Goal: Task Accomplishment & Management: Use online tool/utility

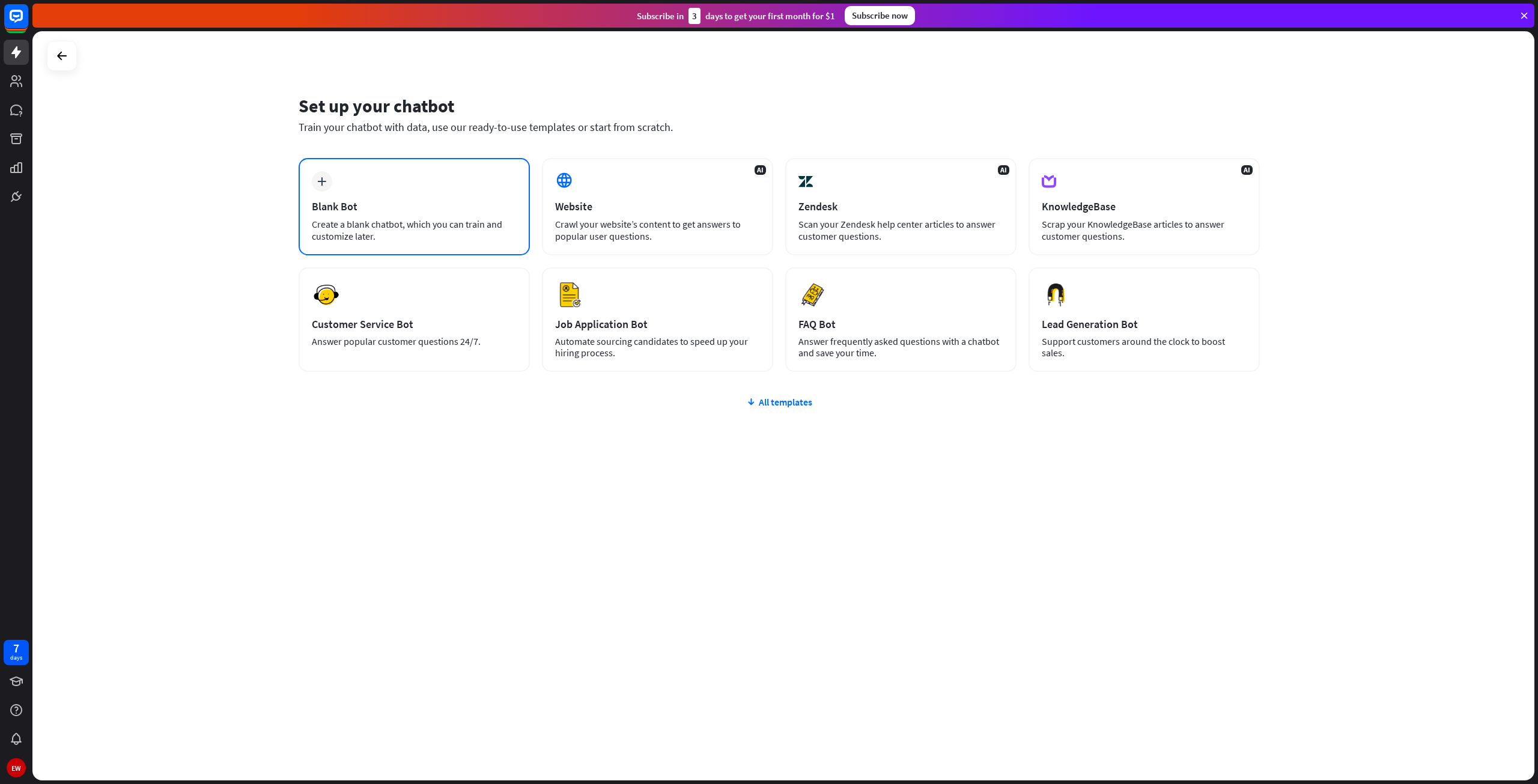
click at [319, 181] on icon "plus" at bounding box center [322, 182] width 9 height 9
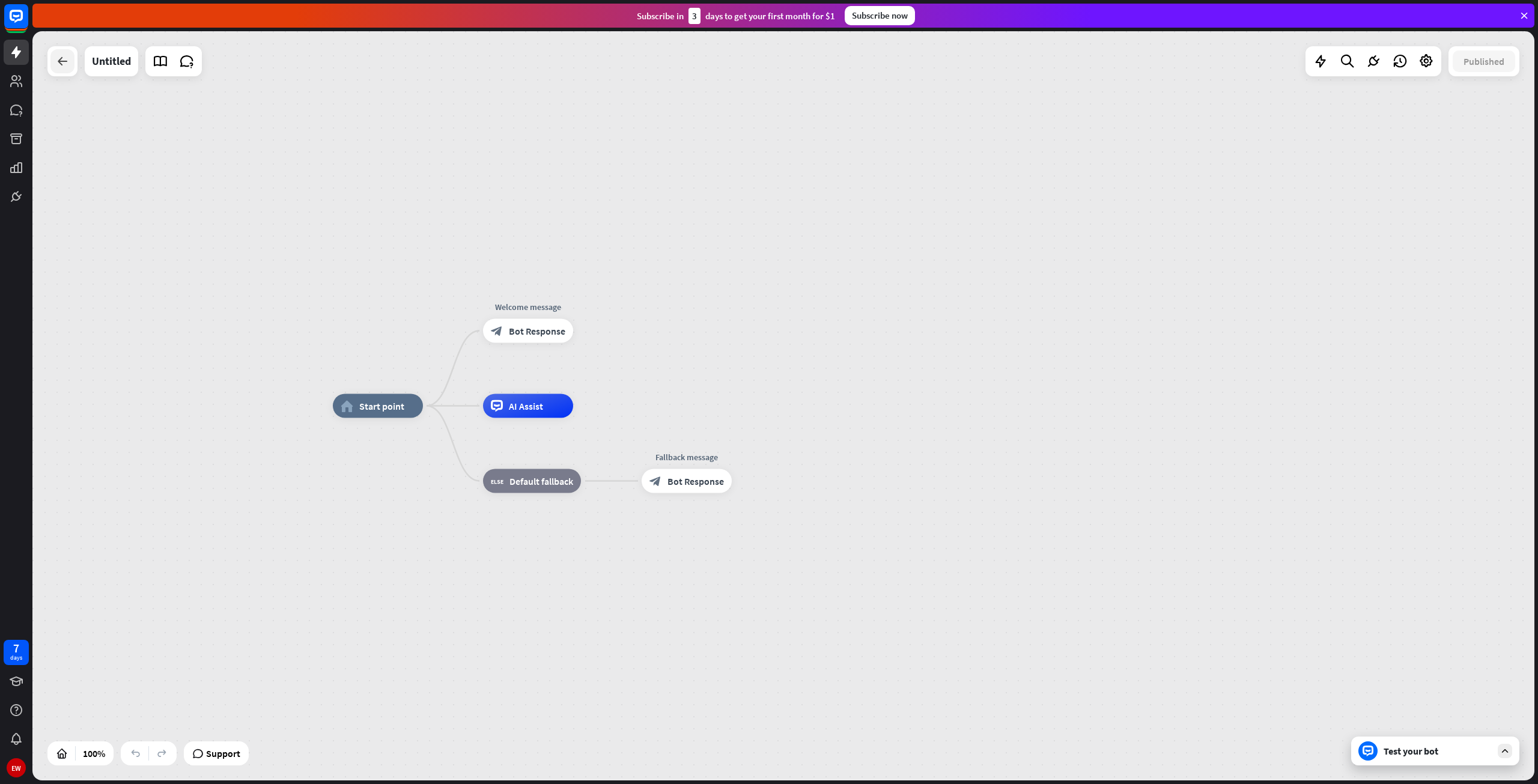
click at [60, 60] on icon at bounding box center [62, 61] width 14 height 14
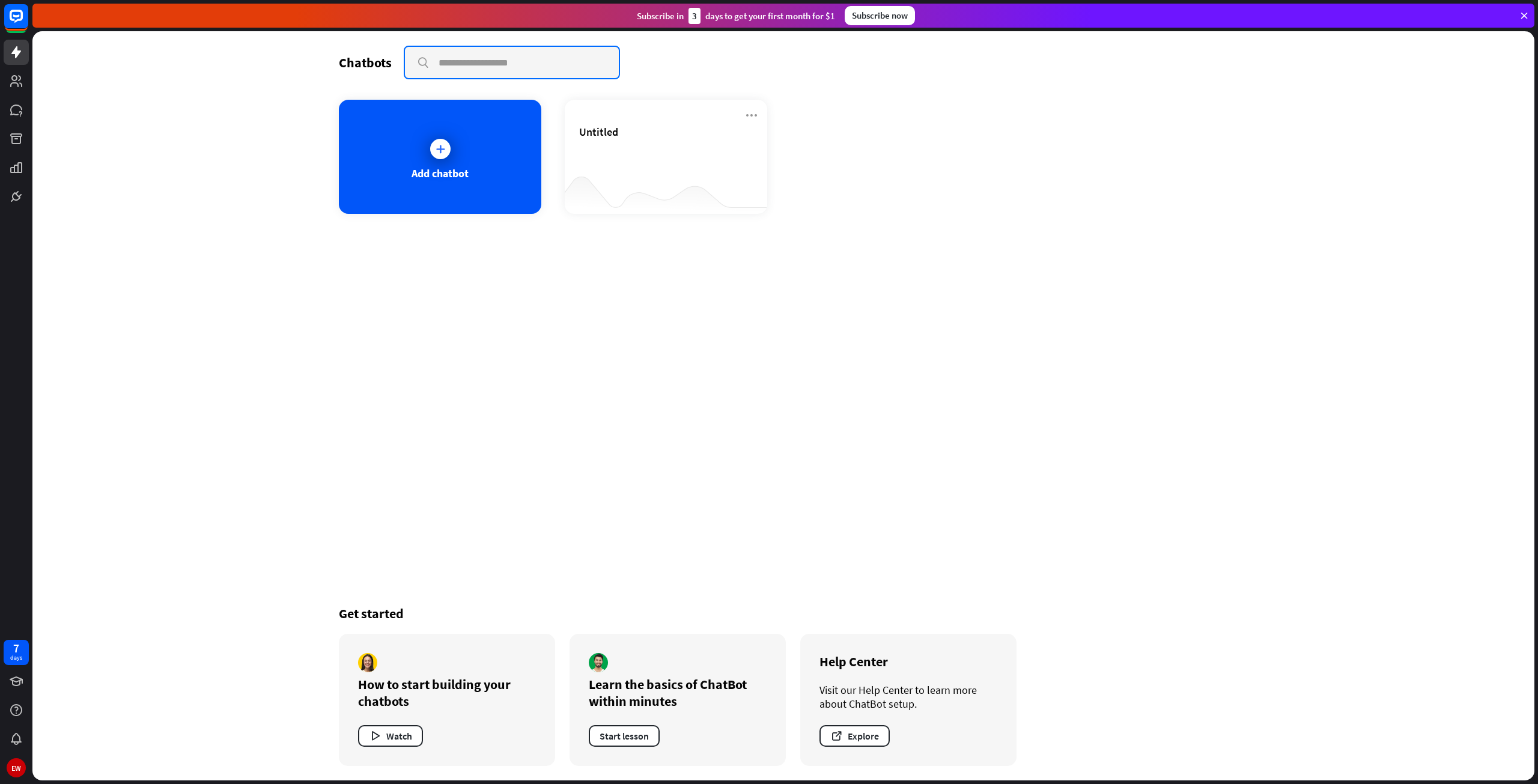
click at [462, 72] on input "text" at bounding box center [512, 62] width 214 height 31
type input "*"
type input "**********"
click at [567, 67] on input "**********" at bounding box center [512, 62] width 214 height 31
click at [655, 149] on div "Add chatbot" at bounding box center [783, 156] width 889 height 114
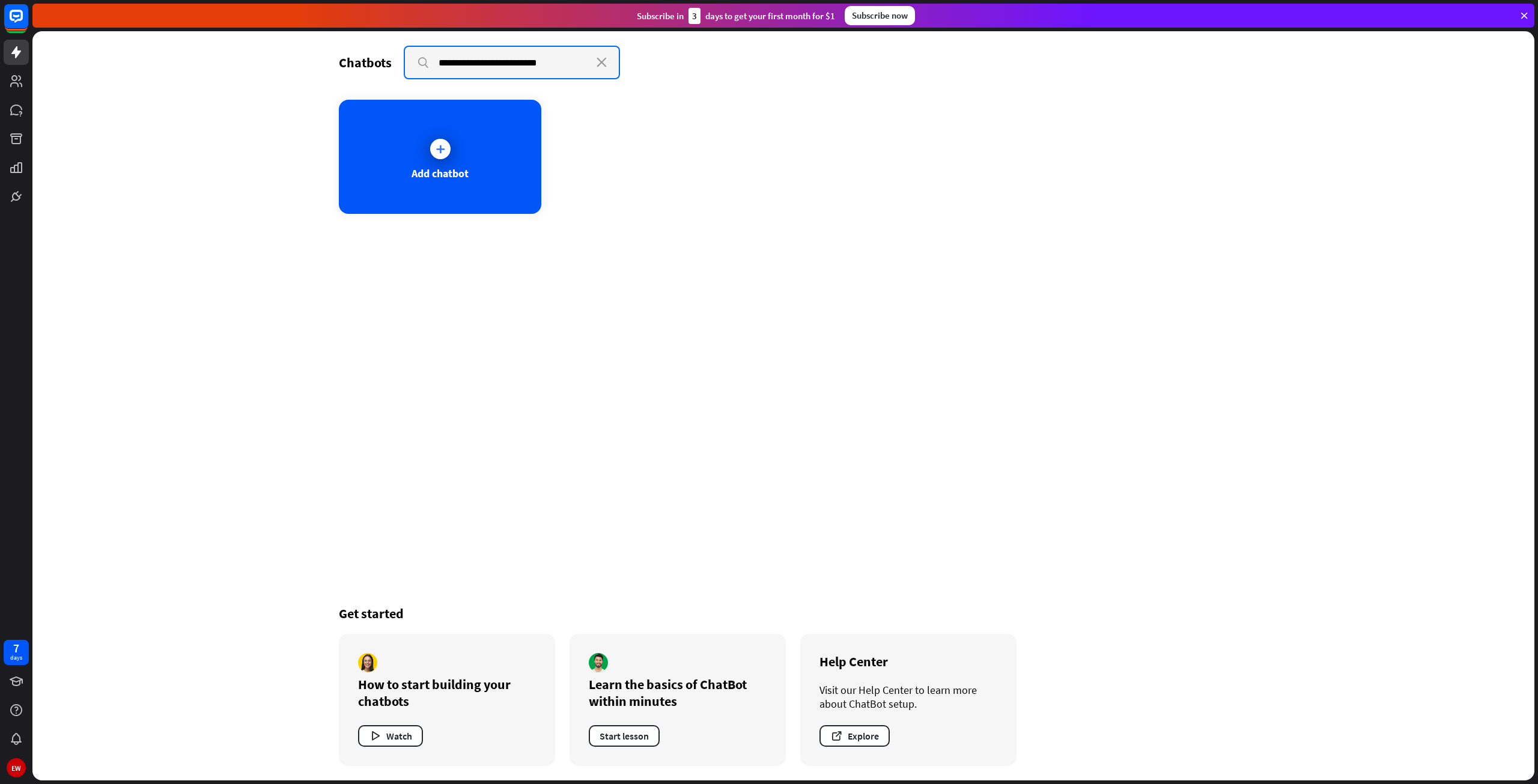
click at [420, 63] on input "**********" at bounding box center [512, 62] width 214 height 31
click at [421, 62] on input "**********" at bounding box center [512, 62] width 214 height 31
click at [457, 62] on input "**********" at bounding box center [512, 62] width 214 height 31
click at [439, 147] on icon at bounding box center [440, 149] width 12 height 12
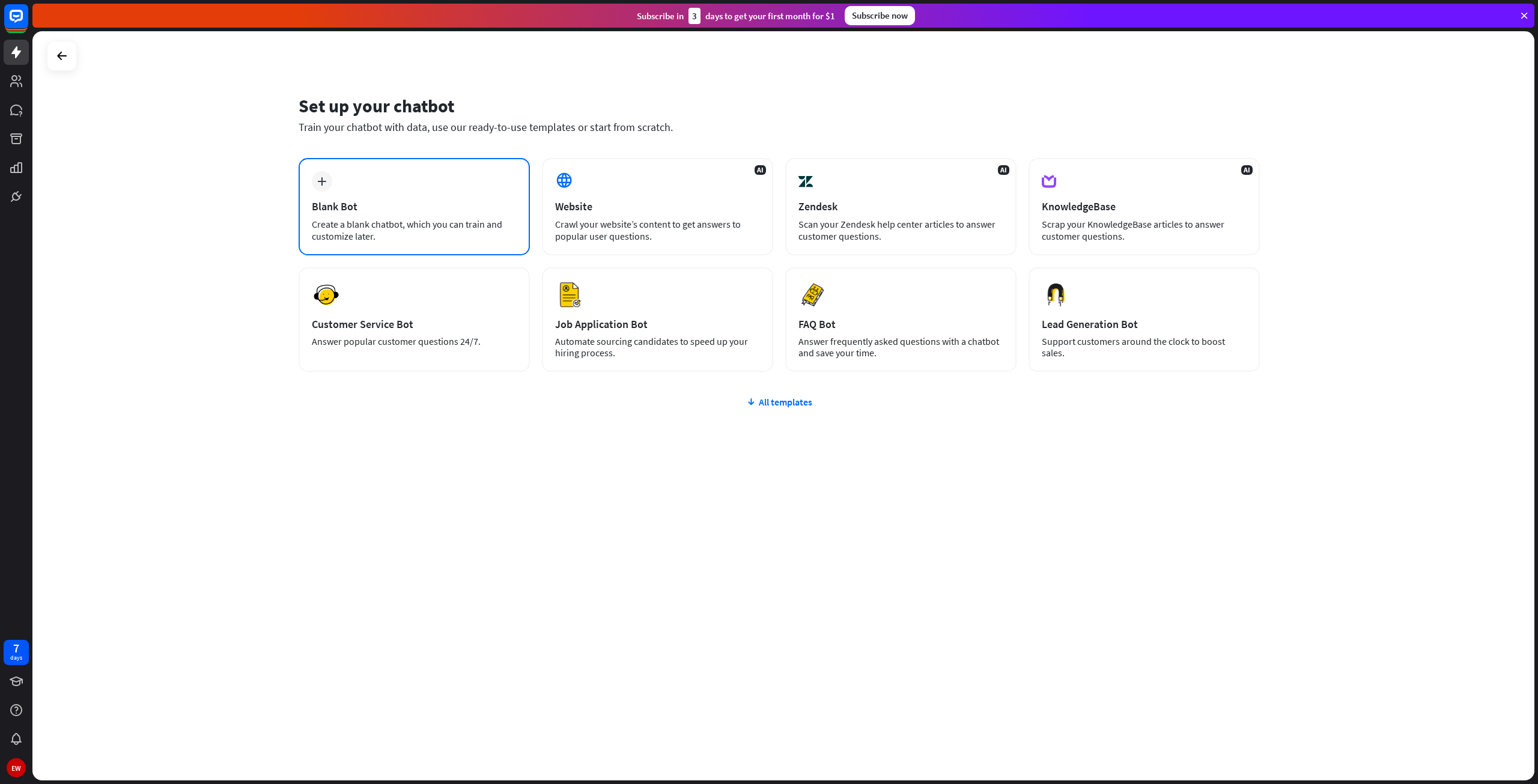
click at [321, 182] on icon "plus" at bounding box center [322, 182] width 9 height 9
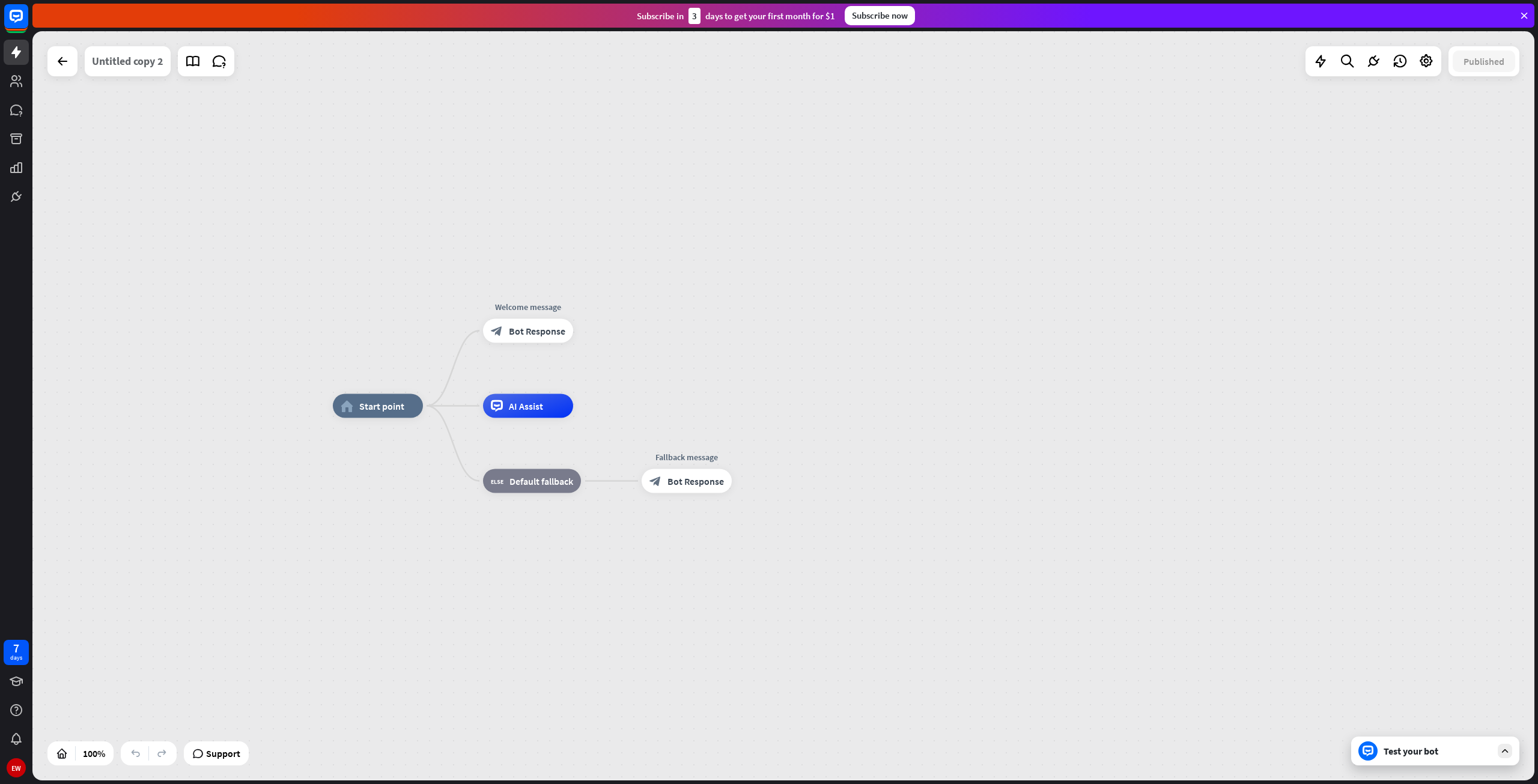
click at [118, 62] on div "Untitled copy 2" at bounding box center [128, 61] width 72 height 30
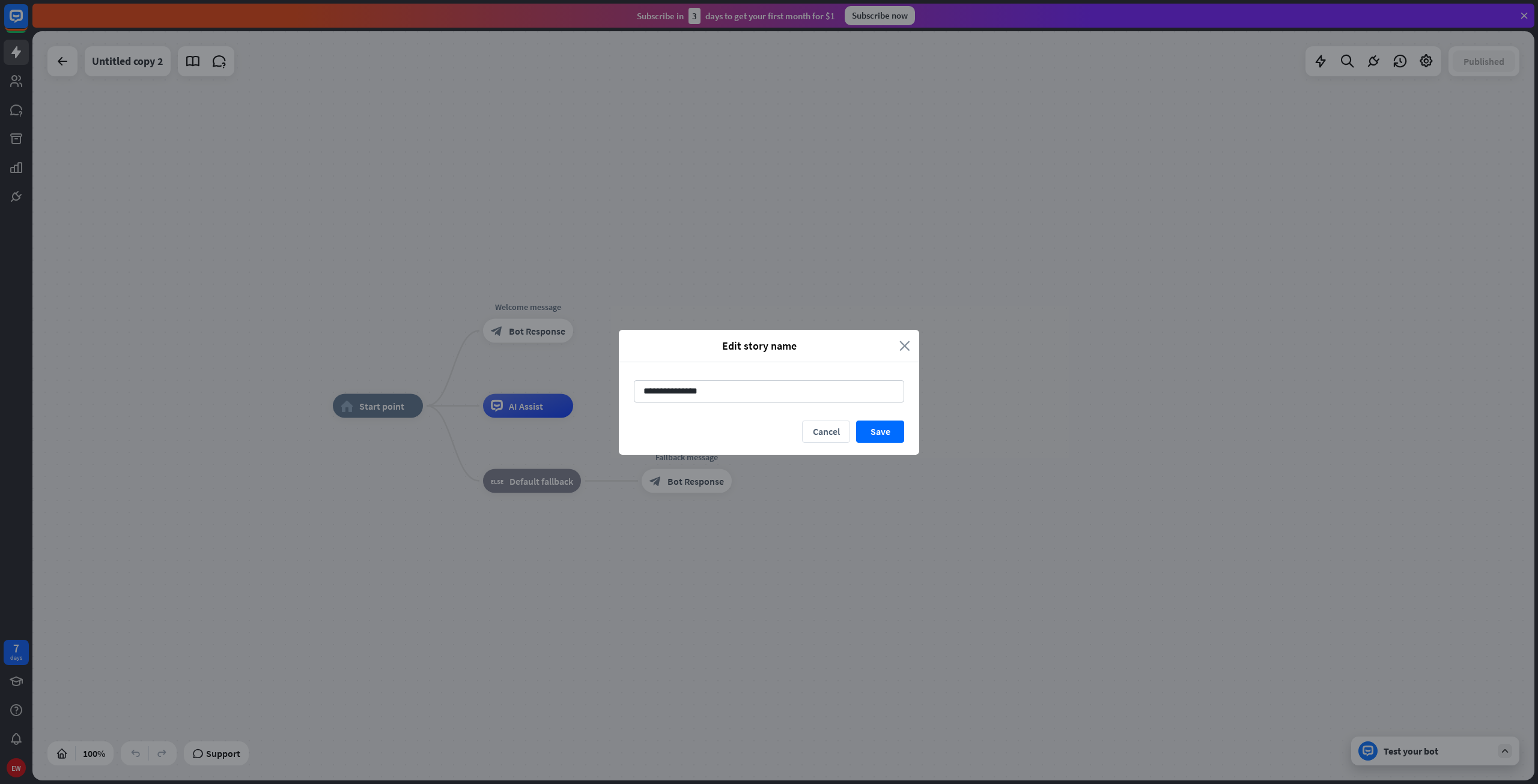
click at [907, 348] on icon "close" at bounding box center [904, 345] width 11 height 14
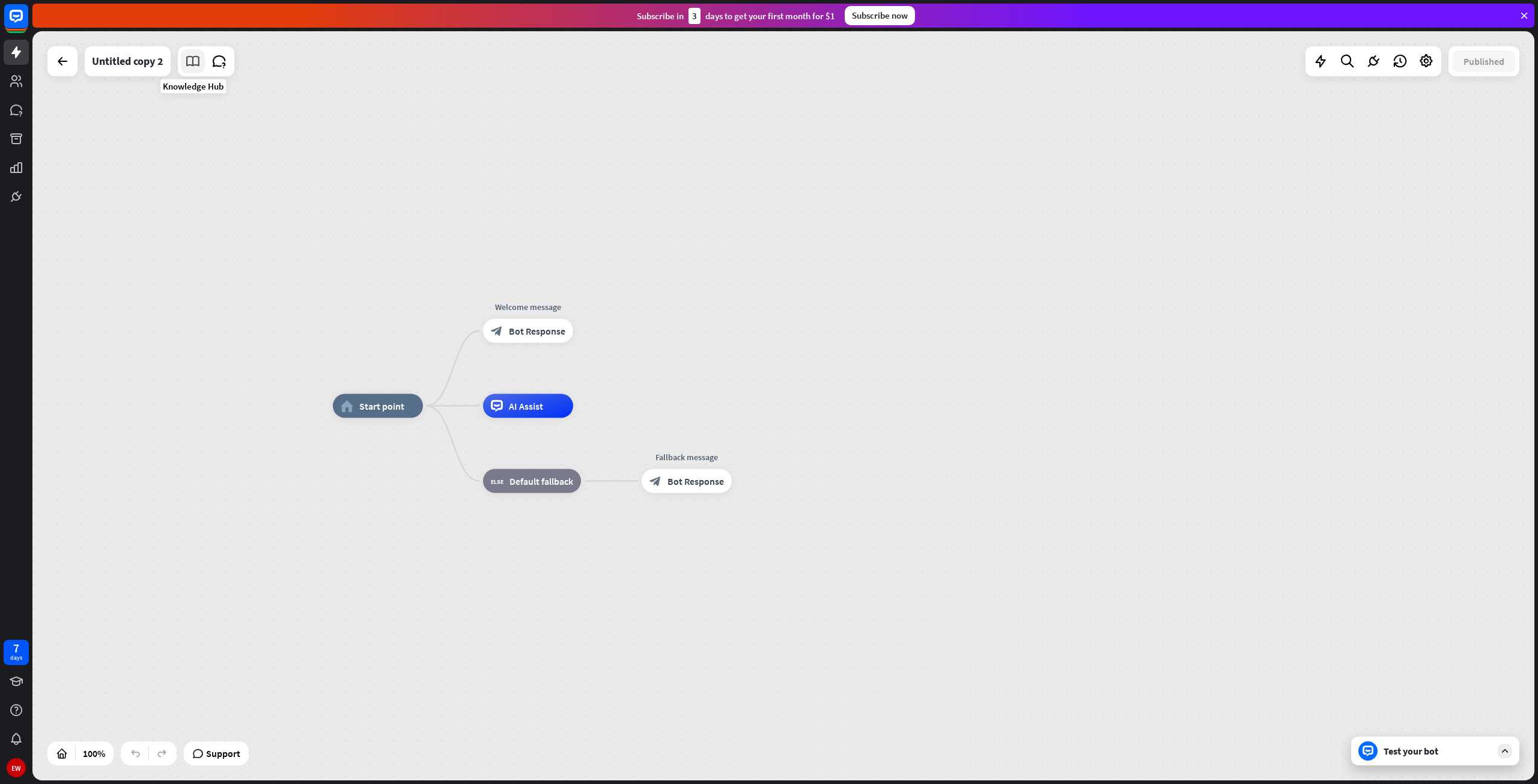
click at [192, 64] on icon at bounding box center [192, 61] width 16 height 16
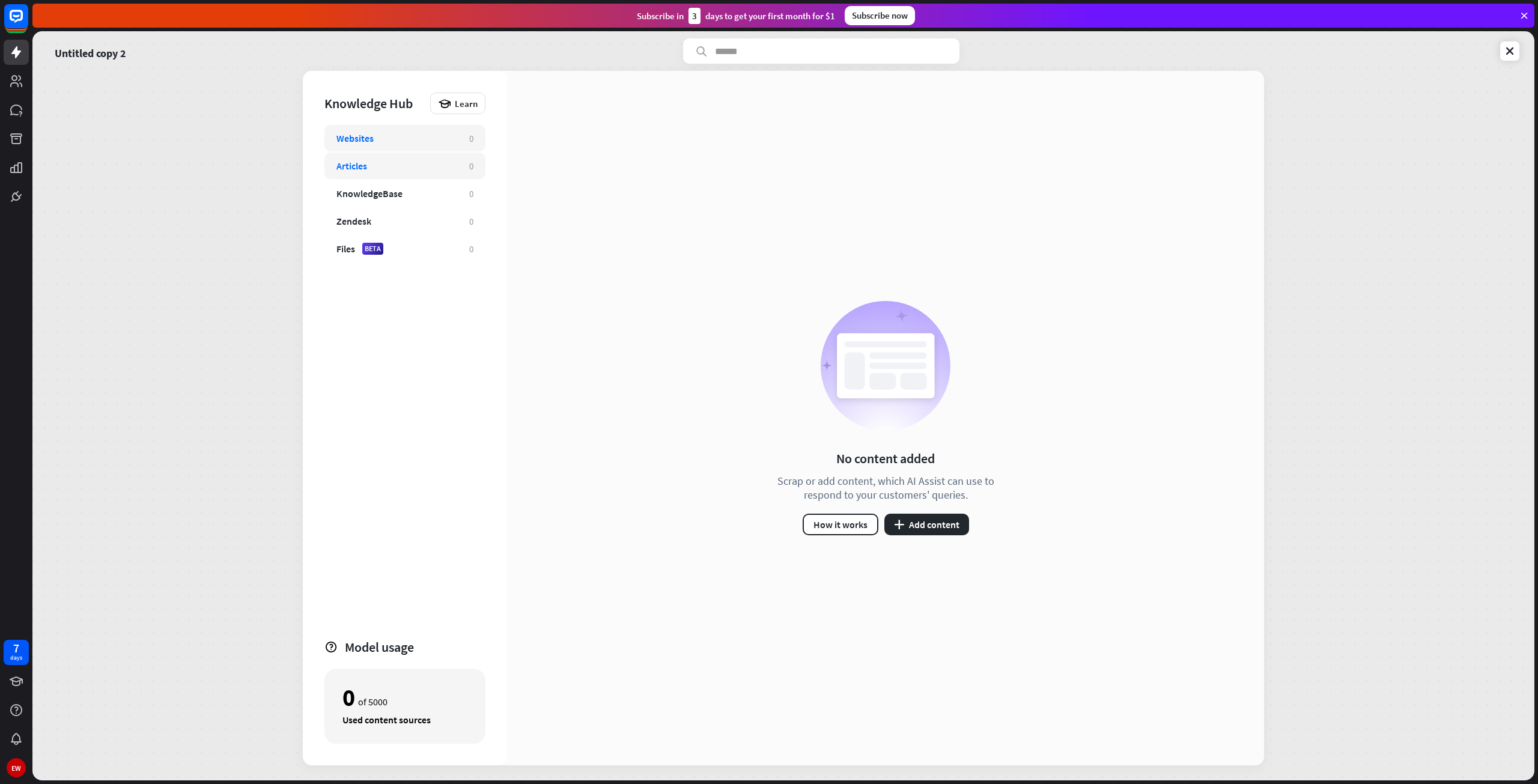
click at [373, 169] on div "Articles" at bounding box center [397, 166] width 121 height 12
click at [376, 149] on div "Websites 0" at bounding box center [405, 138] width 161 height 26
click at [782, 55] on input "text" at bounding box center [821, 51] width 276 height 26
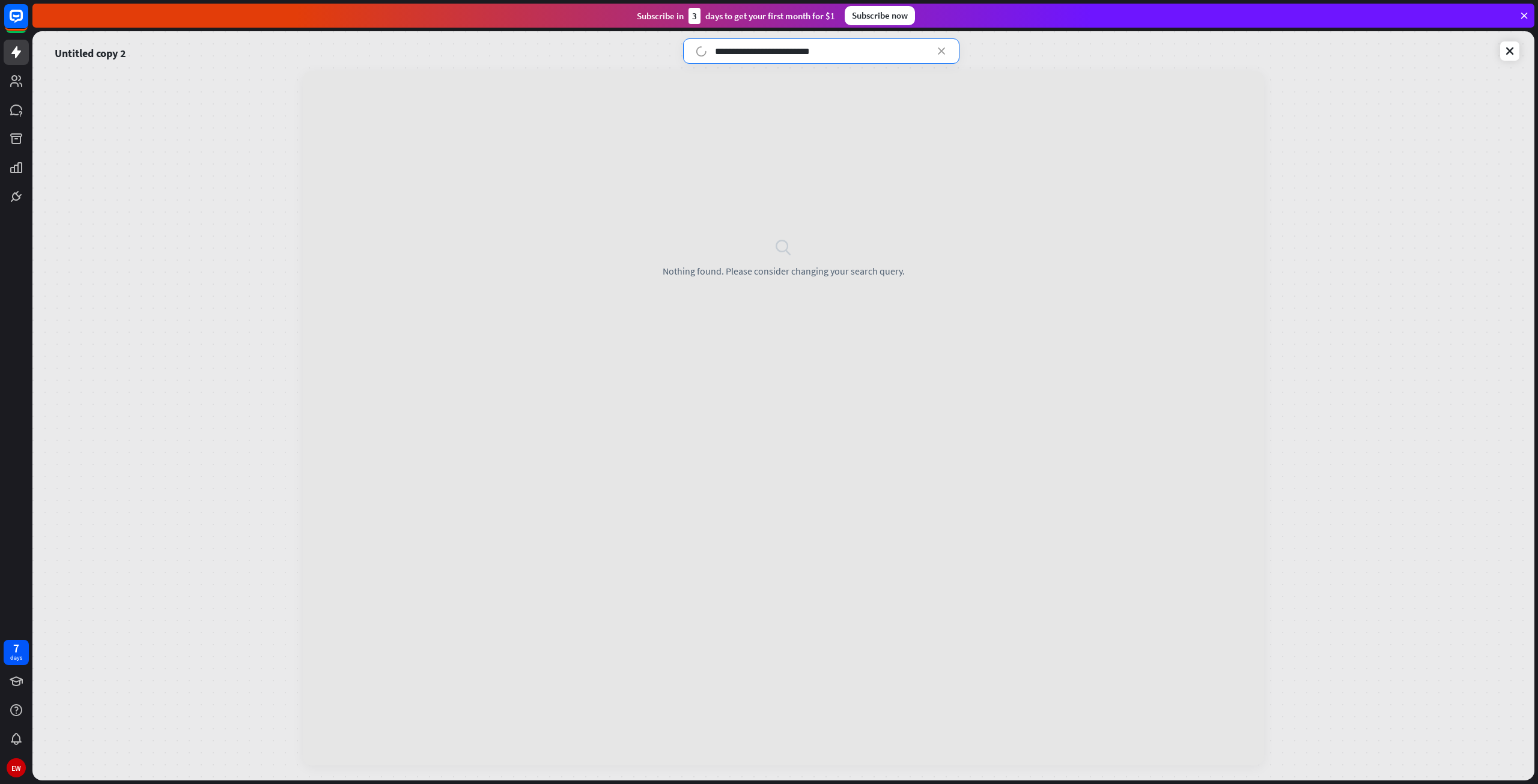
type input "**********"
click at [1506, 49] on icon at bounding box center [1509, 50] width 12 height 12
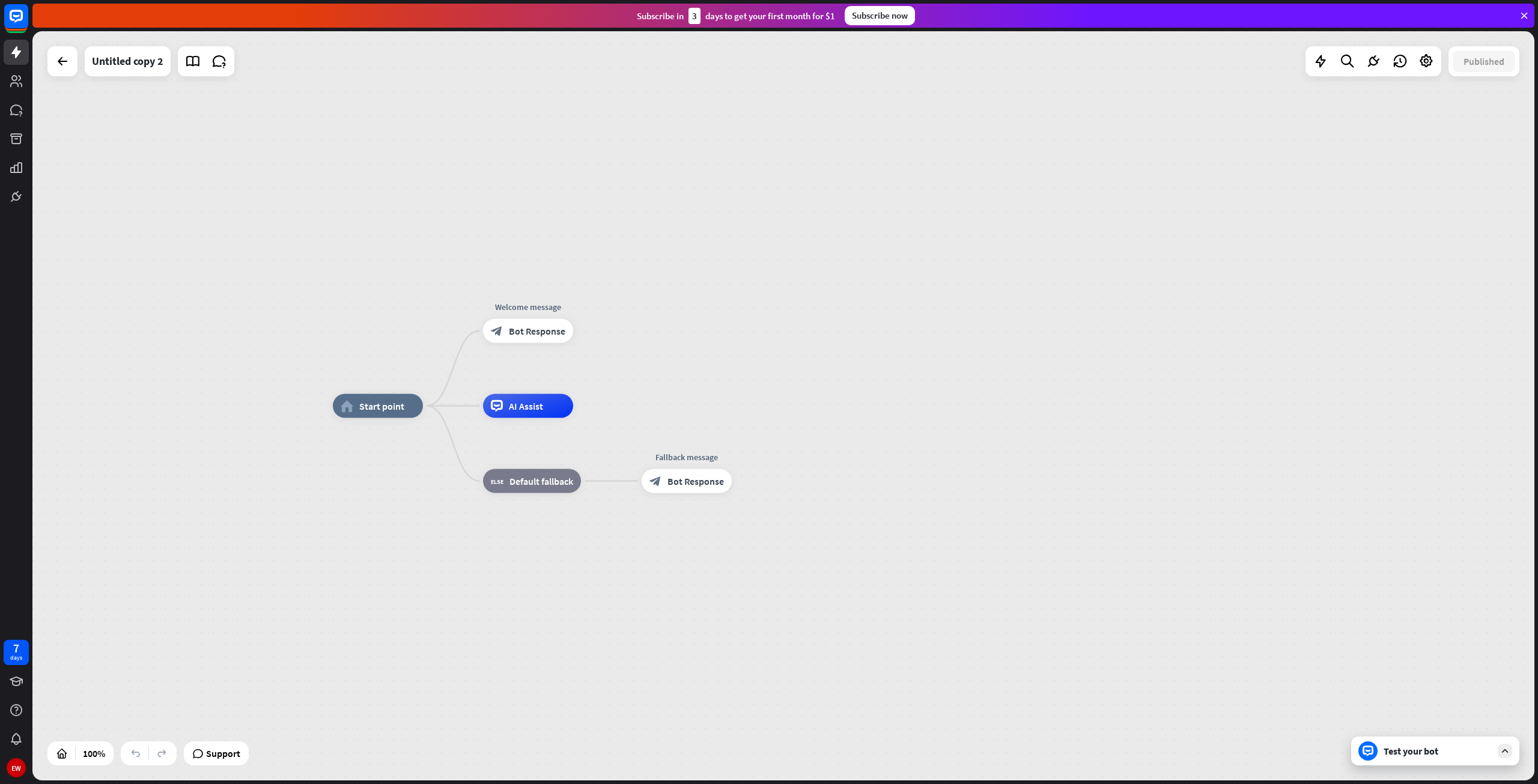
click at [1528, 24] on div "Subscribe [DATE] to get your first month for $1 Subscribe now" at bounding box center [783, 16] width 1502 height 24
click at [1524, 15] on icon at bounding box center [1524, 15] width 11 height 11
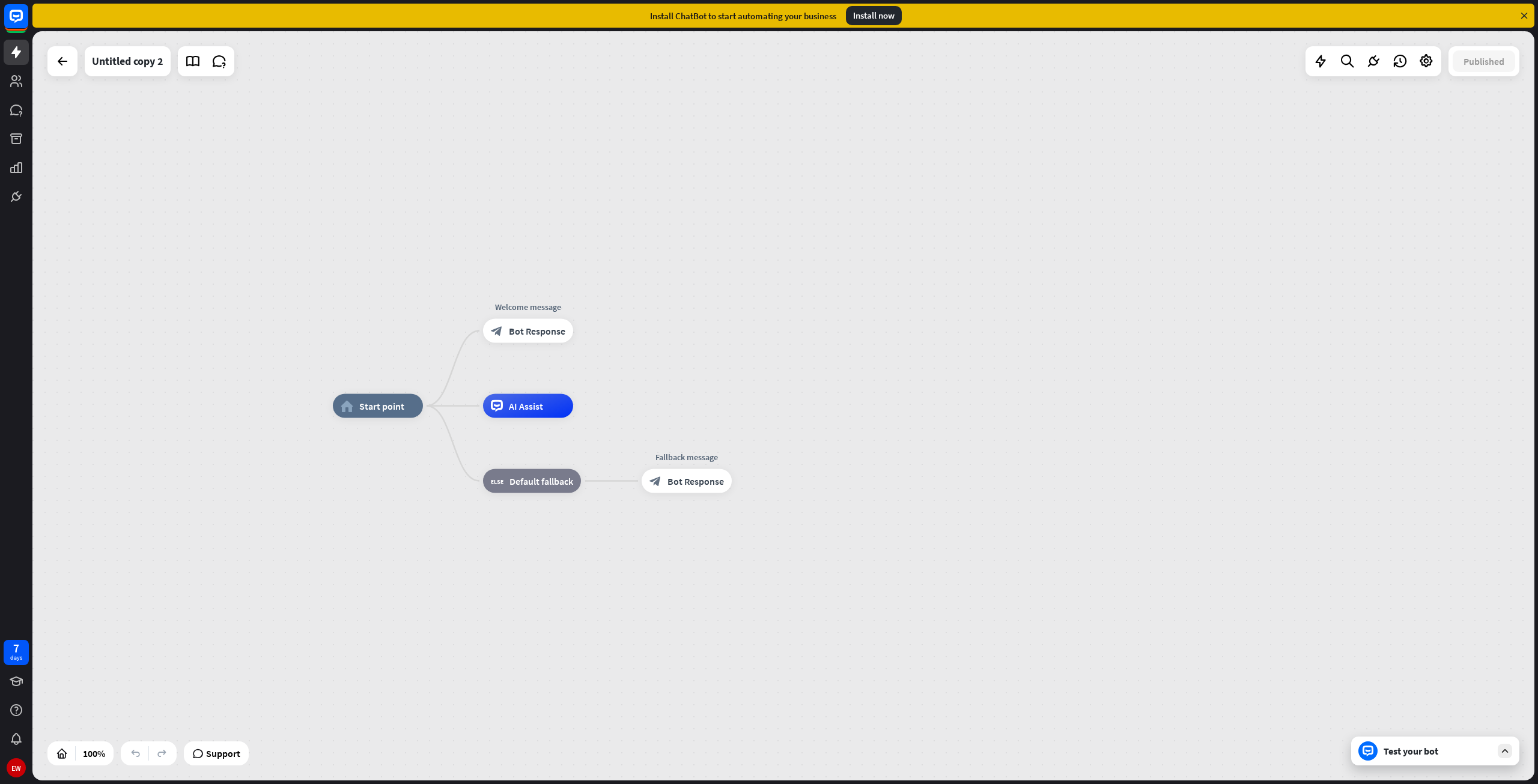
click at [1416, 749] on div "Test your bot" at bounding box center [1438, 750] width 108 height 12
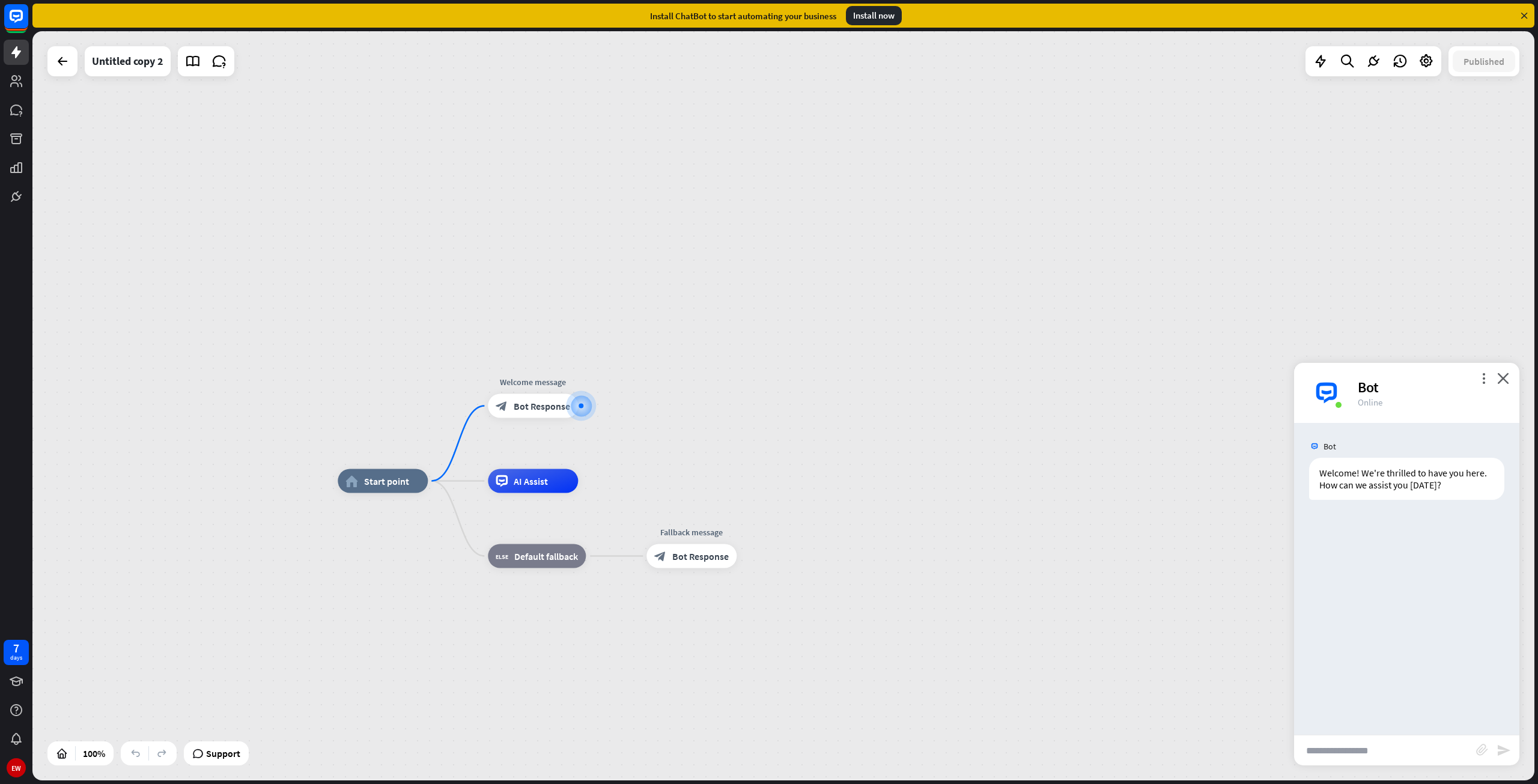
click at [1524, 12] on icon at bounding box center [1524, 15] width 11 height 11
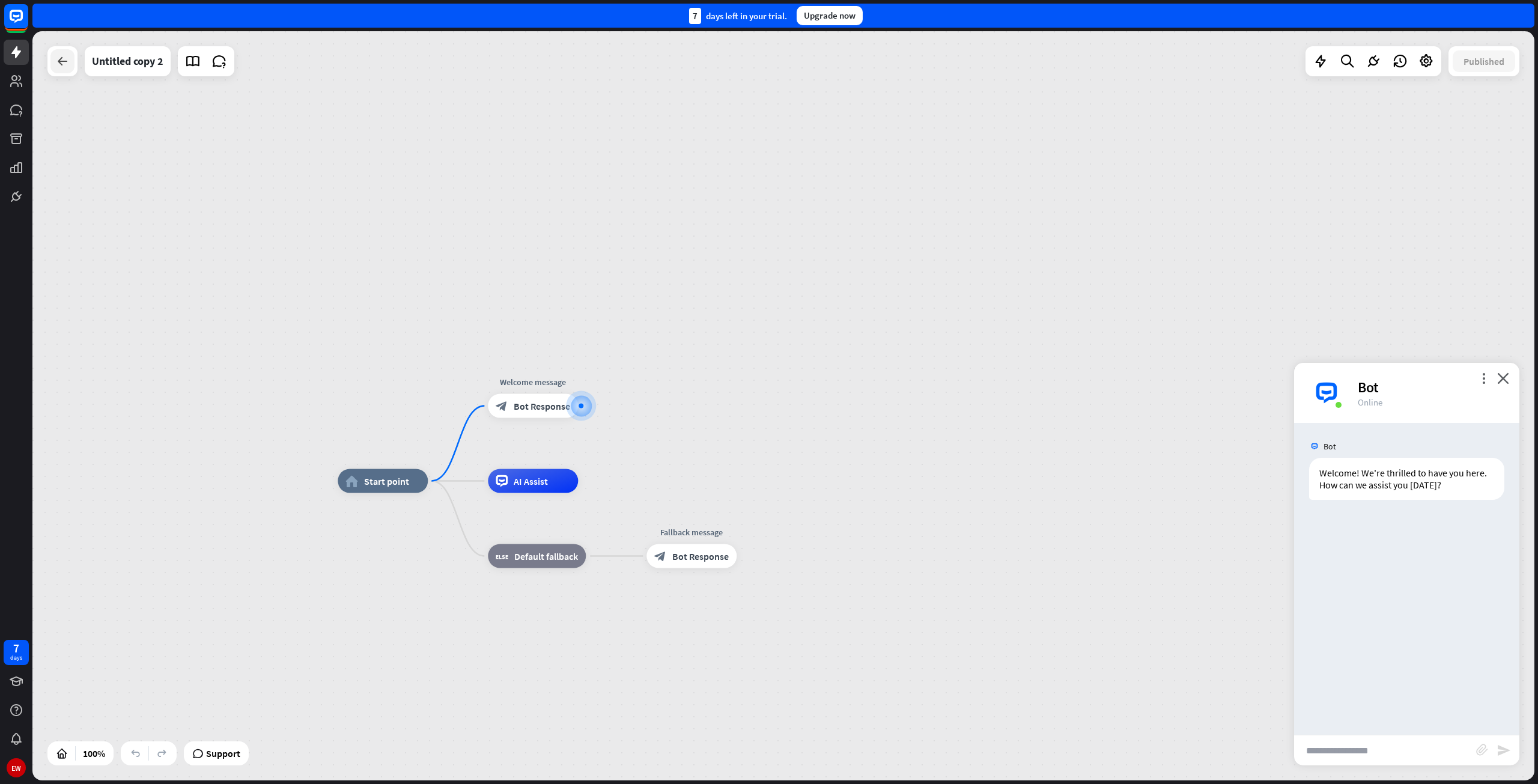
click at [54, 60] on div at bounding box center [62, 61] width 24 height 24
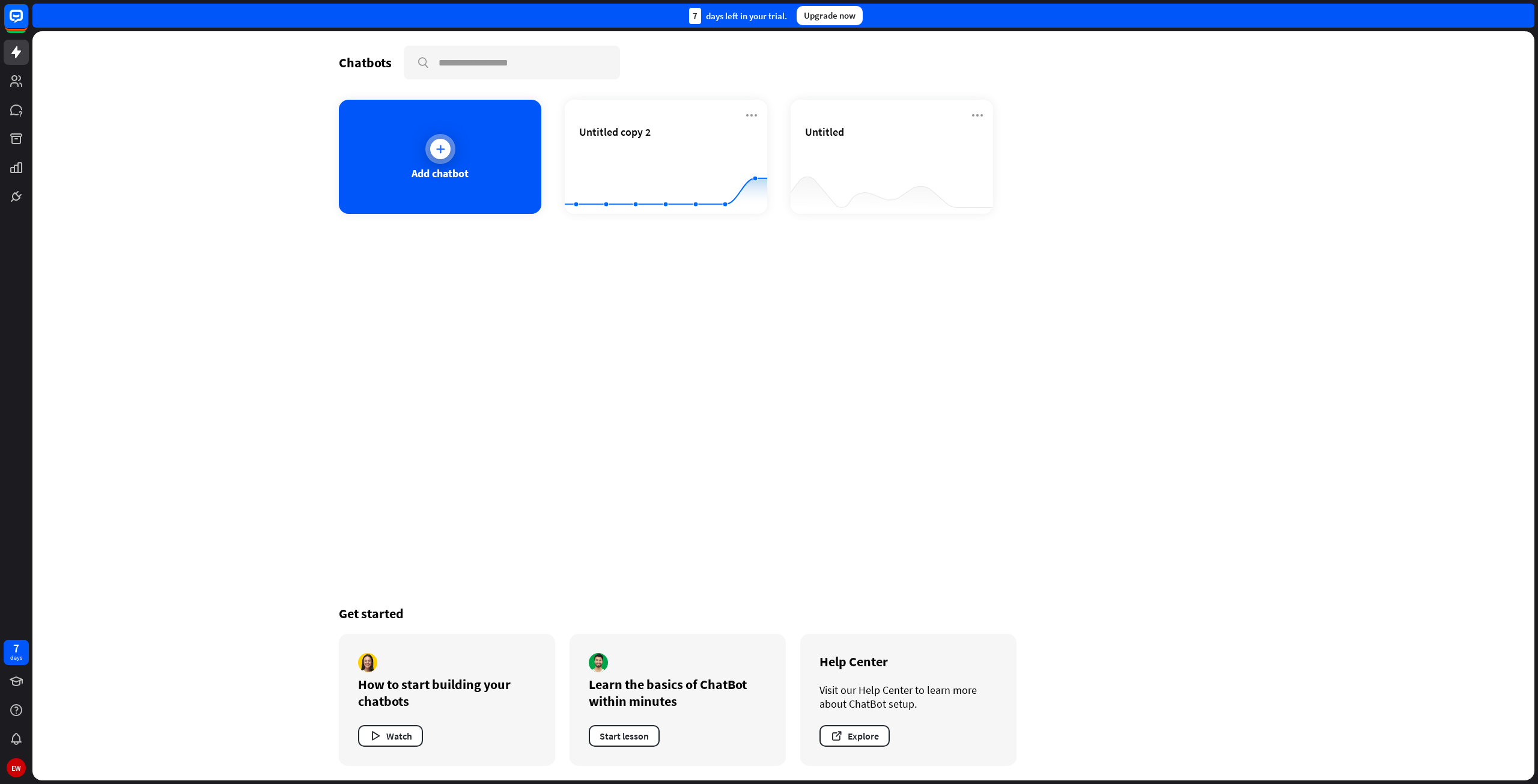
click at [441, 147] on icon at bounding box center [440, 149] width 12 height 12
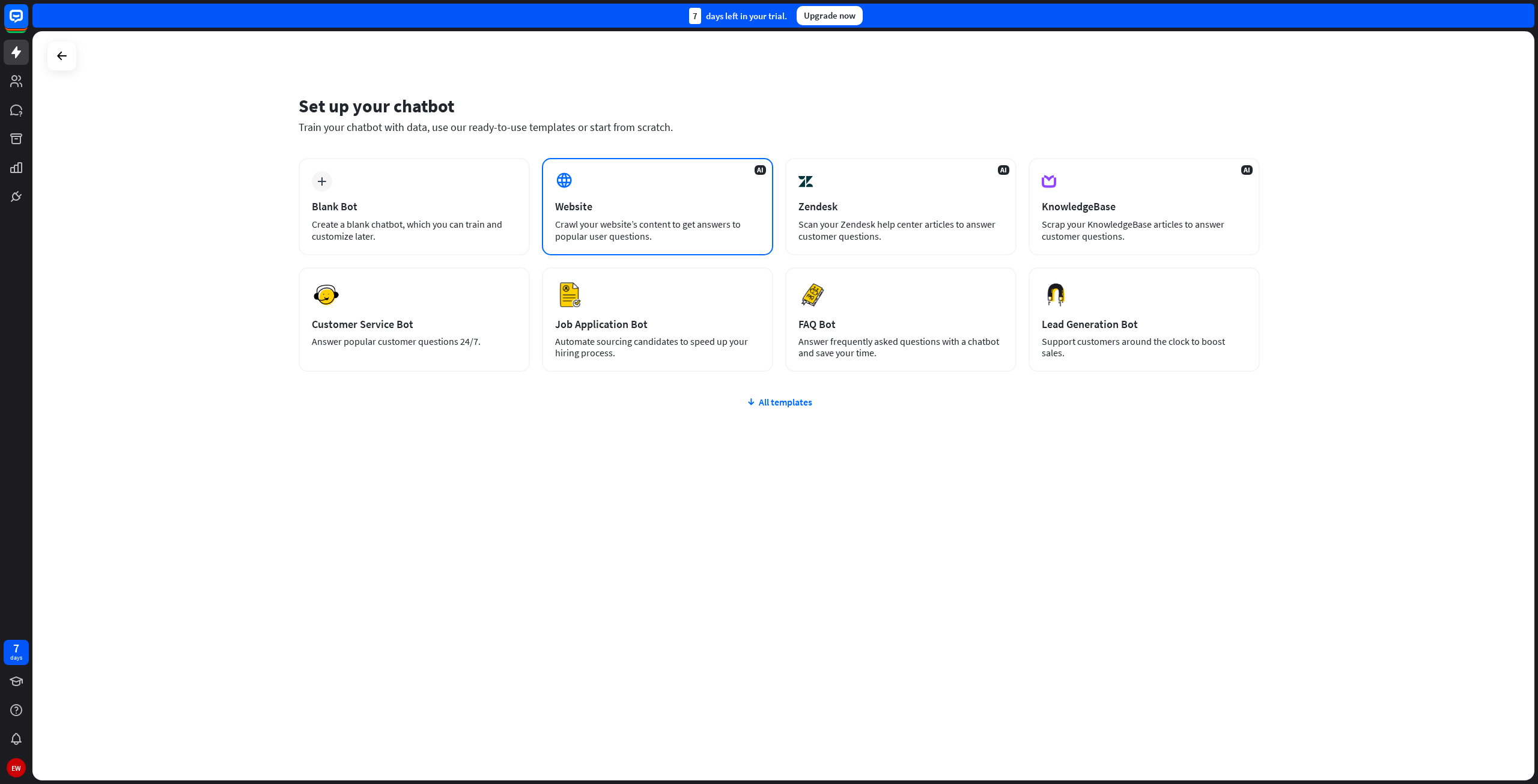
click at [572, 195] on div "AI Website Crawl your website’s content to get answers to popular user question…" at bounding box center [658, 207] width 232 height 97
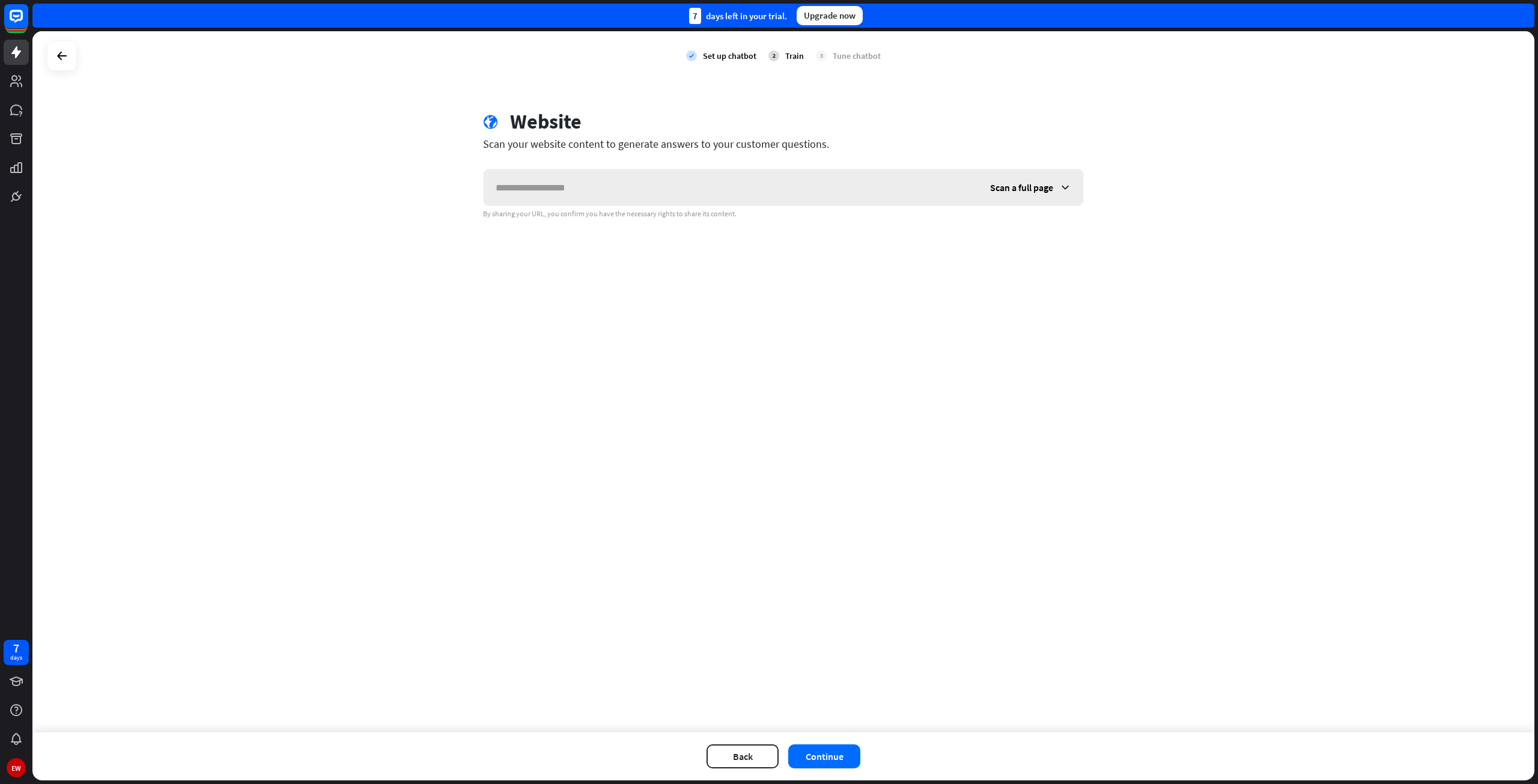
click at [593, 190] on input "text" at bounding box center [731, 187] width 494 height 36
click at [798, 56] on div "Train" at bounding box center [795, 55] width 19 height 11
click at [792, 56] on div "Train" at bounding box center [795, 55] width 19 height 11
click at [738, 59] on div "Set up chatbot" at bounding box center [729, 55] width 54 height 11
click at [569, 191] on input "text" at bounding box center [731, 187] width 494 height 36
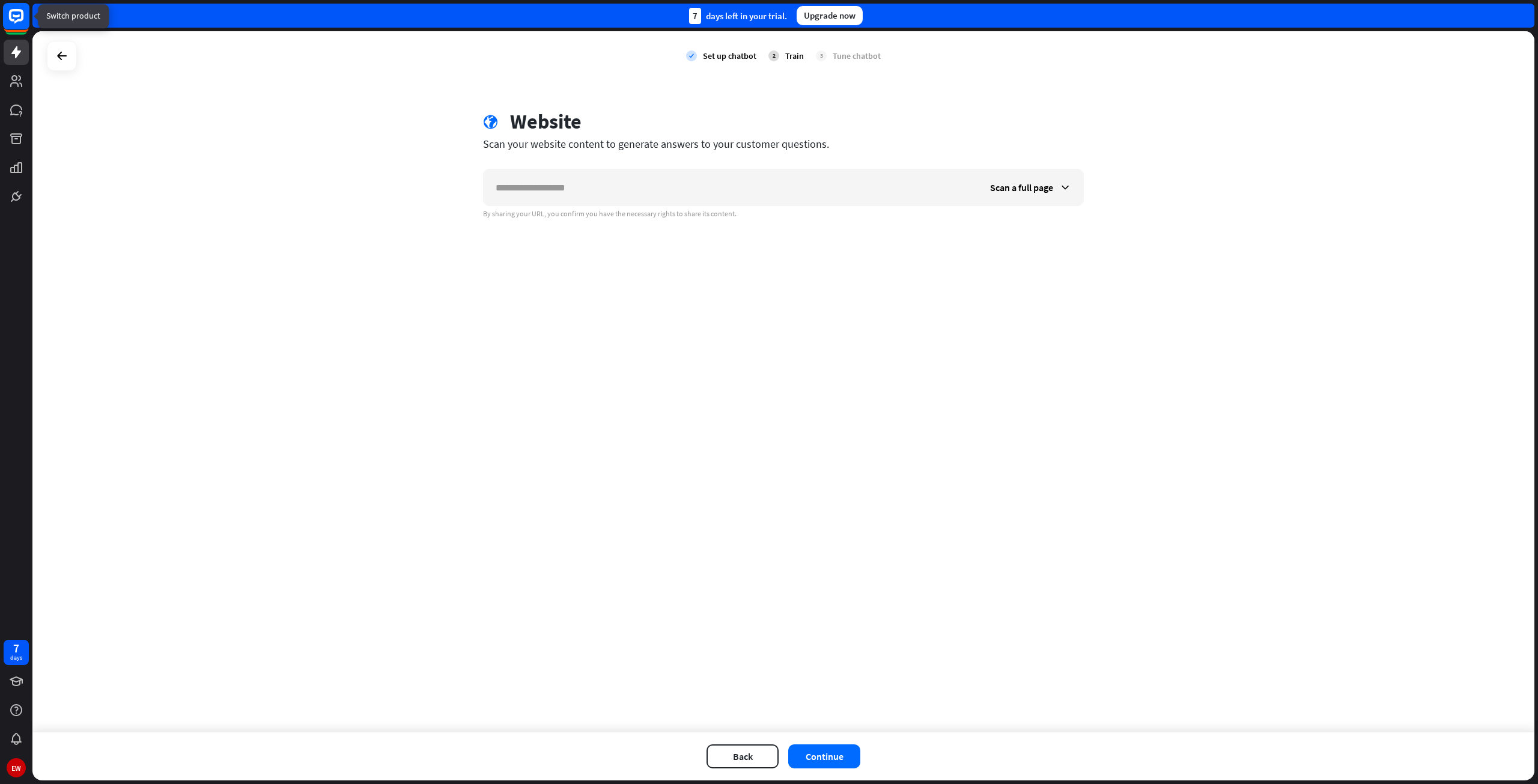
click at [16, 19] on rect at bounding box center [16, 16] width 26 height 26
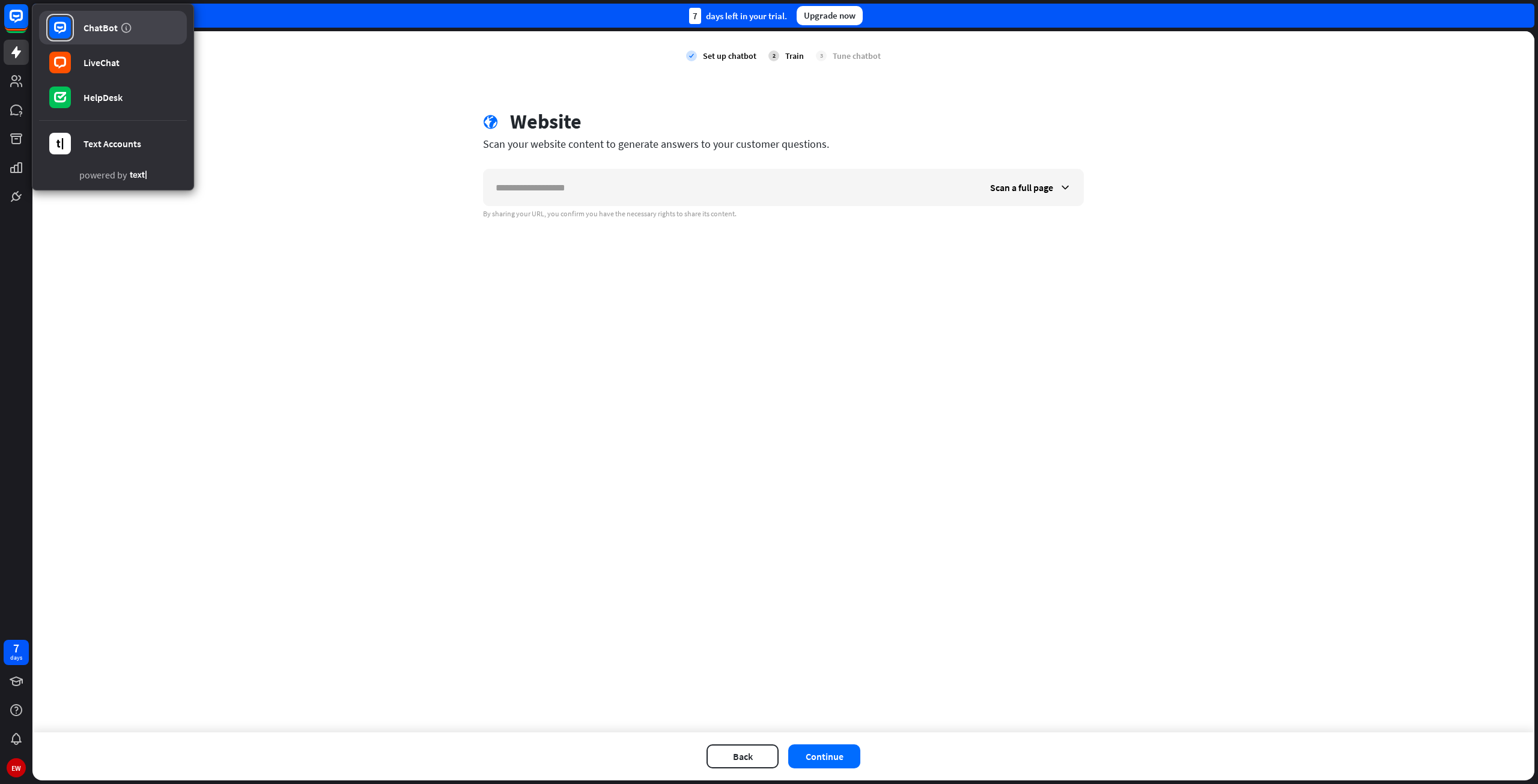
click at [94, 34] on link "ChatBot" at bounding box center [113, 27] width 148 height 34
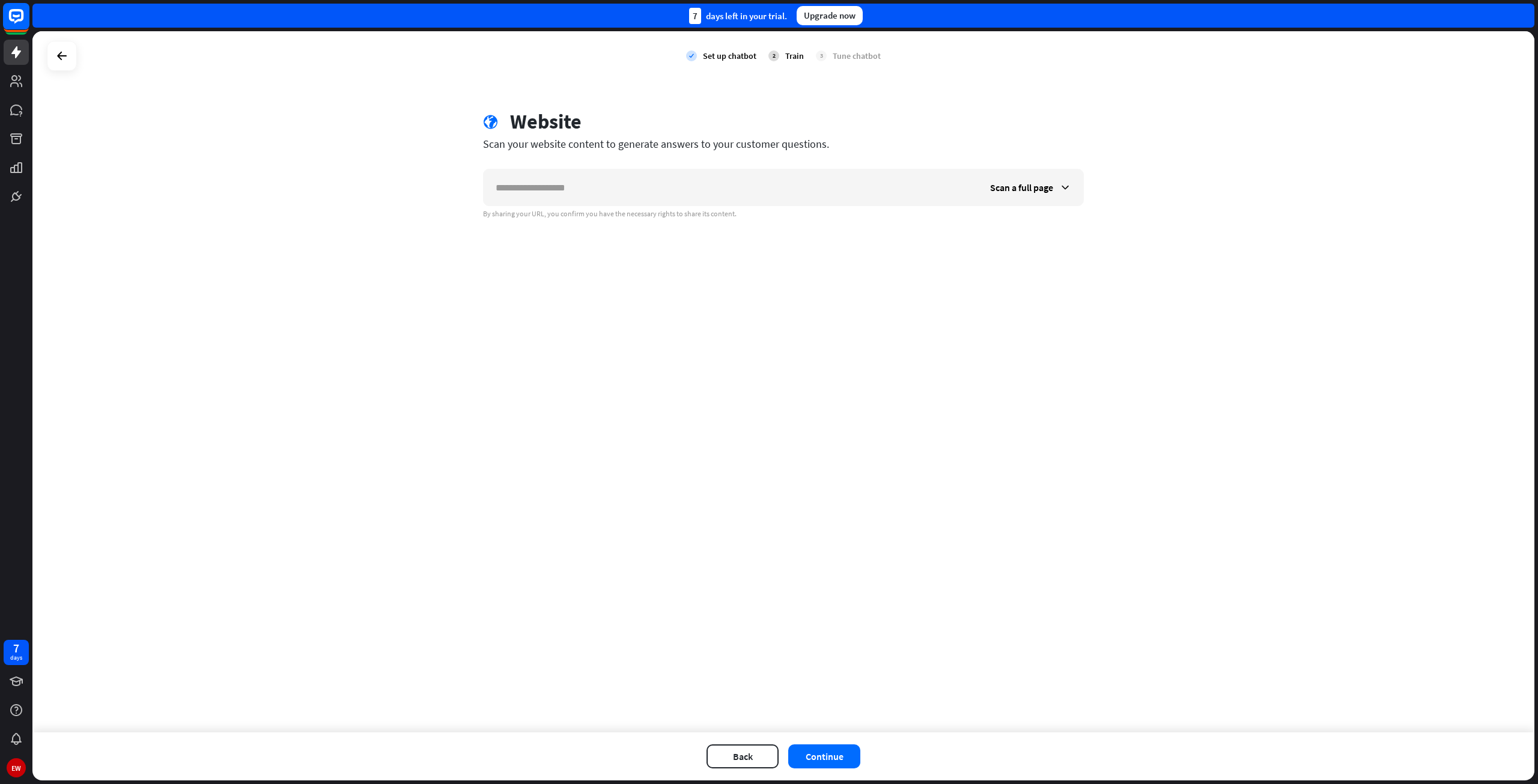
click at [21, 20] on icon at bounding box center [16, 16] width 14 height 14
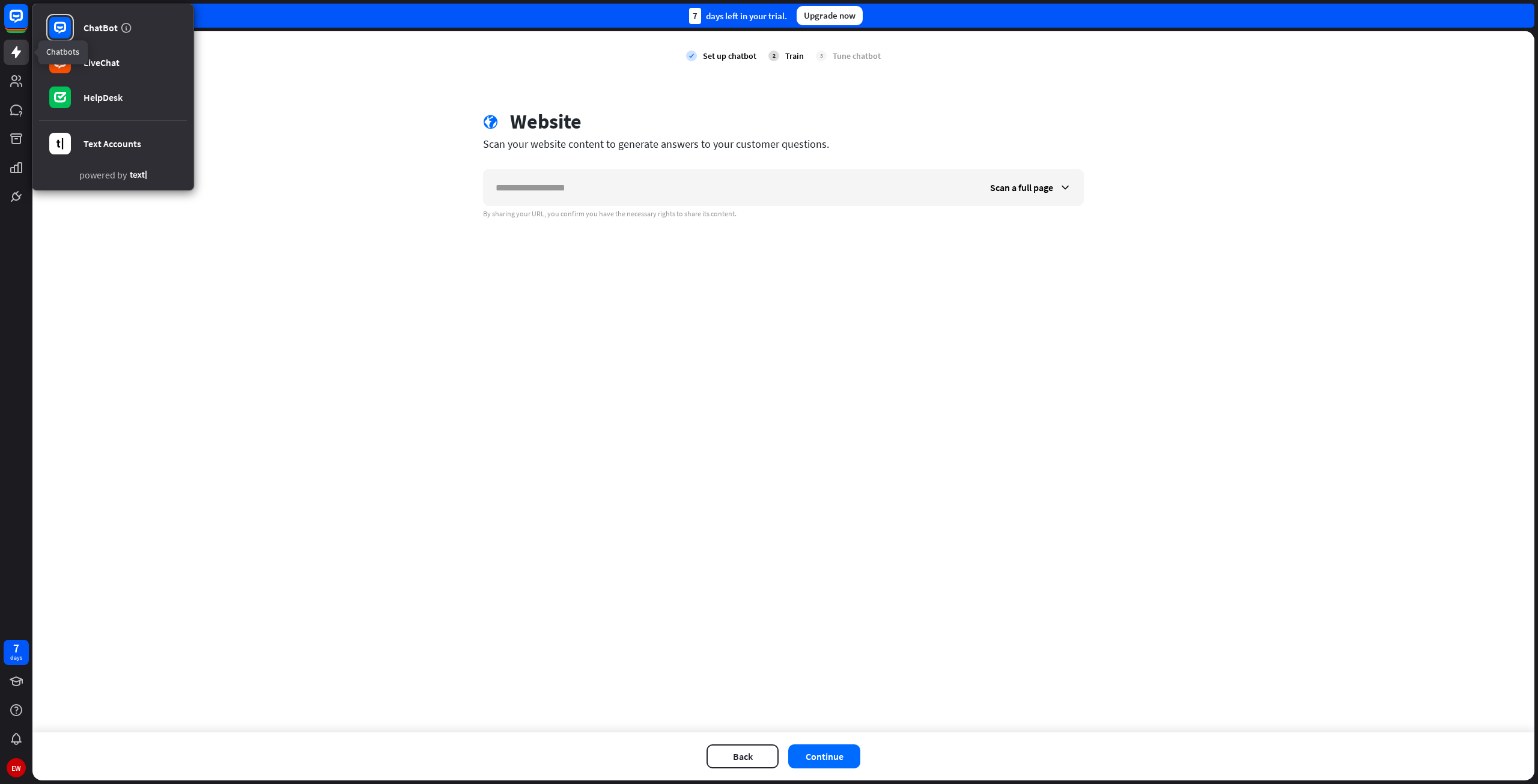
click at [18, 60] on link at bounding box center [16, 52] width 26 height 26
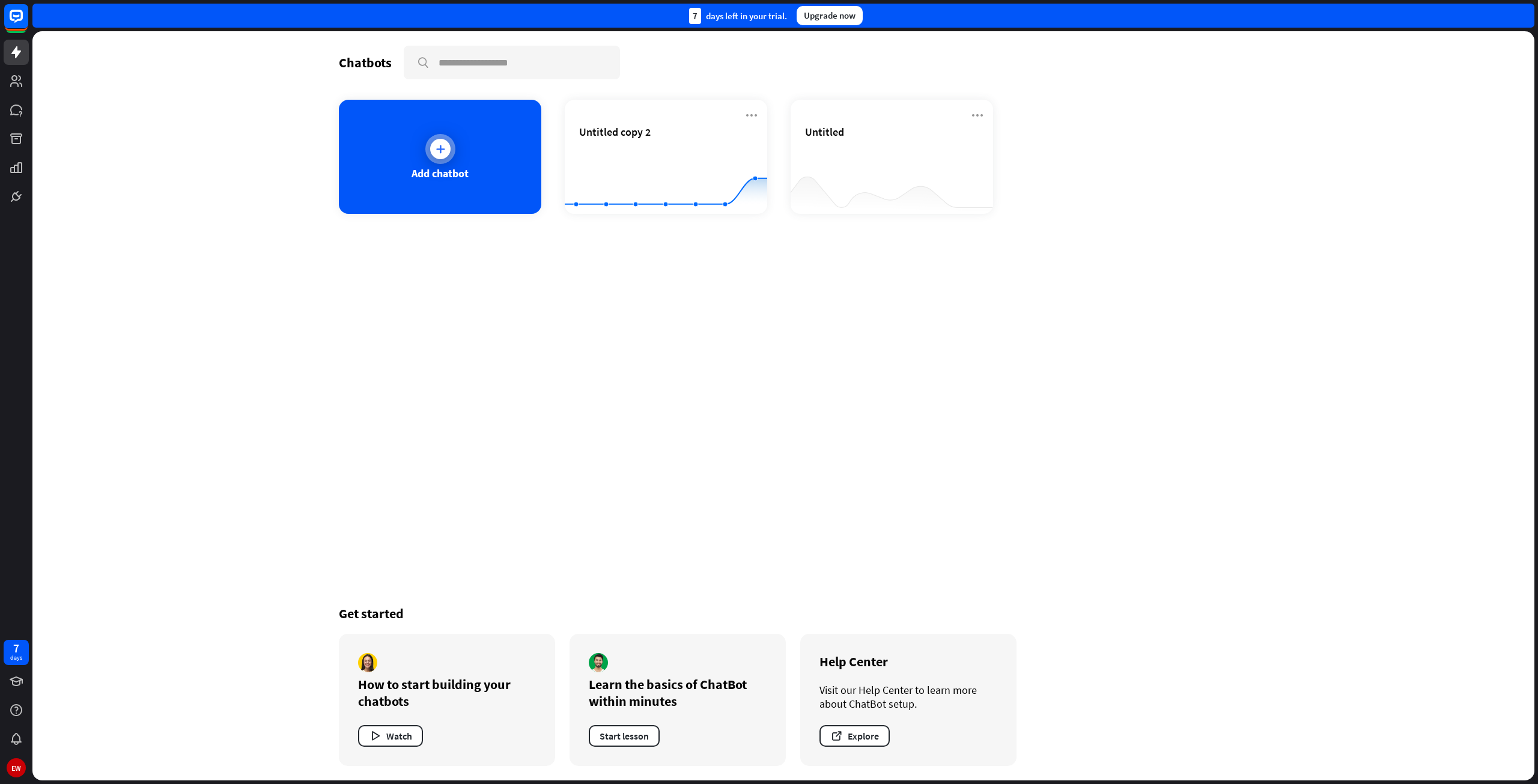
click at [428, 150] on div at bounding box center [440, 149] width 30 height 30
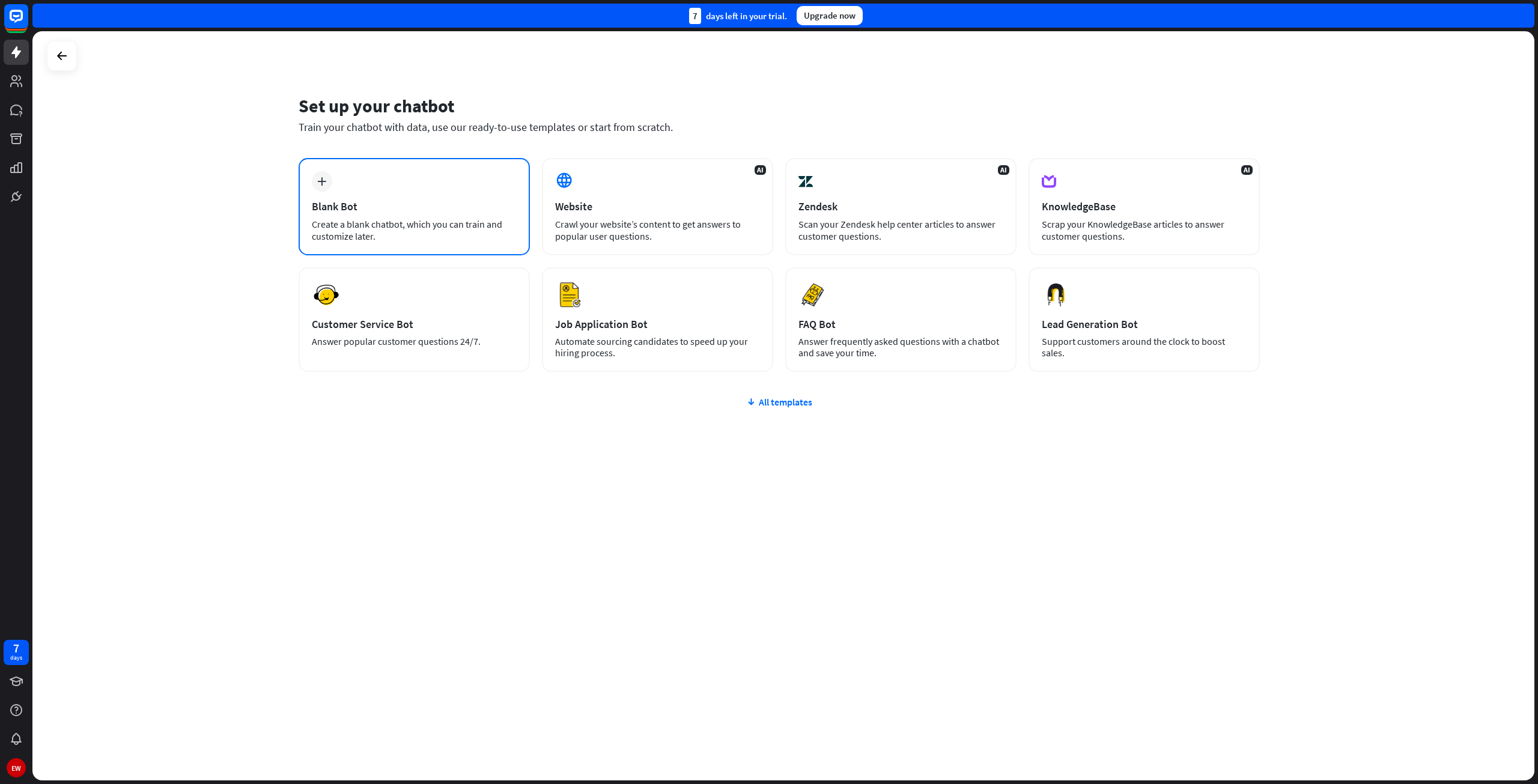
click at [329, 190] on div "plus Blank Bot Create a blank chatbot, which you can train and customize later." at bounding box center [415, 207] width 232 height 97
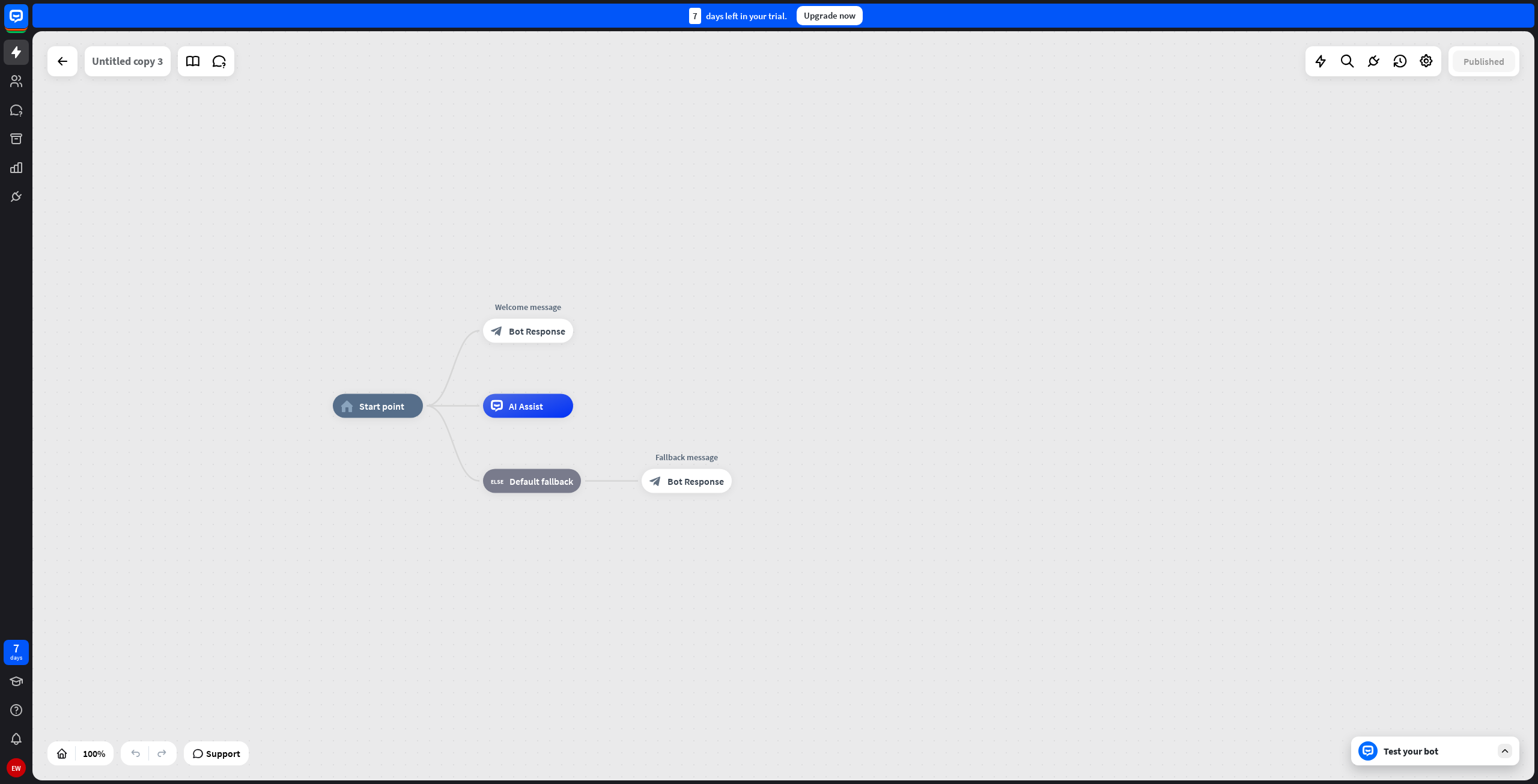
click at [124, 67] on div "Untitled copy 3" at bounding box center [128, 61] width 72 height 30
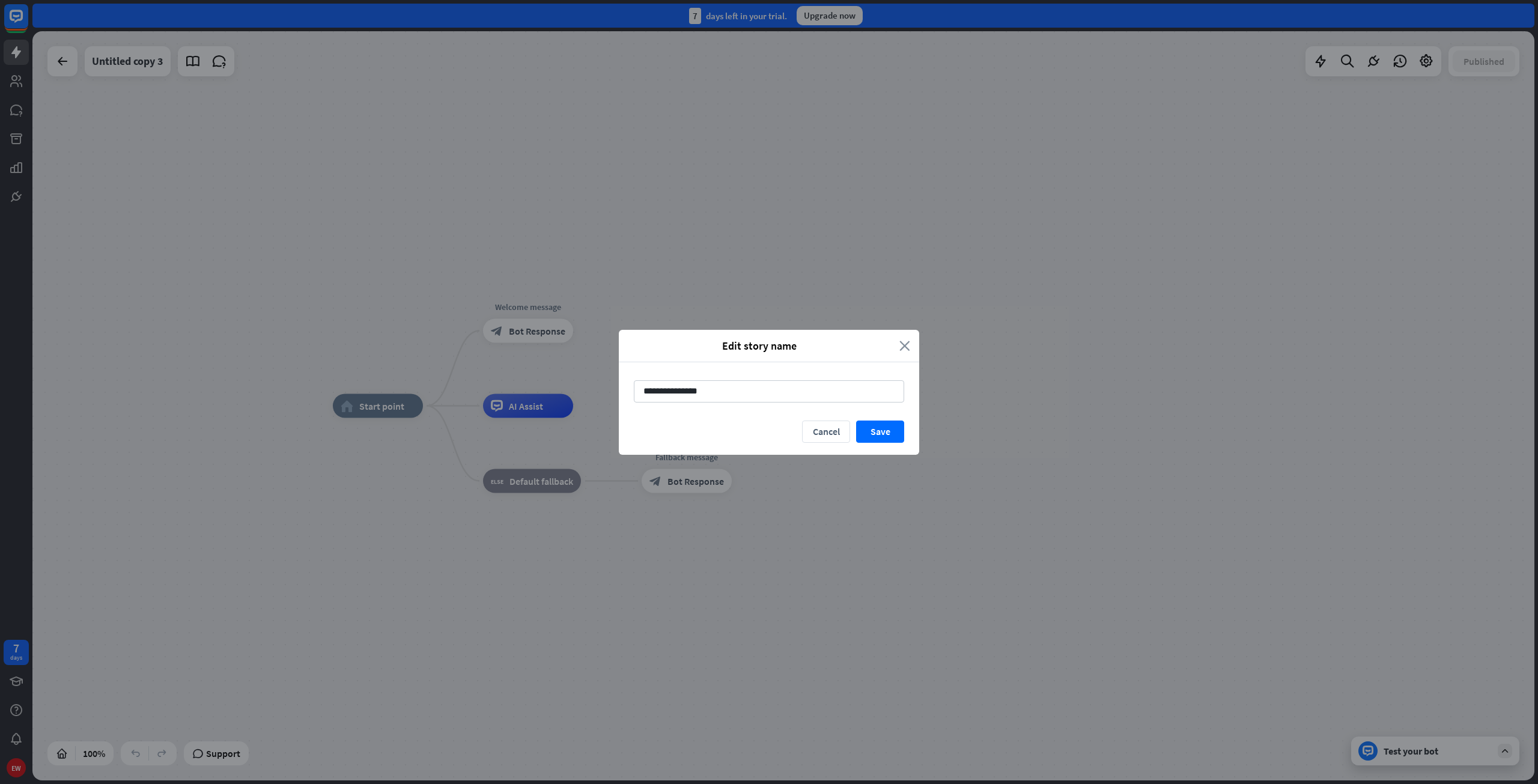
click at [908, 346] on icon "close" at bounding box center [904, 345] width 11 height 14
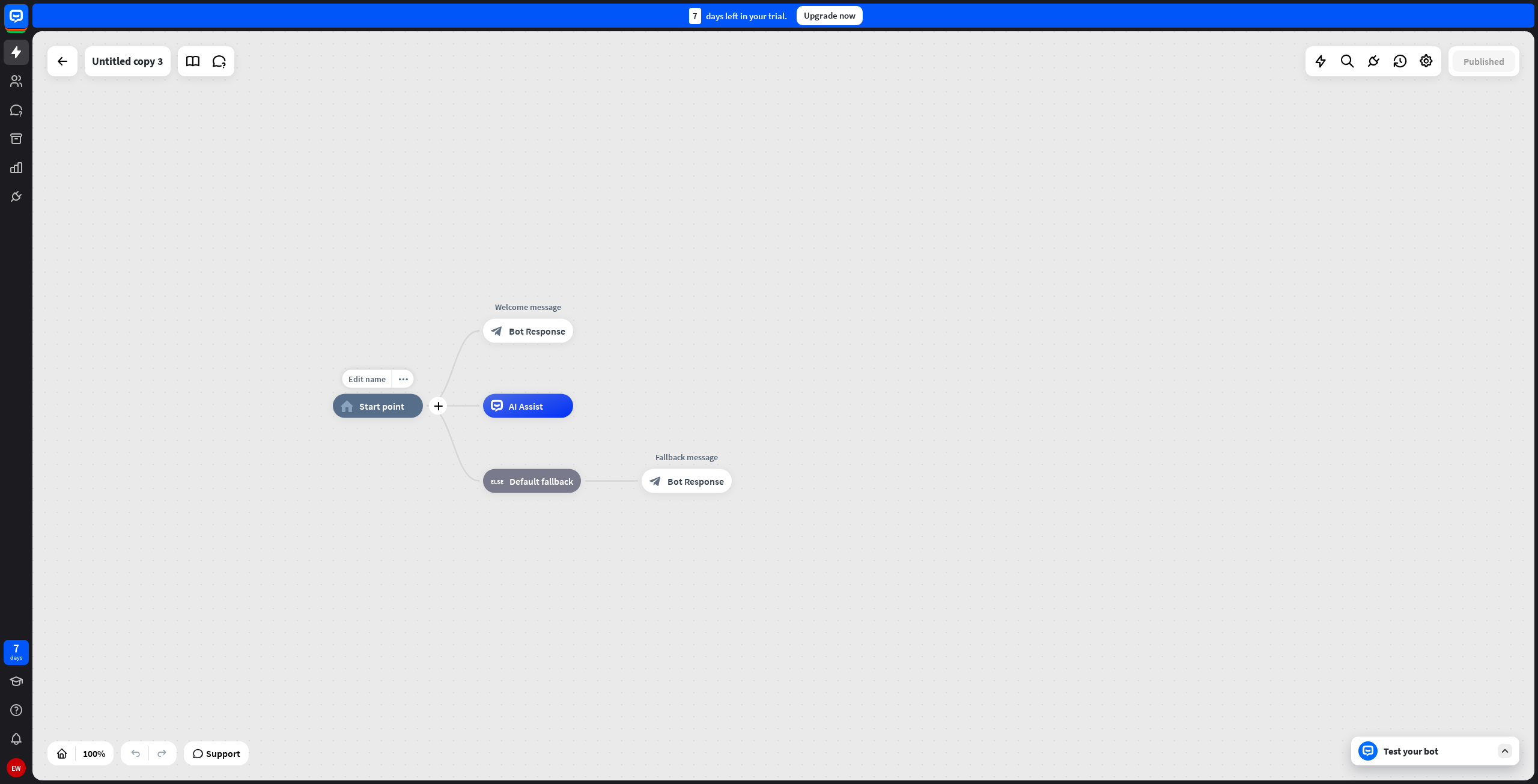
click at [376, 404] on span "Start point" at bounding box center [382, 406] width 45 height 12
click at [1343, 60] on icon at bounding box center [1347, 61] width 16 height 16
click at [1302, 101] on input "text" at bounding box center [1387, 100] width 265 height 30
type input "**********"
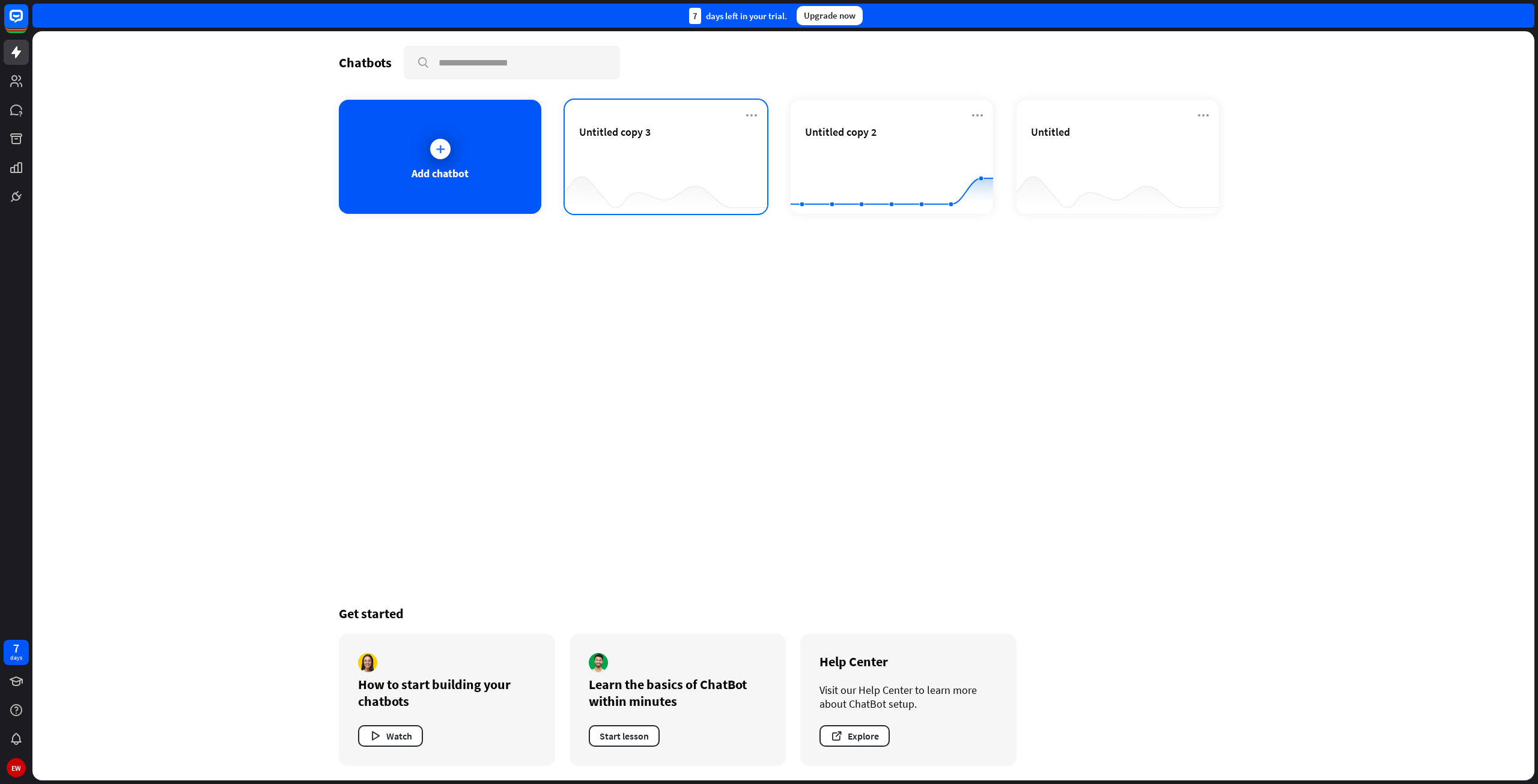
click at [631, 134] on span "Untitled copy 3" at bounding box center [614, 132] width 72 height 14
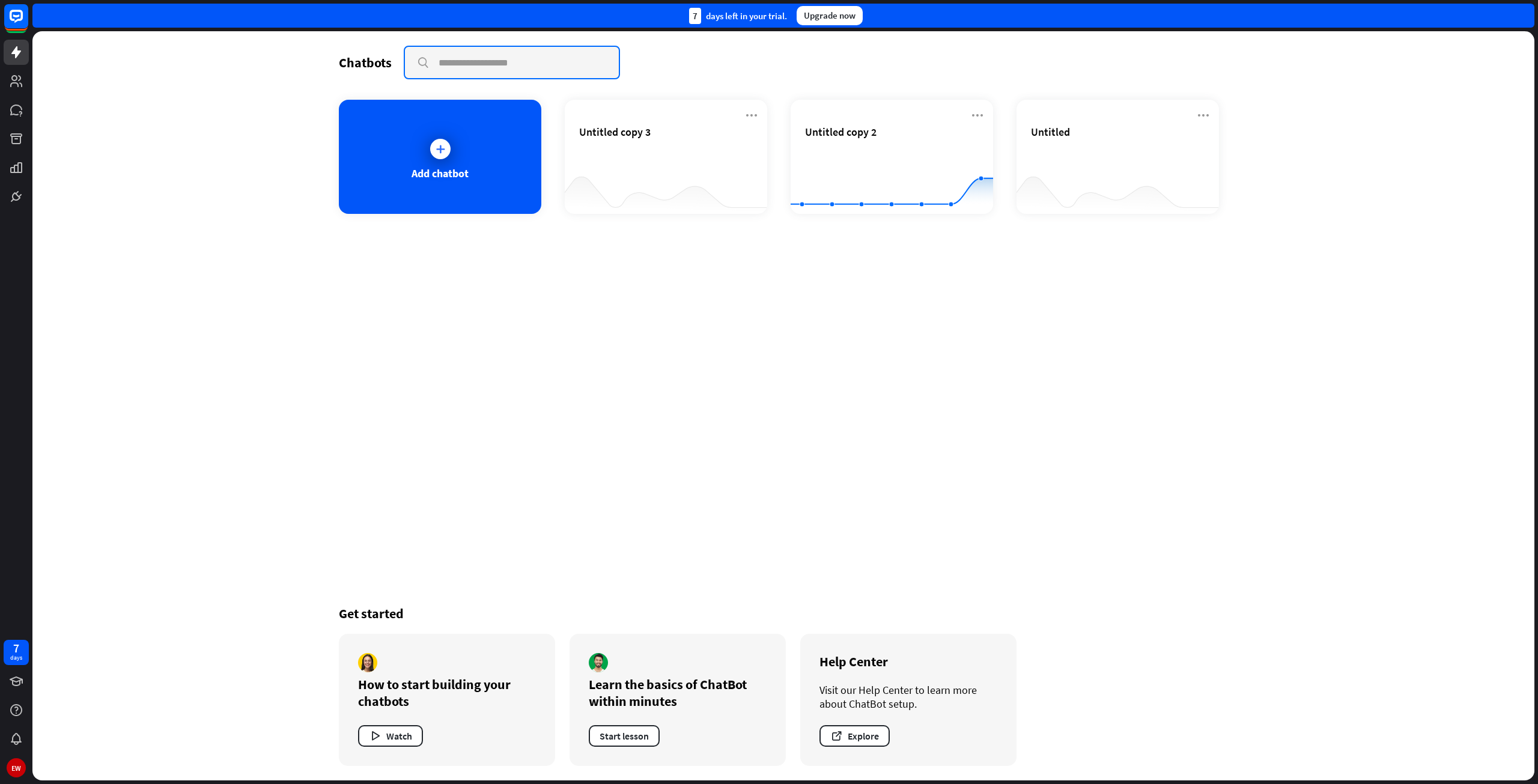
click at [482, 65] on input "text" at bounding box center [512, 62] width 214 height 31
type input "**********"
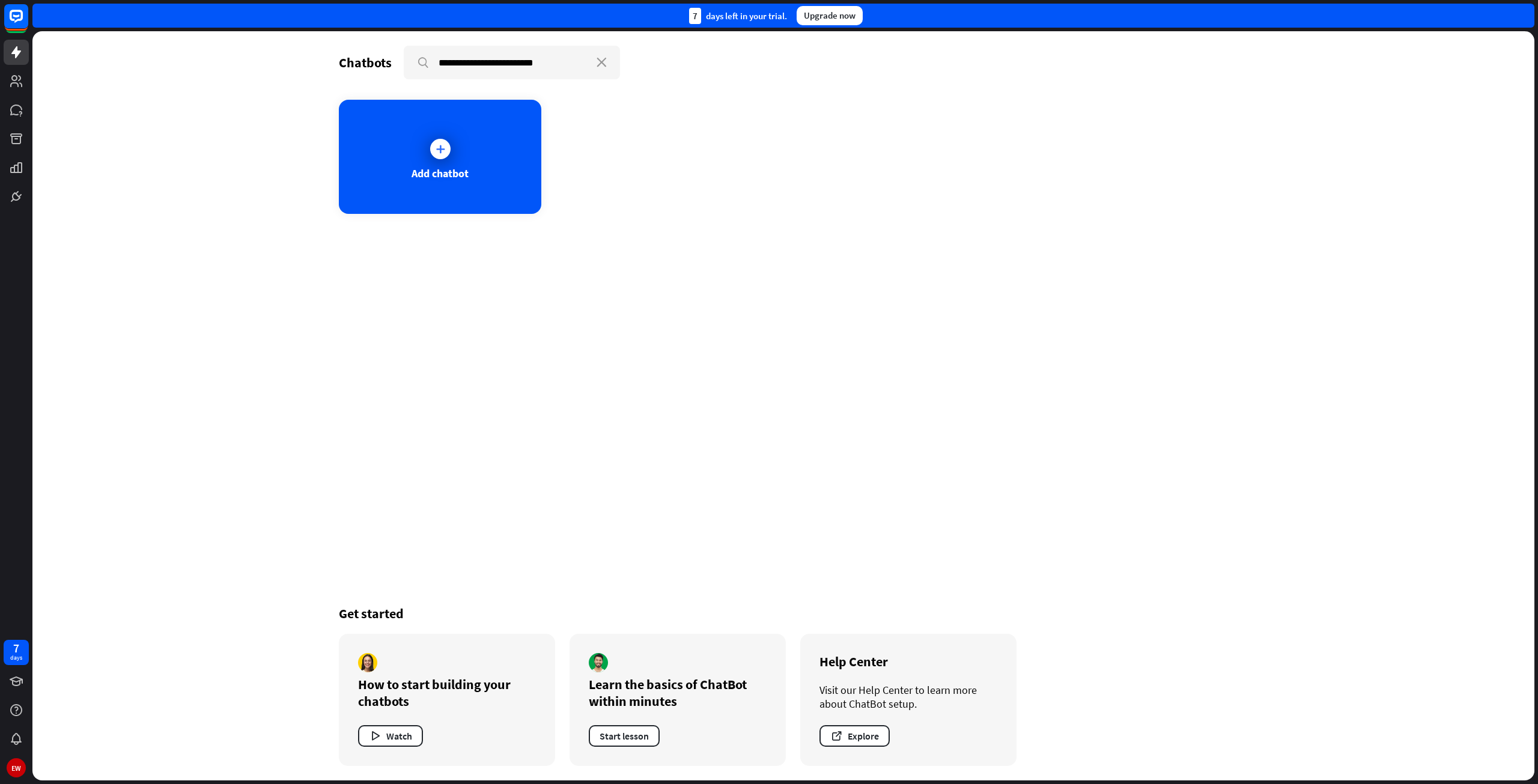
click at [622, 198] on div "Add chatbot" at bounding box center [783, 156] width 889 height 114
click at [436, 152] on icon at bounding box center [440, 149] width 12 height 12
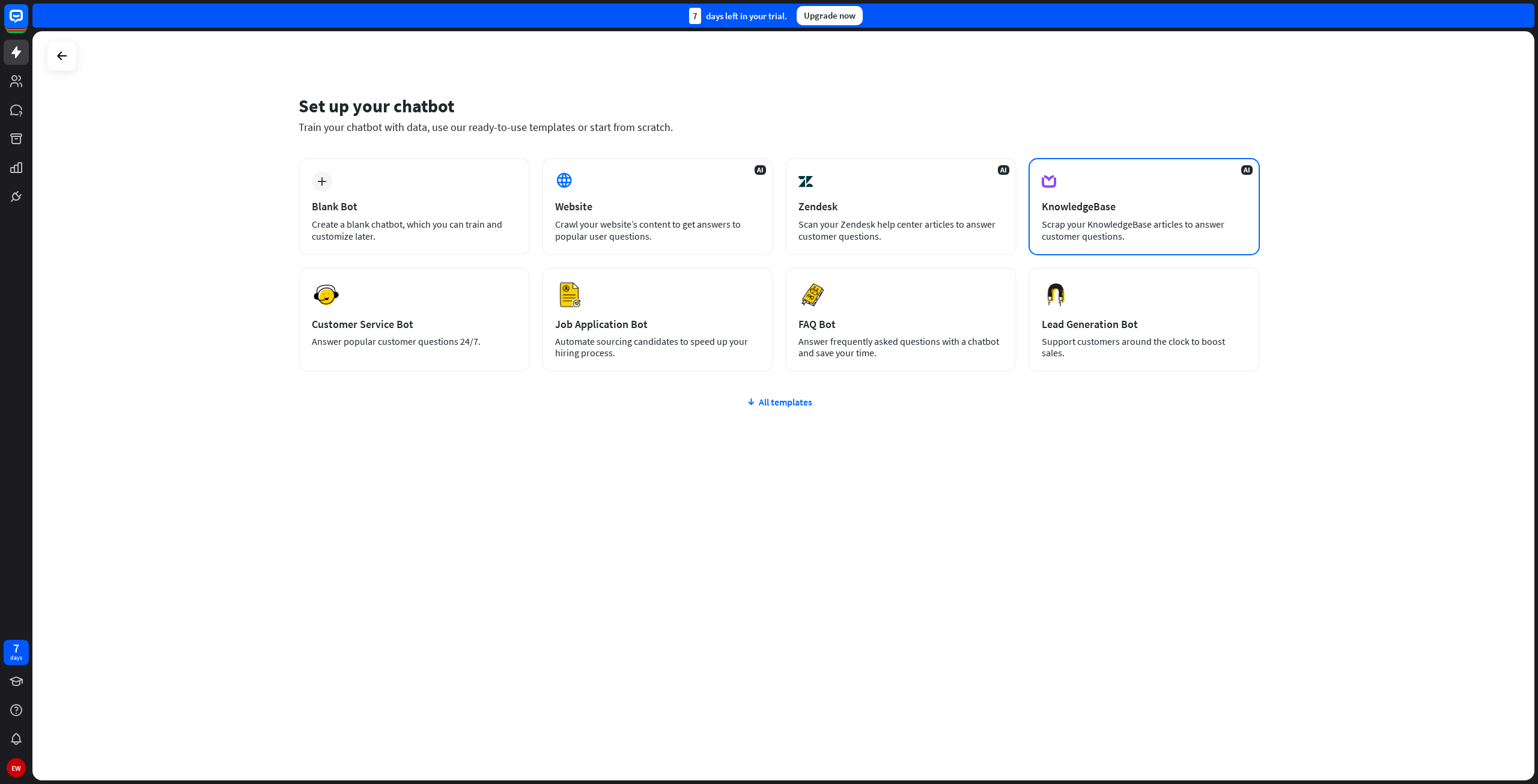
click at [1088, 201] on div "KnowledgeBase" at bounding box center [1144, 206] width 205 height 14
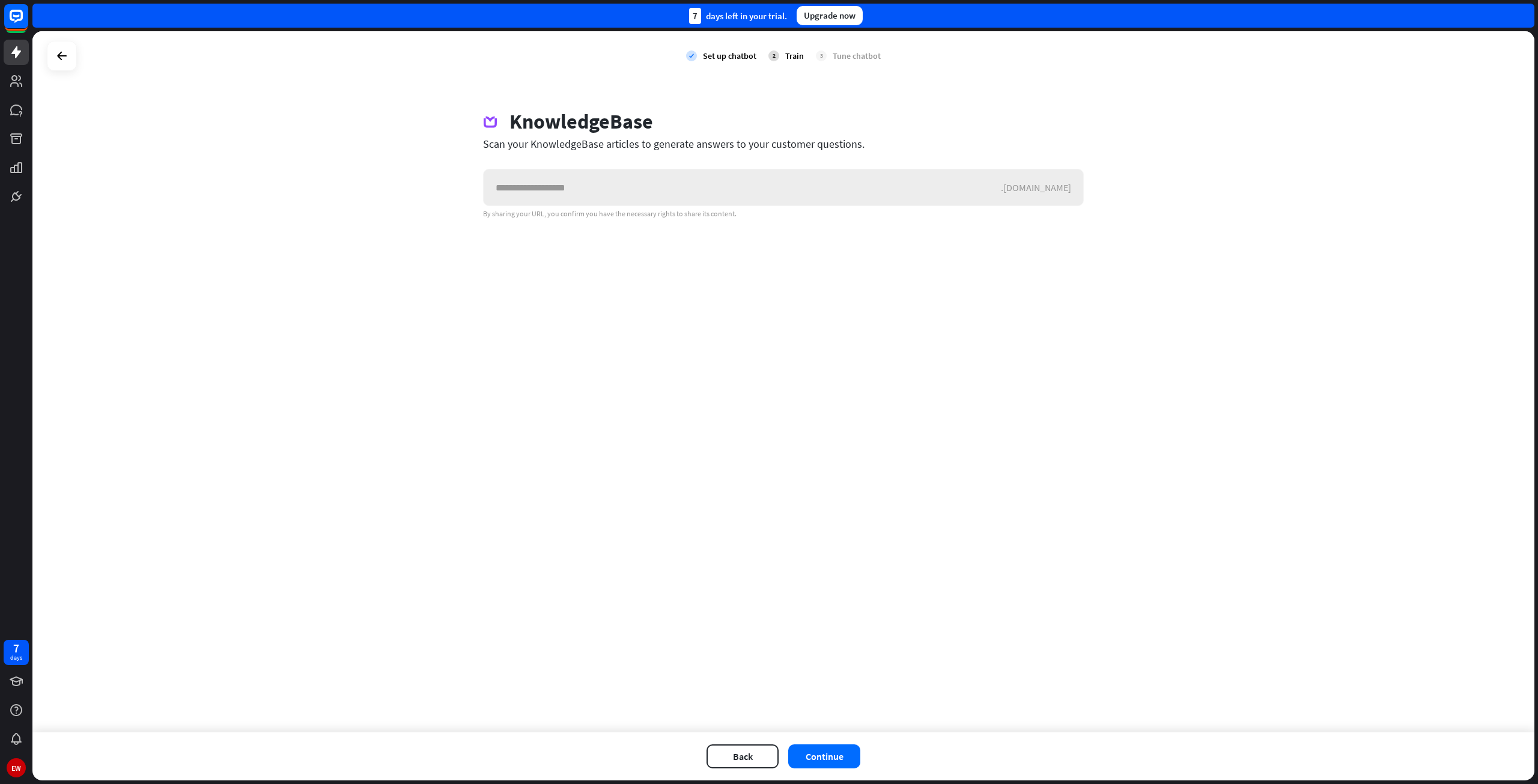
click at [598, 192] on input "text" at bounding box center [742, 187] width 517 height 36
type input "**********"
click at [819, 752] on button "Continue" at bounding box center [824, 756] width 72 height 24
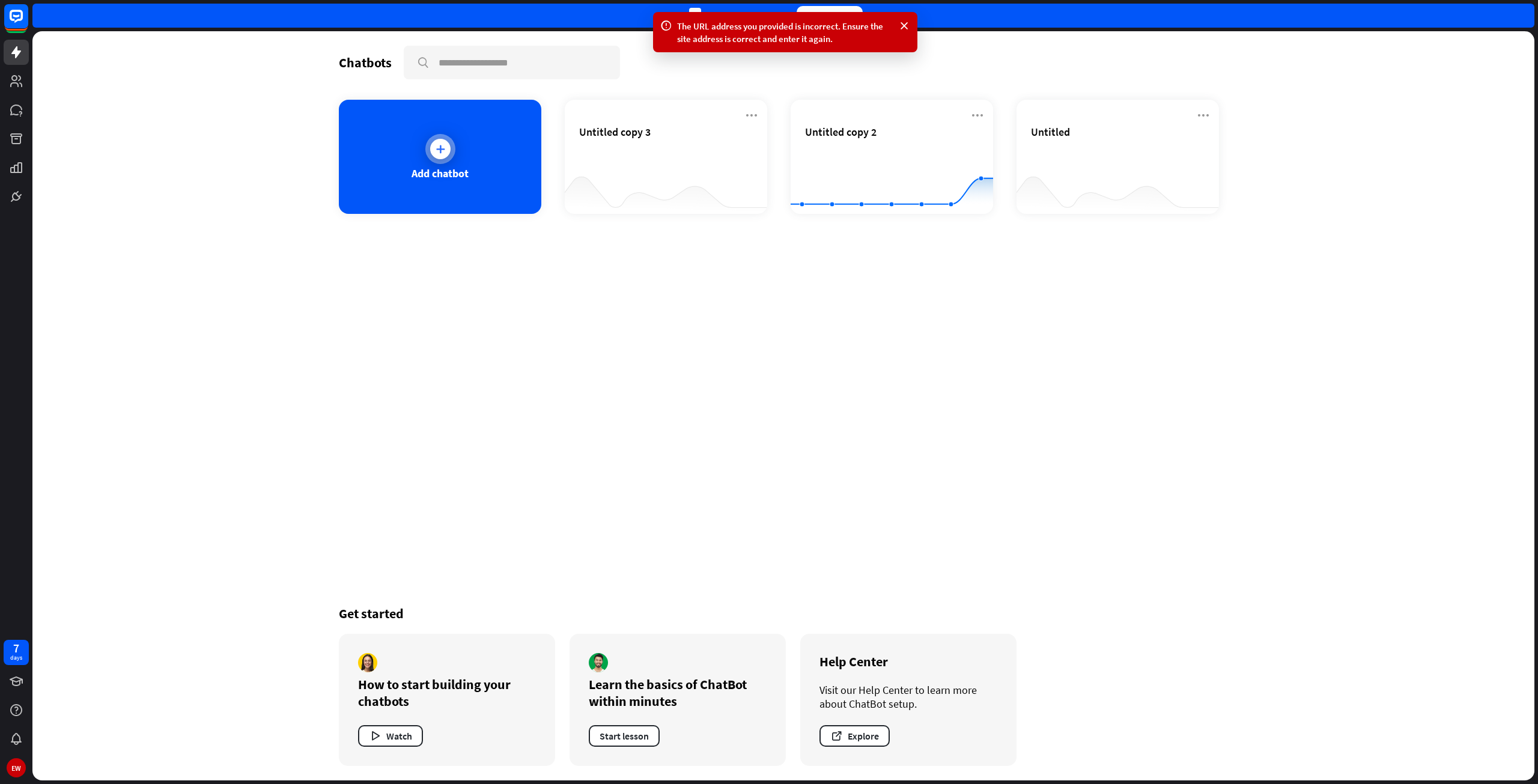
click at [428, 146] on div at bounding box center [440, 149] width 30 height 30
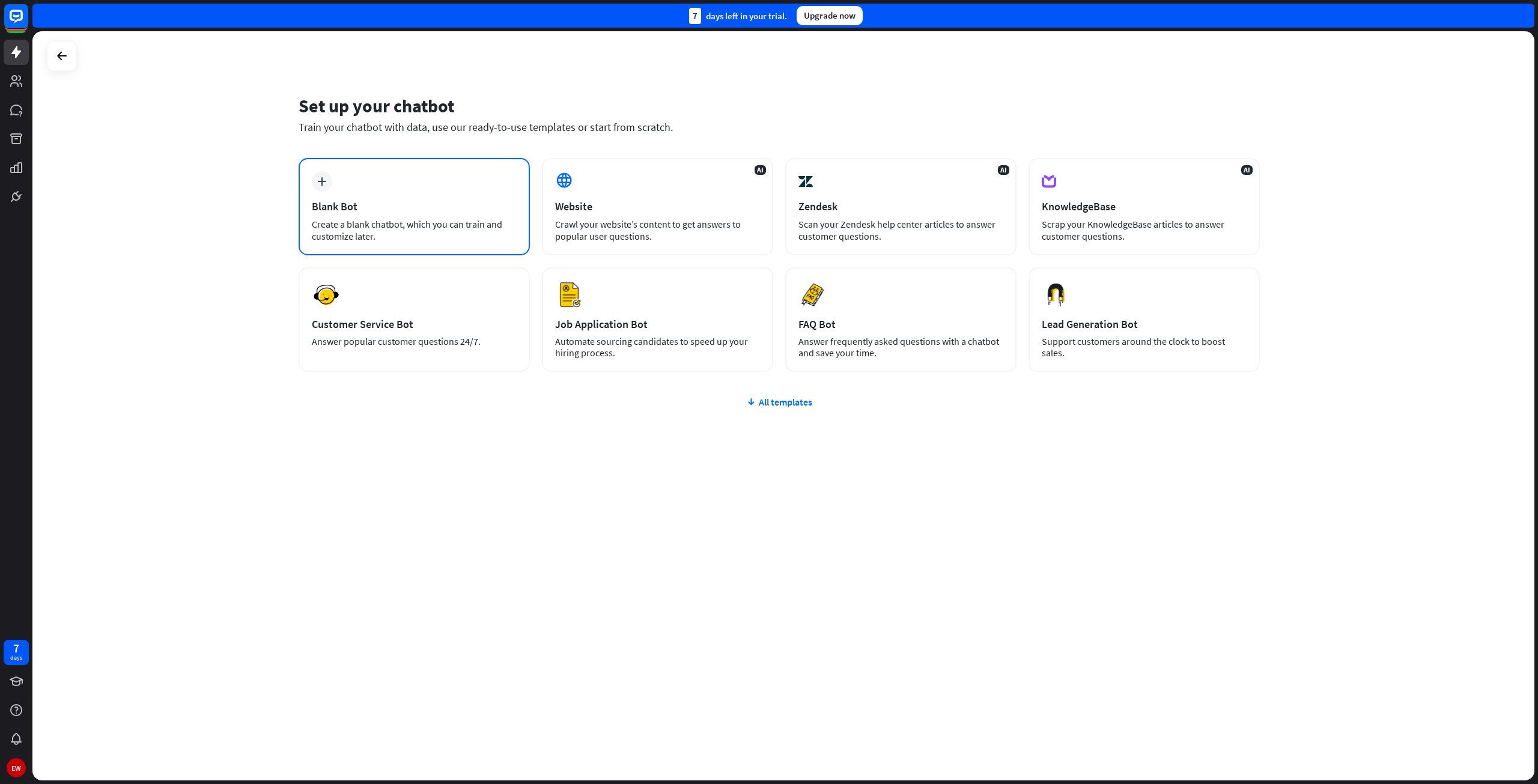
click at [320, 184] on icon "plus" at bounding box center [322, 182] width 9 height 9
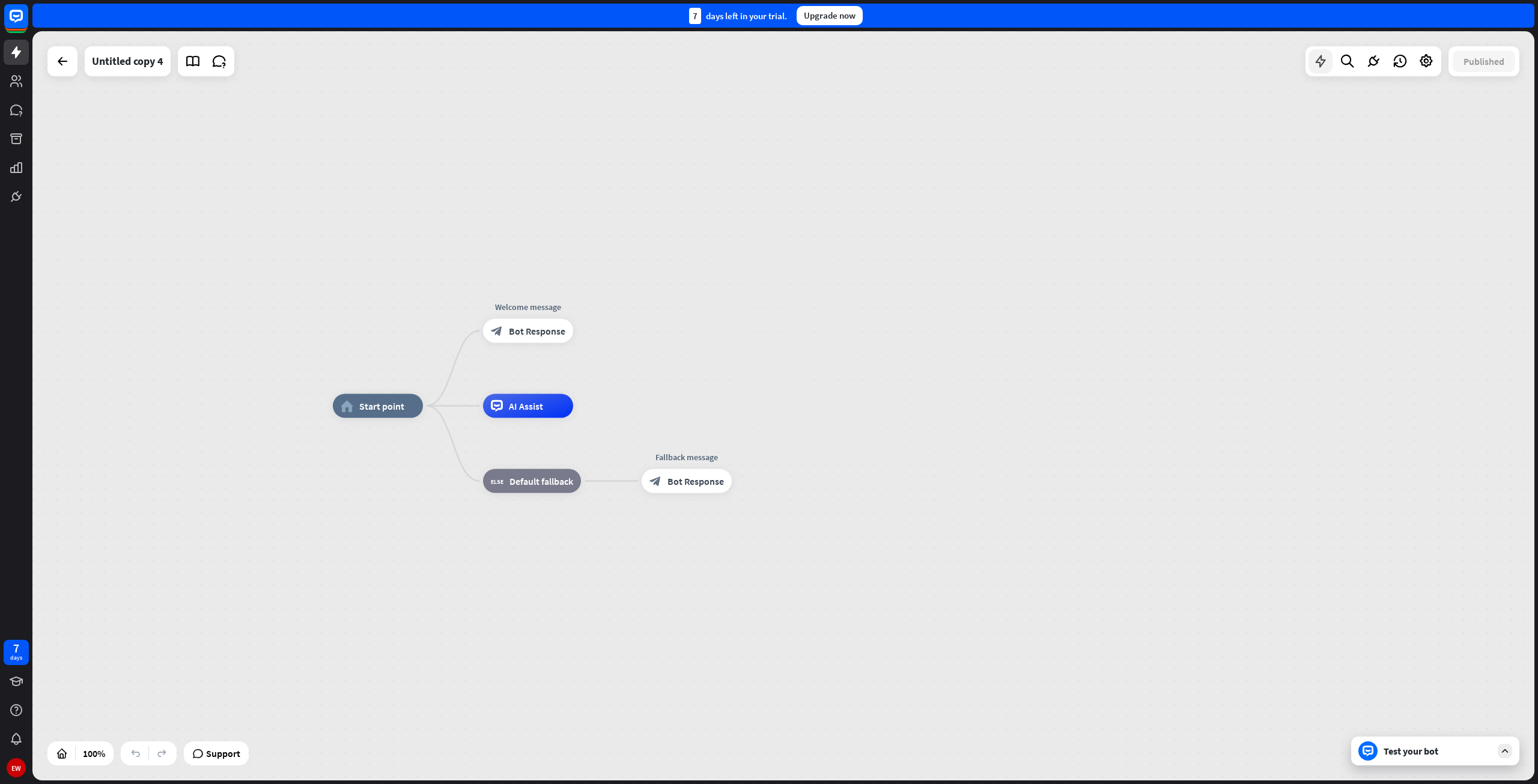
click at [1317, 60] on icon at bounding box center [1320, 61] width 16 height 16
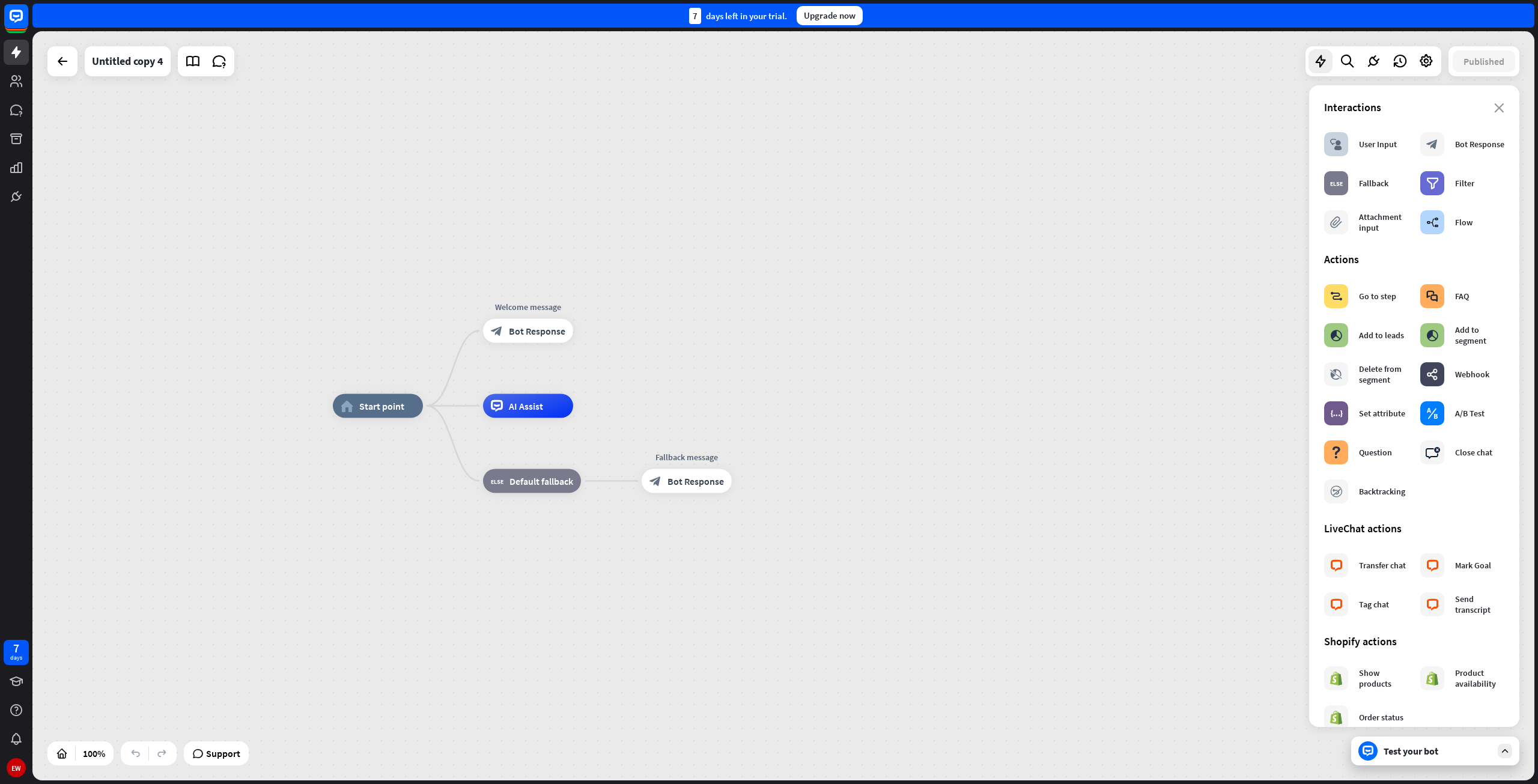
click at [1173, 228] on div "home_2 Start point Welcome message block_bot_response Bot Response AI Assist bl…" at bounding box center [783, 406] width 1502 height 749
click at [17, 18] on rect at bounding box center [16, 16] width 26 height 26
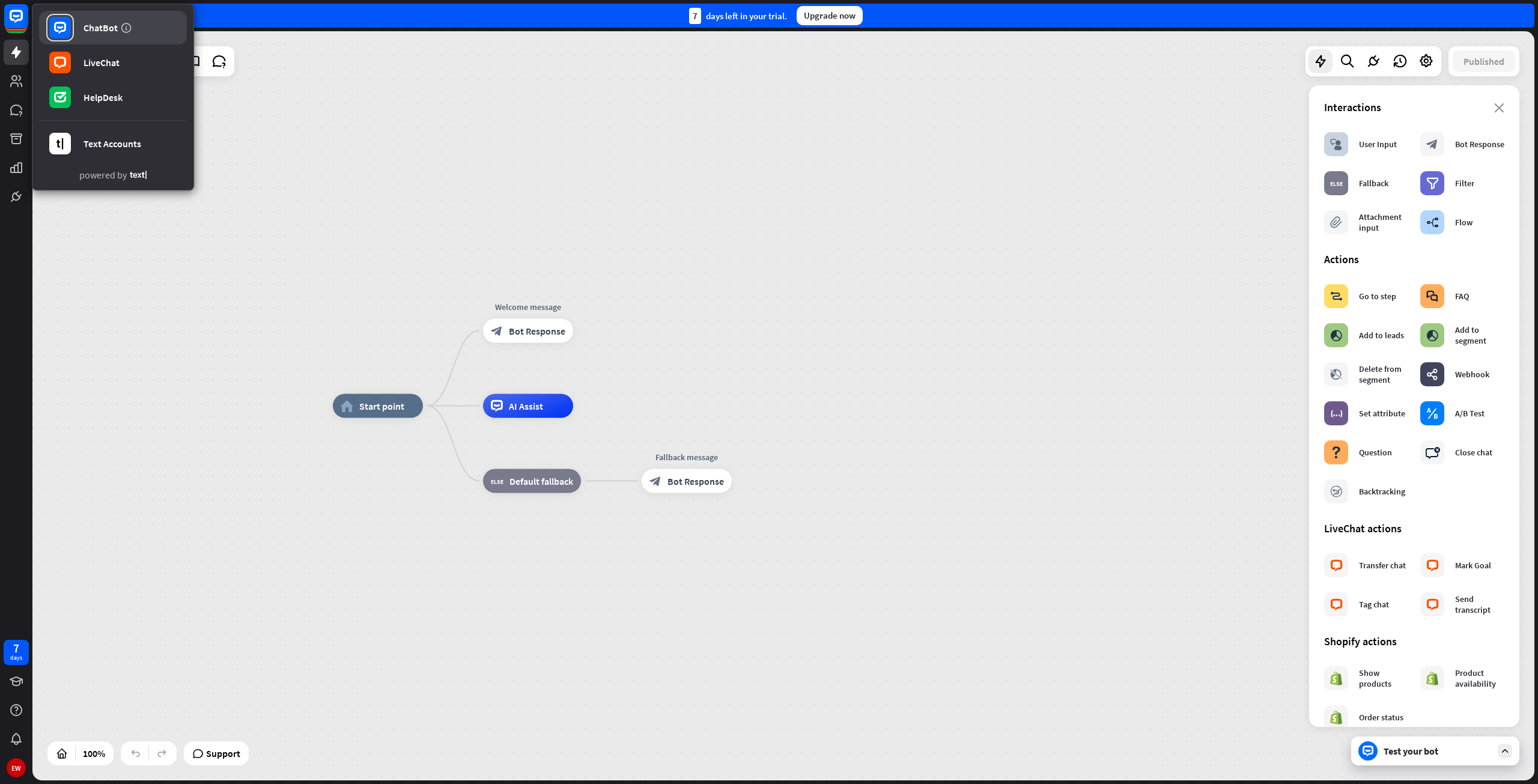
click at [81, 28] on link "ChatBot" at bounding box center [113, 27] width 148 height 34
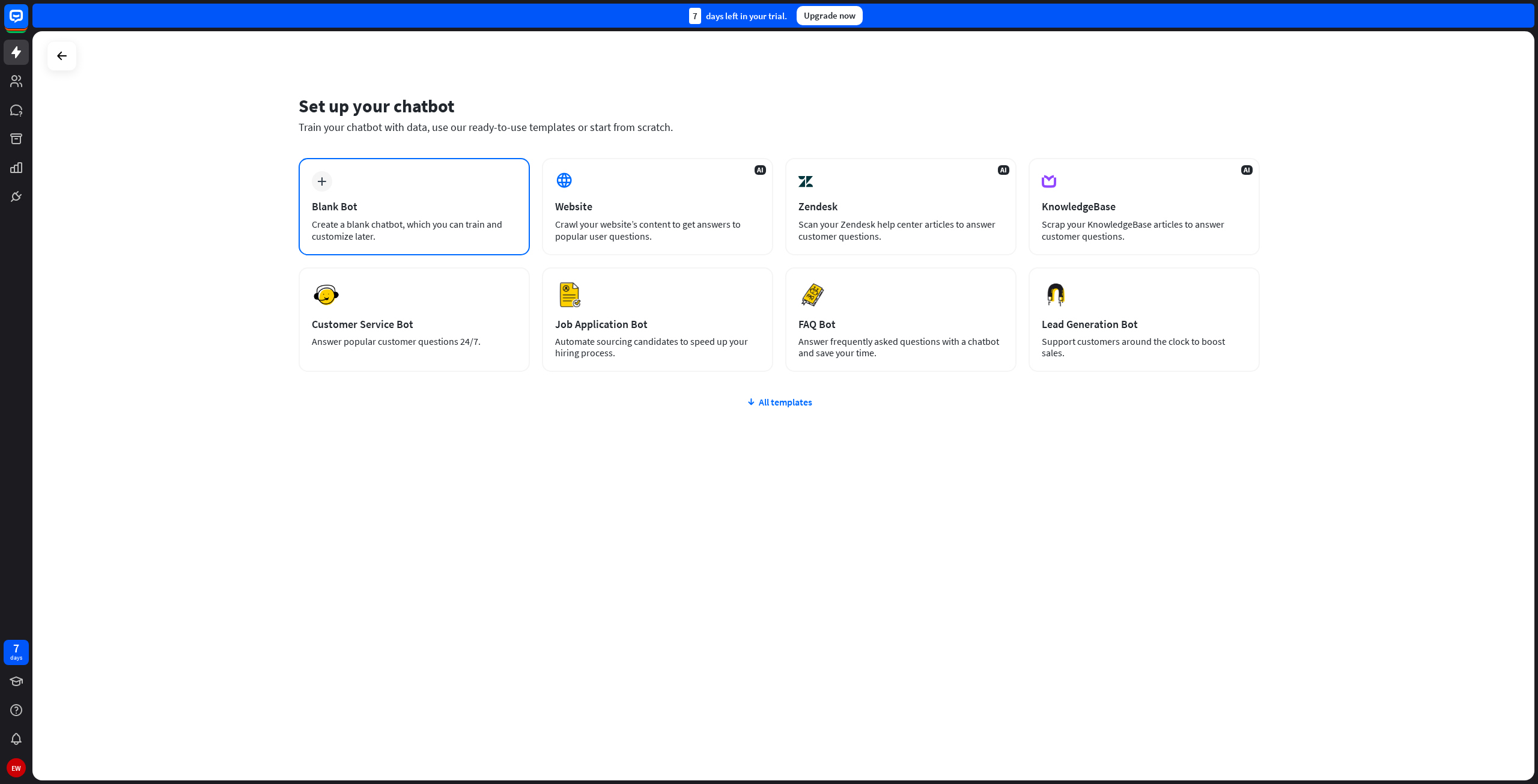
click at [329, 182] on div "plus" at bounding box center [322, 181] width 21 height 21
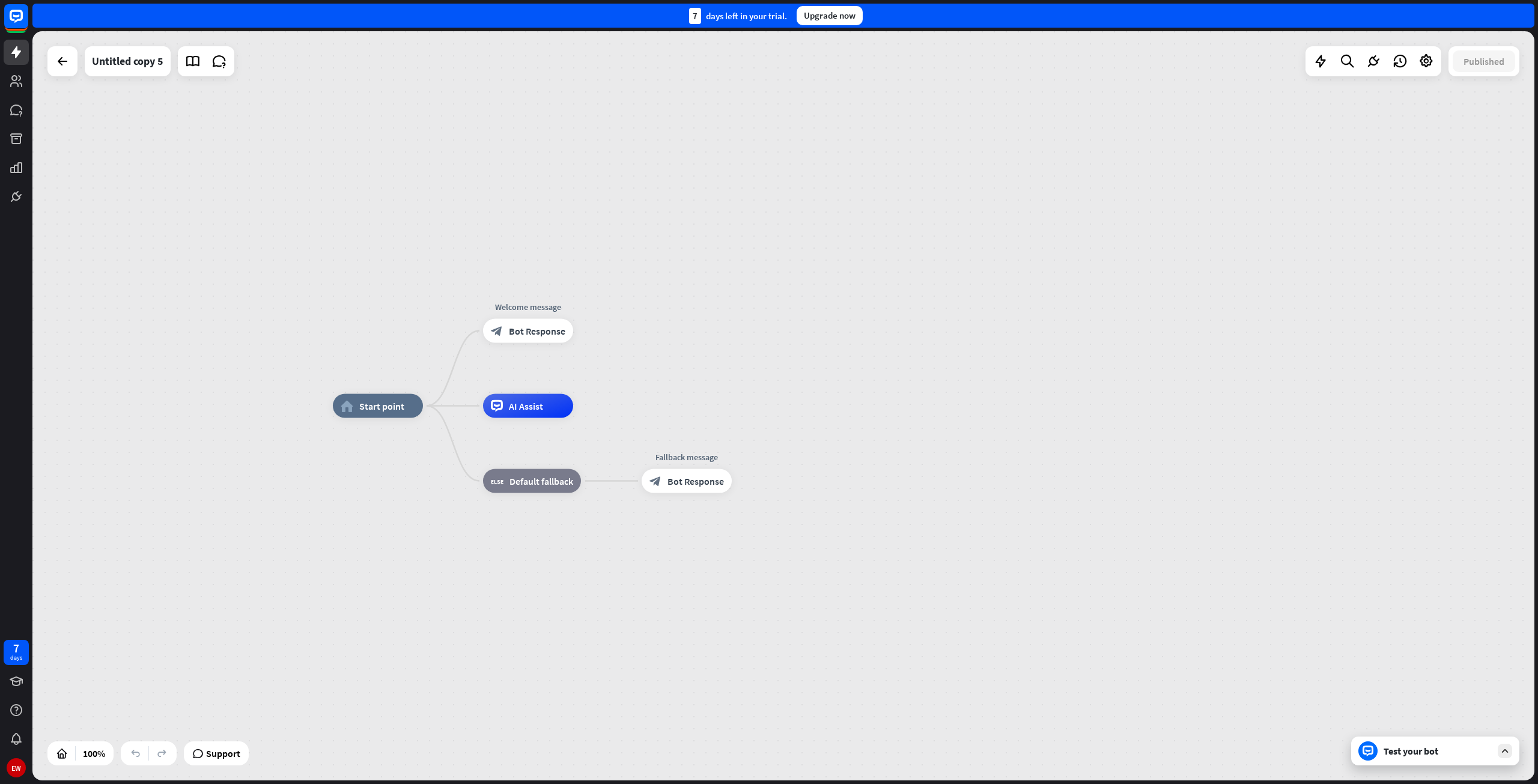
click at [386, 111] on div "home_2 Start point Welcome message block_bot_response Bot Response AI Assist bl…" at bounding box center [783, 406] width 1502 height 749
click at [147, 59] on div "Untitled copy 5" at bounding box center [128, 61] width 72 height 30
click at [61, 60] on div "**********" at bounding box center [769, 392] width 1538 height 784
click at [63, 62] on icon at bounding box center [62, 61] width 14 height 14
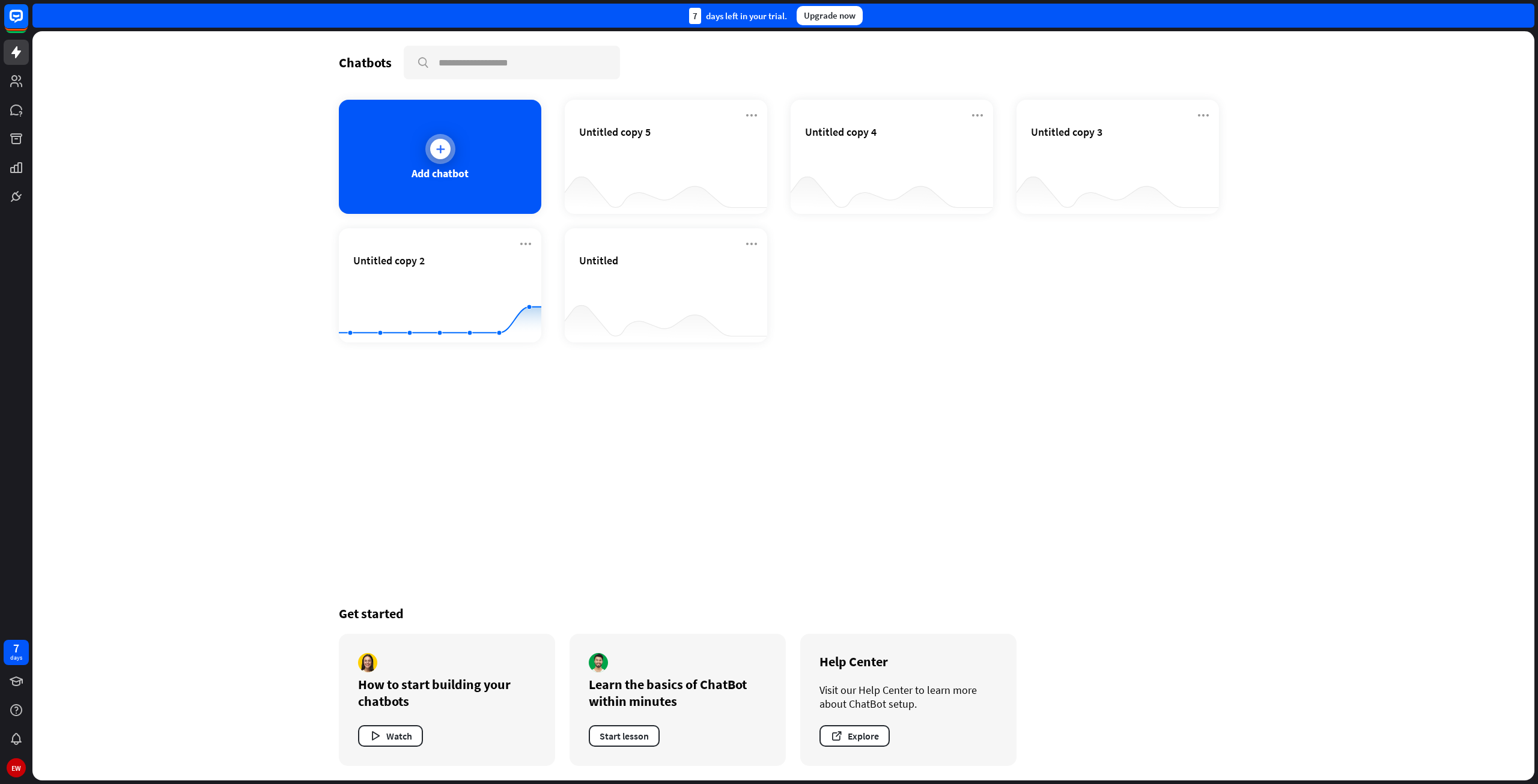
click at [441, 156] on div at bounding box center [440, 149] width 21 height 21
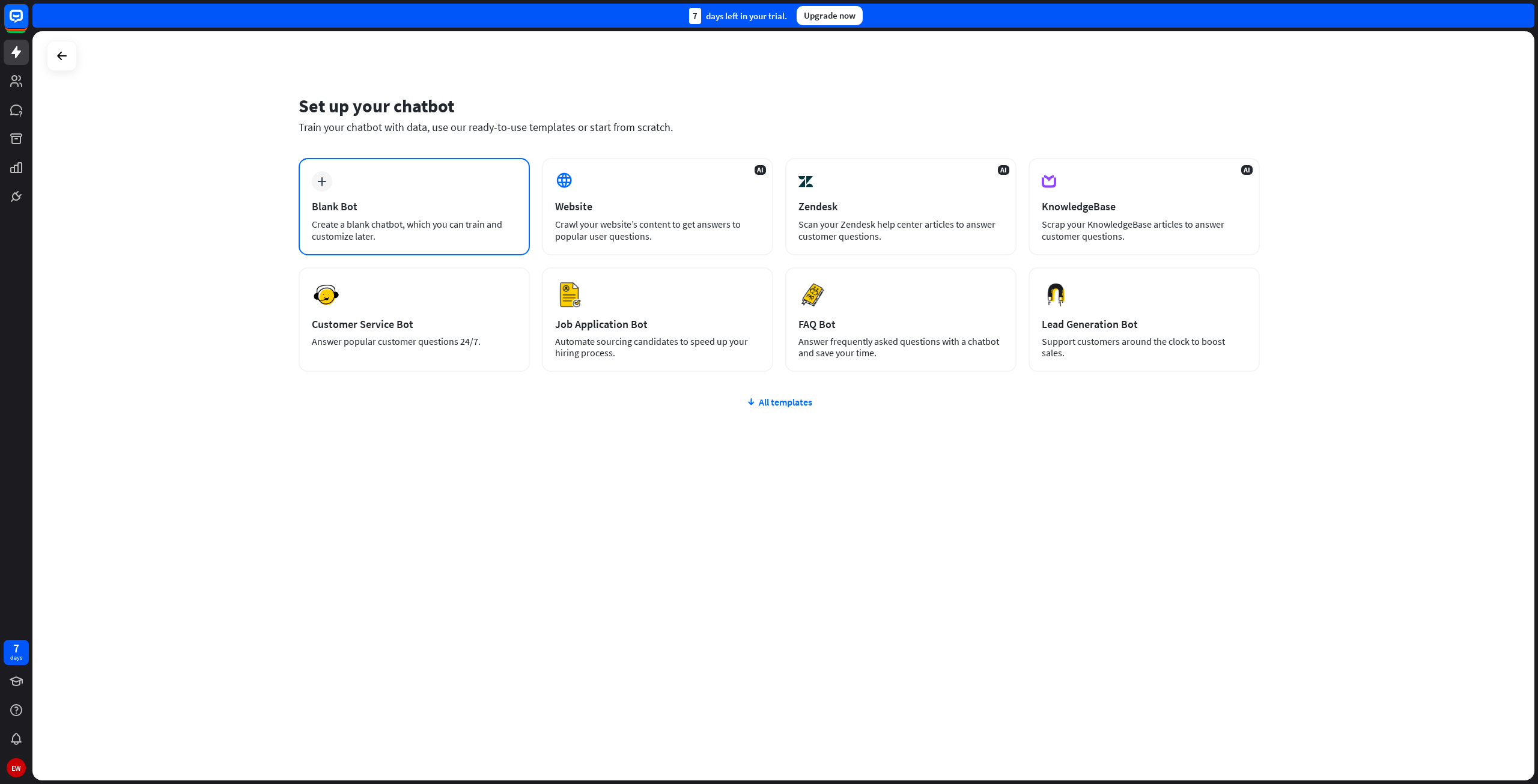
click at [317, 175] on div "plus" at bounding box center [322, 181] width 21 height 21
click at [328, 189] on div "plus" at bounding box center [322, 181] width 21 height 21
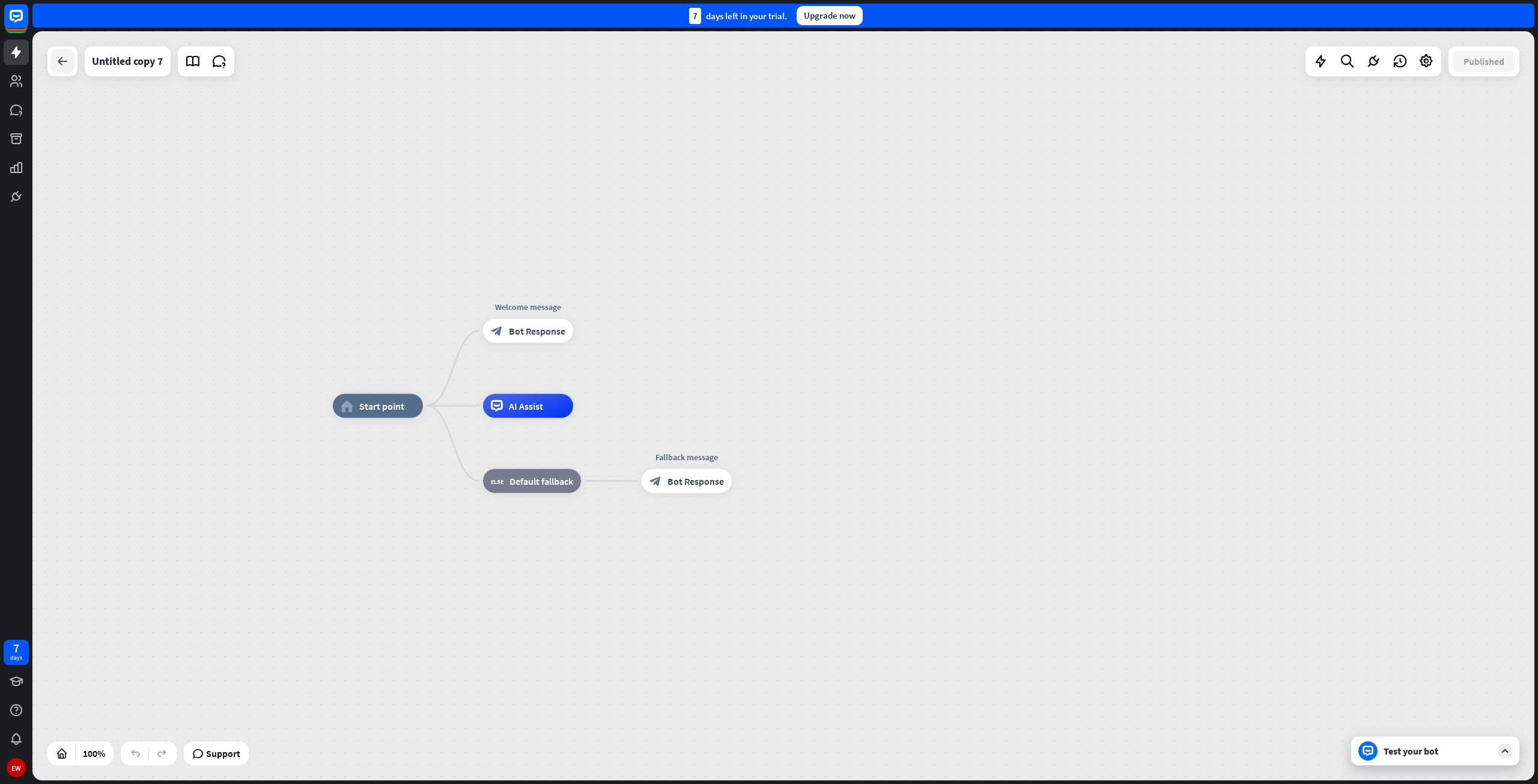
click at [58, 60] on icon at bounding box center [62, 61] width 14 height 14
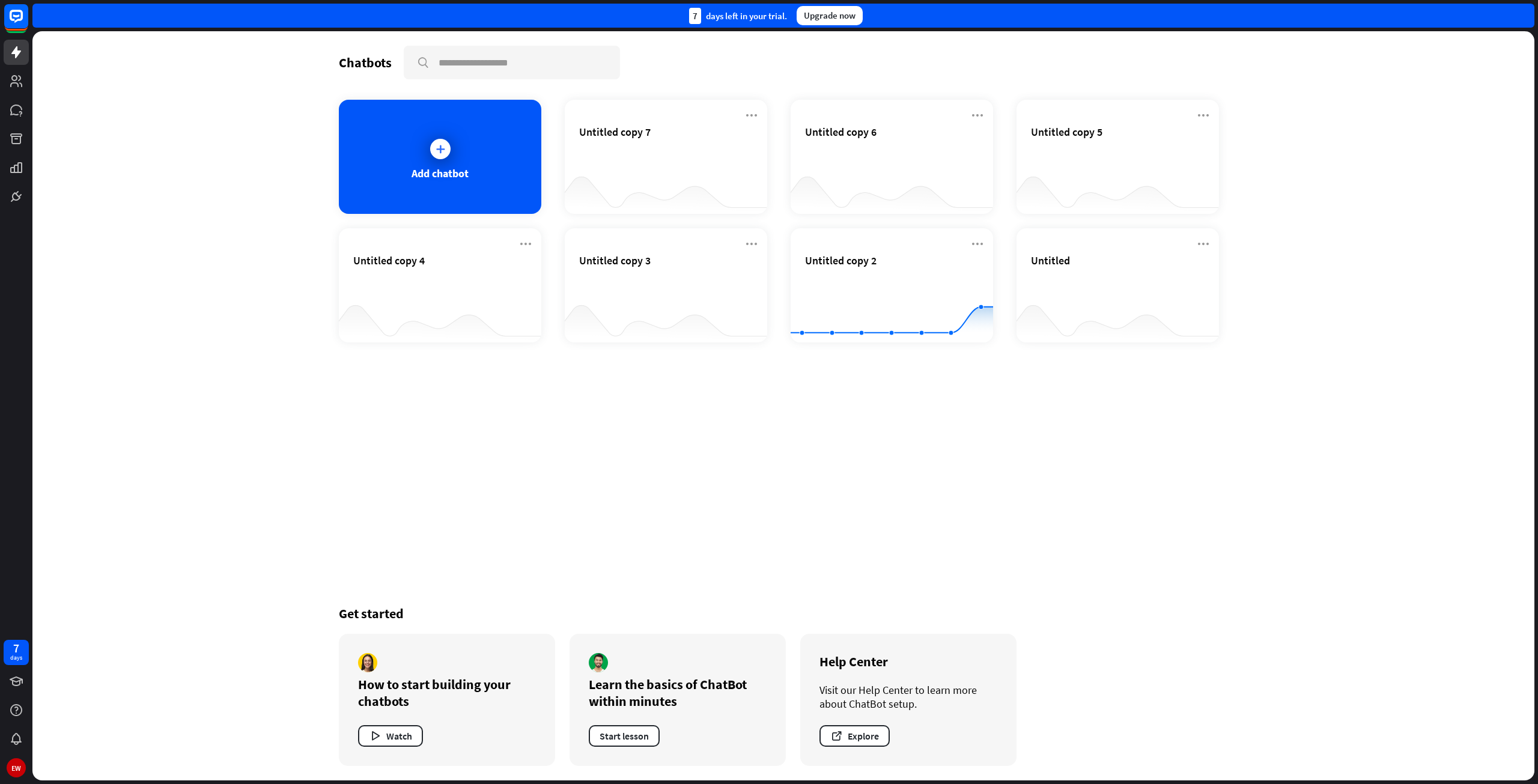
drag, startPoint x: 58, startPoint y: 59, endPoint x: 468, endPoint y: 465, distance: 577.0
click at [468, 466] on div "Chatbots search Add chatbot Untitled copy 7 Untitled copy 6 Untitled copy 5 Unt…" at bounding box center [783, 406] width 961 height 749
click at [438, 147] on icon at bounding box center [440, 149] width 12 height 12
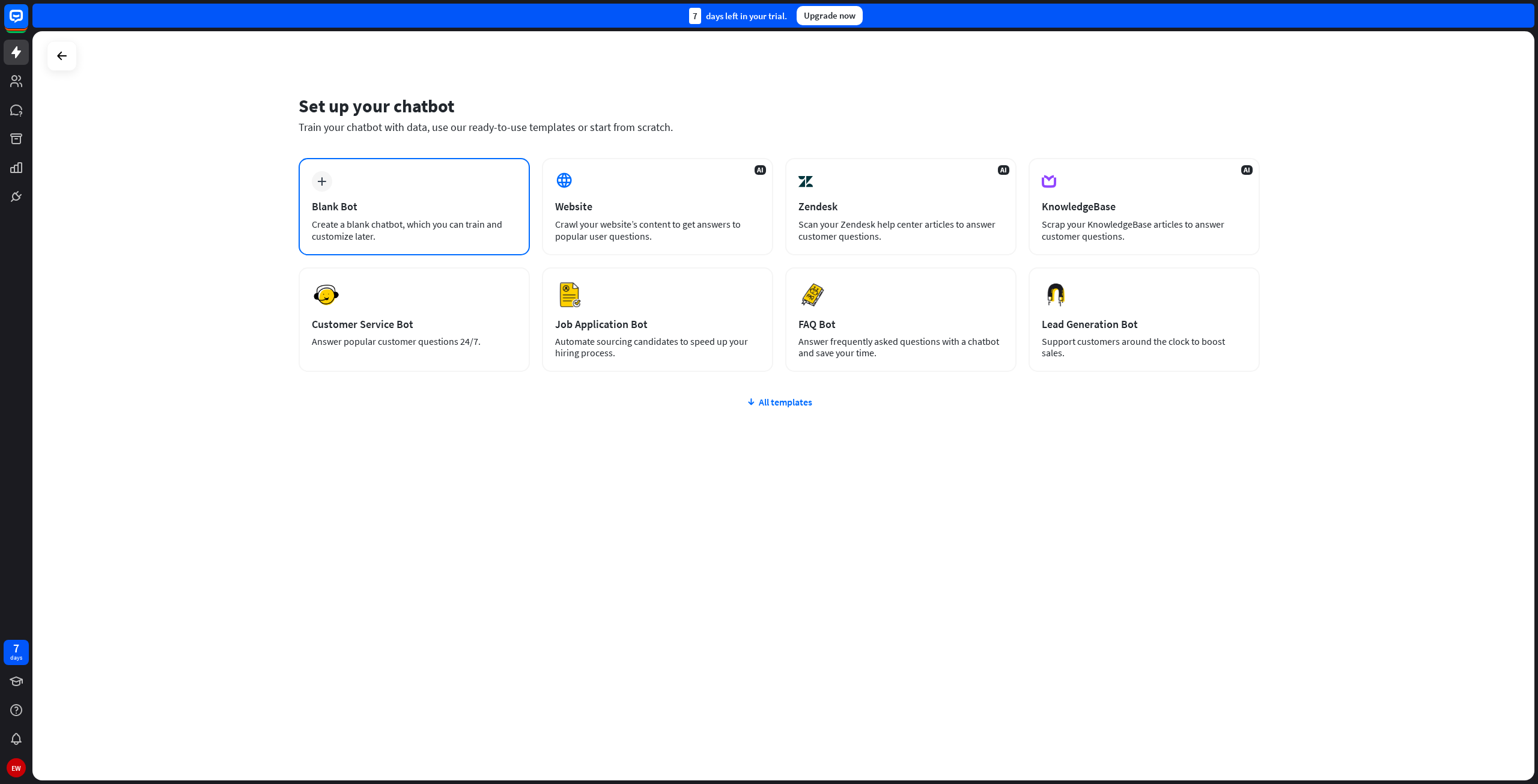
click at [322, 180] on icon "plus" at bounding box center [322, 182] width 9 height 9
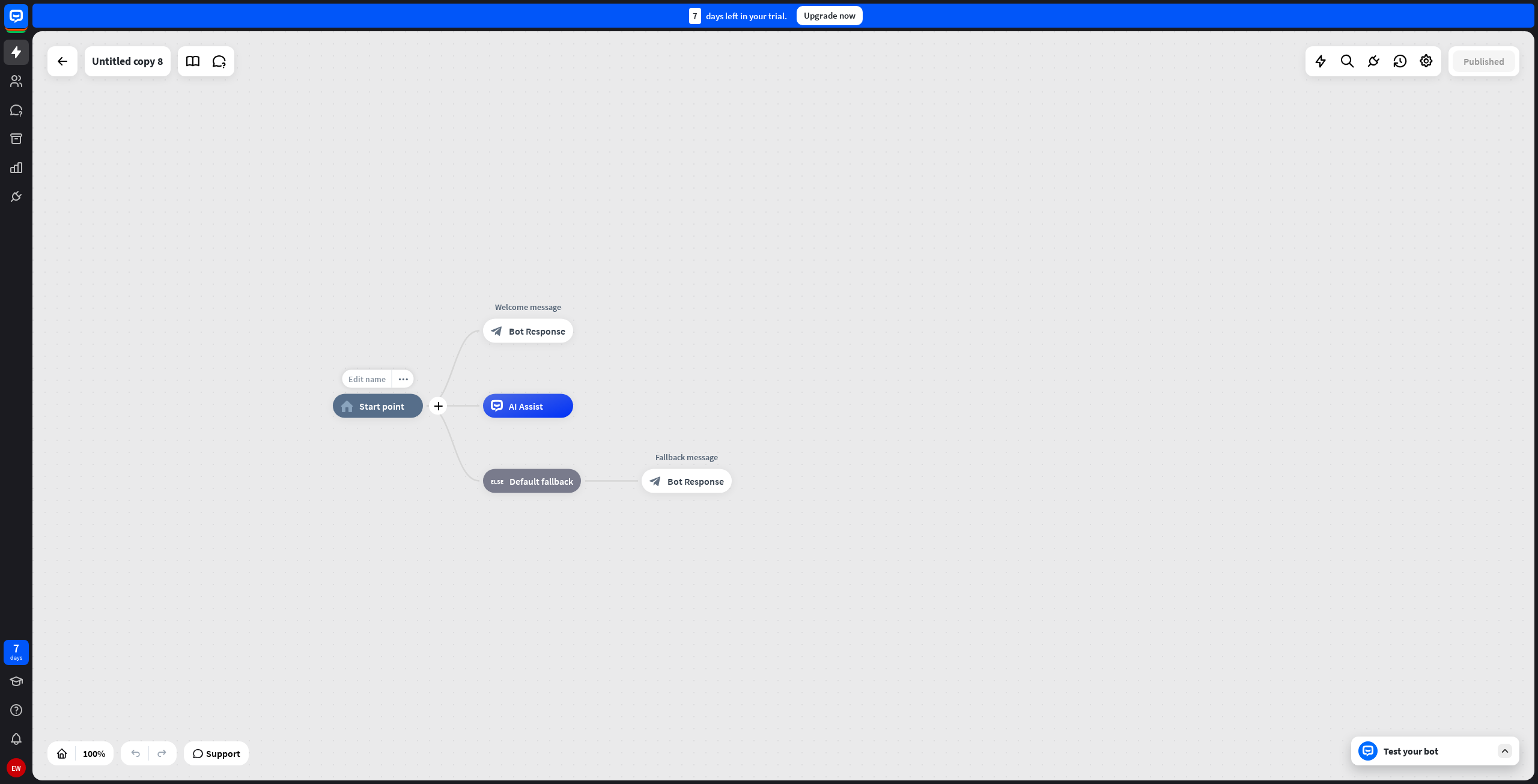
click at [370, 380] on span "Edit name" at bounding box center [367, 378] width 37 height 11
click at [367, 407] on span "Start point" at bounding box center [382, 406] width 45 height 12
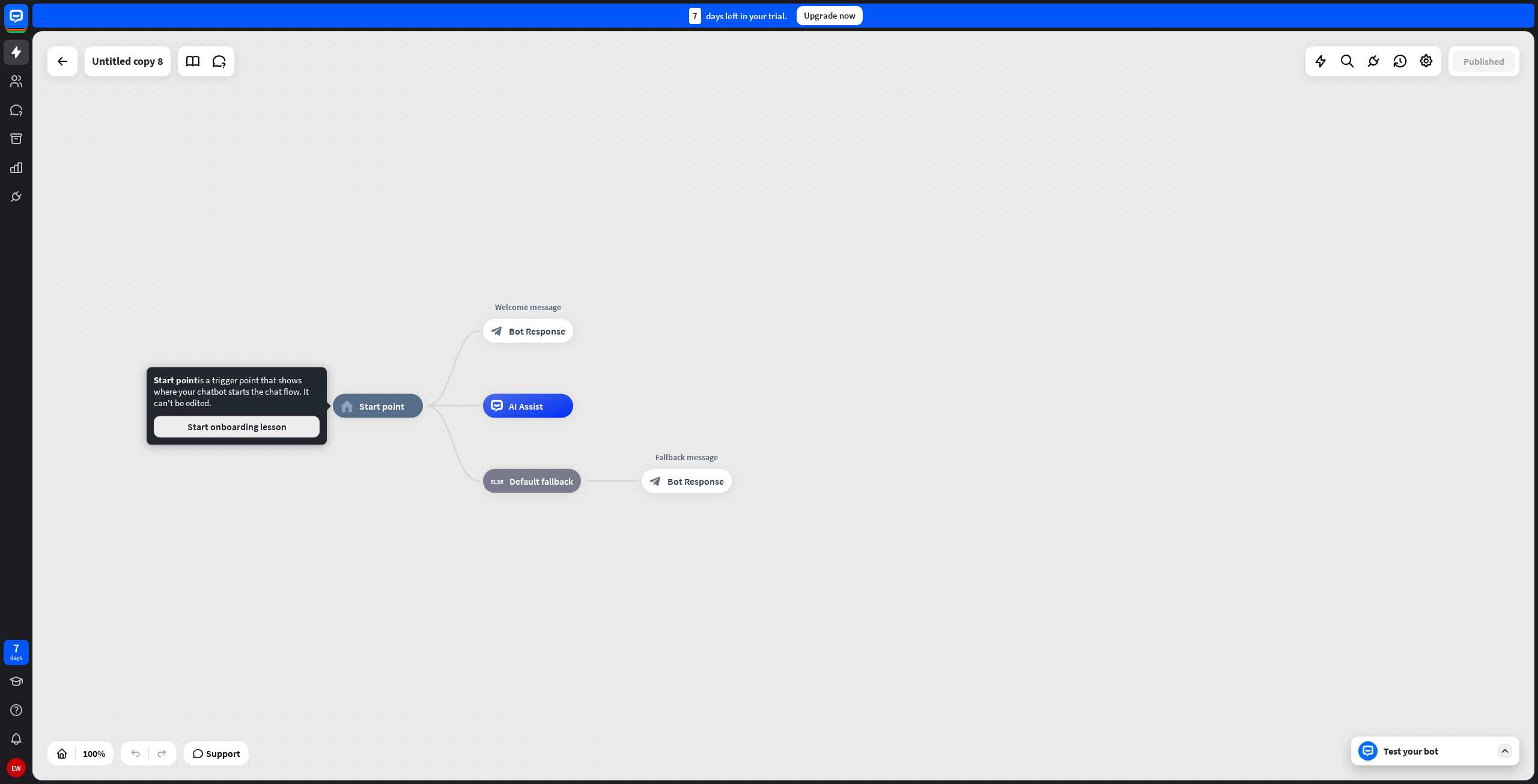
click at [299, 424] on button "Start onboarding lesson" at bounding box center [237, 426] width 166 height 22
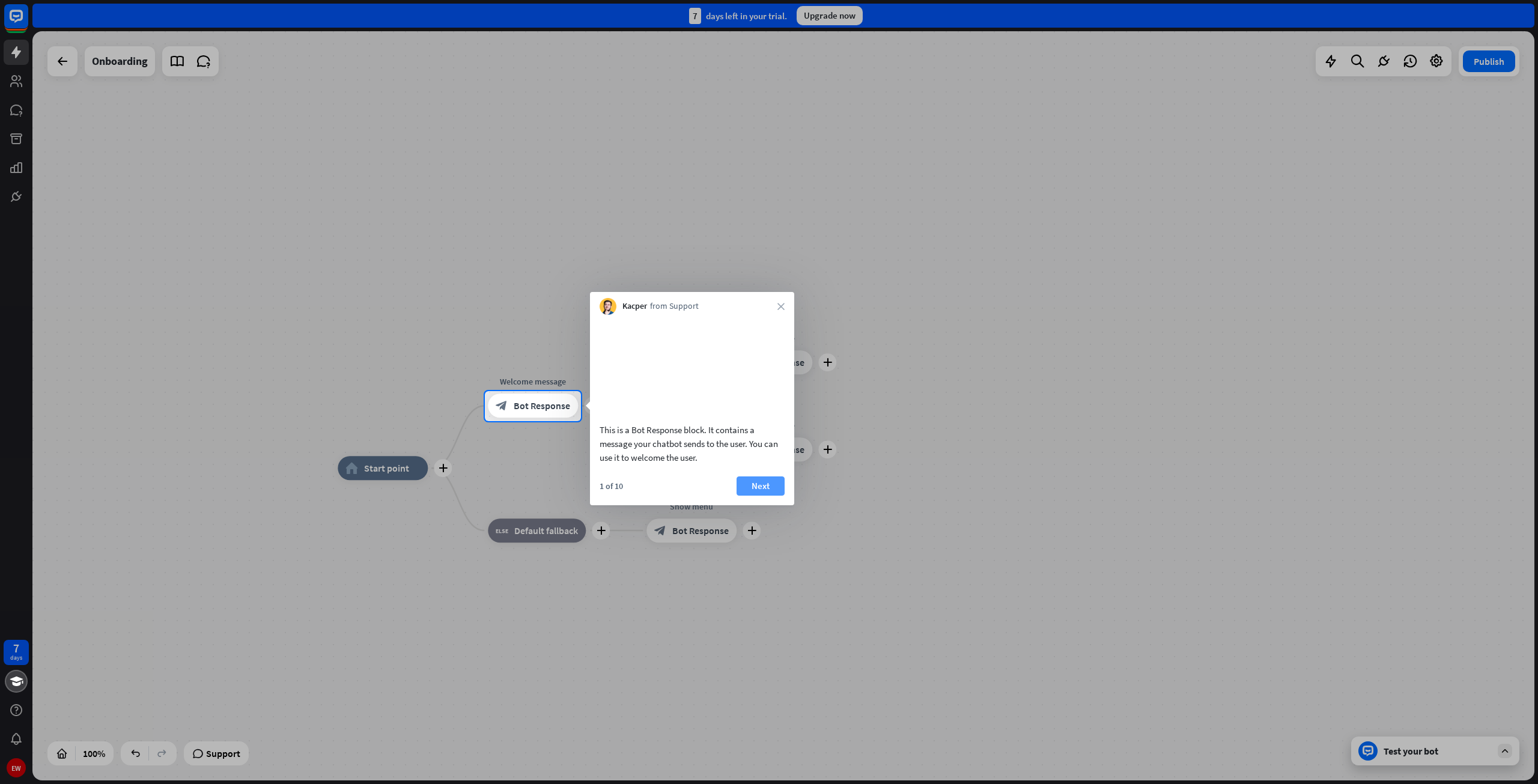
click at [754, 495] on button "Next" at bounding box center [760, 485] width 48 height 19
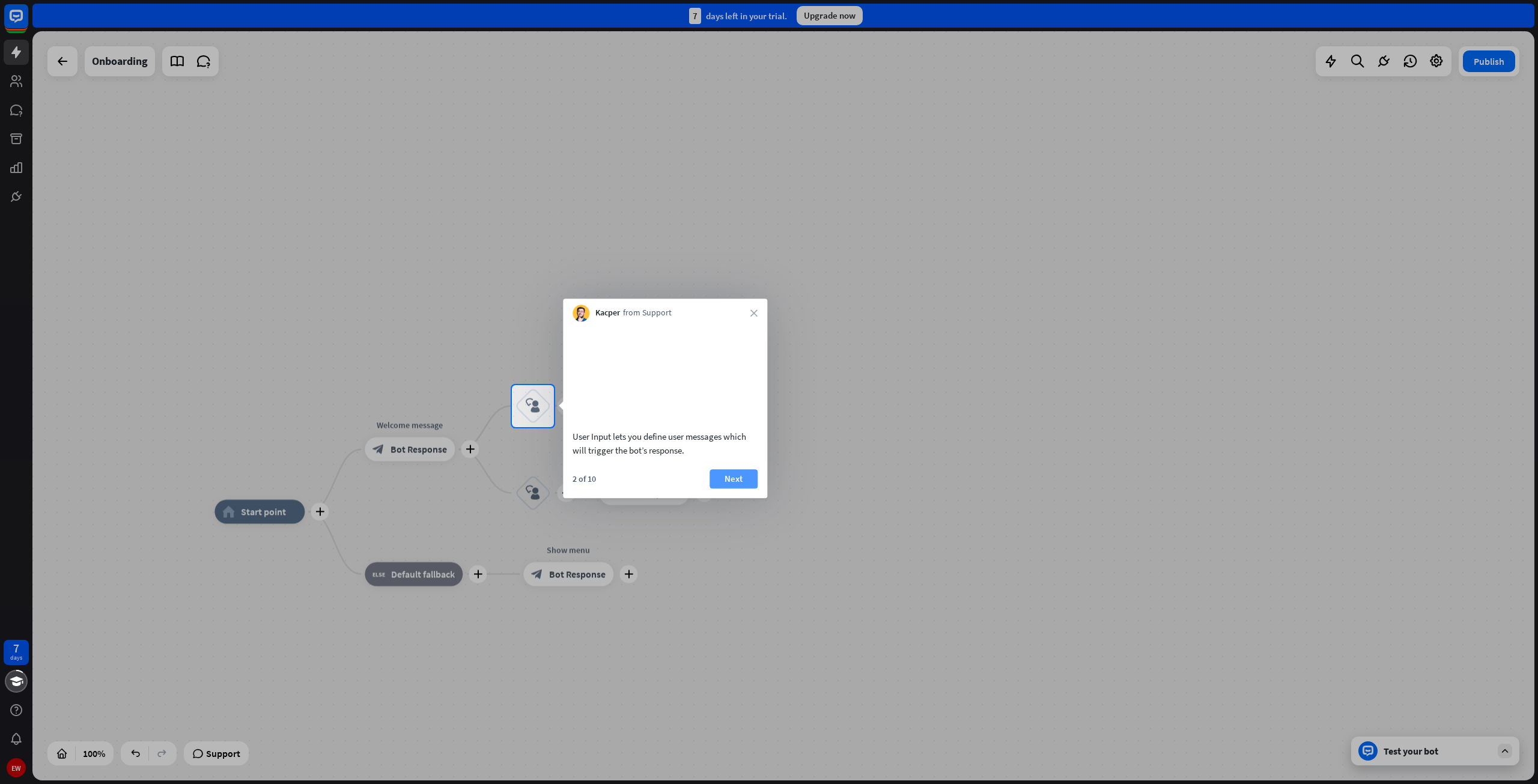
click at [750, 488] on button "Next" at bounding box center [733, 478] width 48 height 19
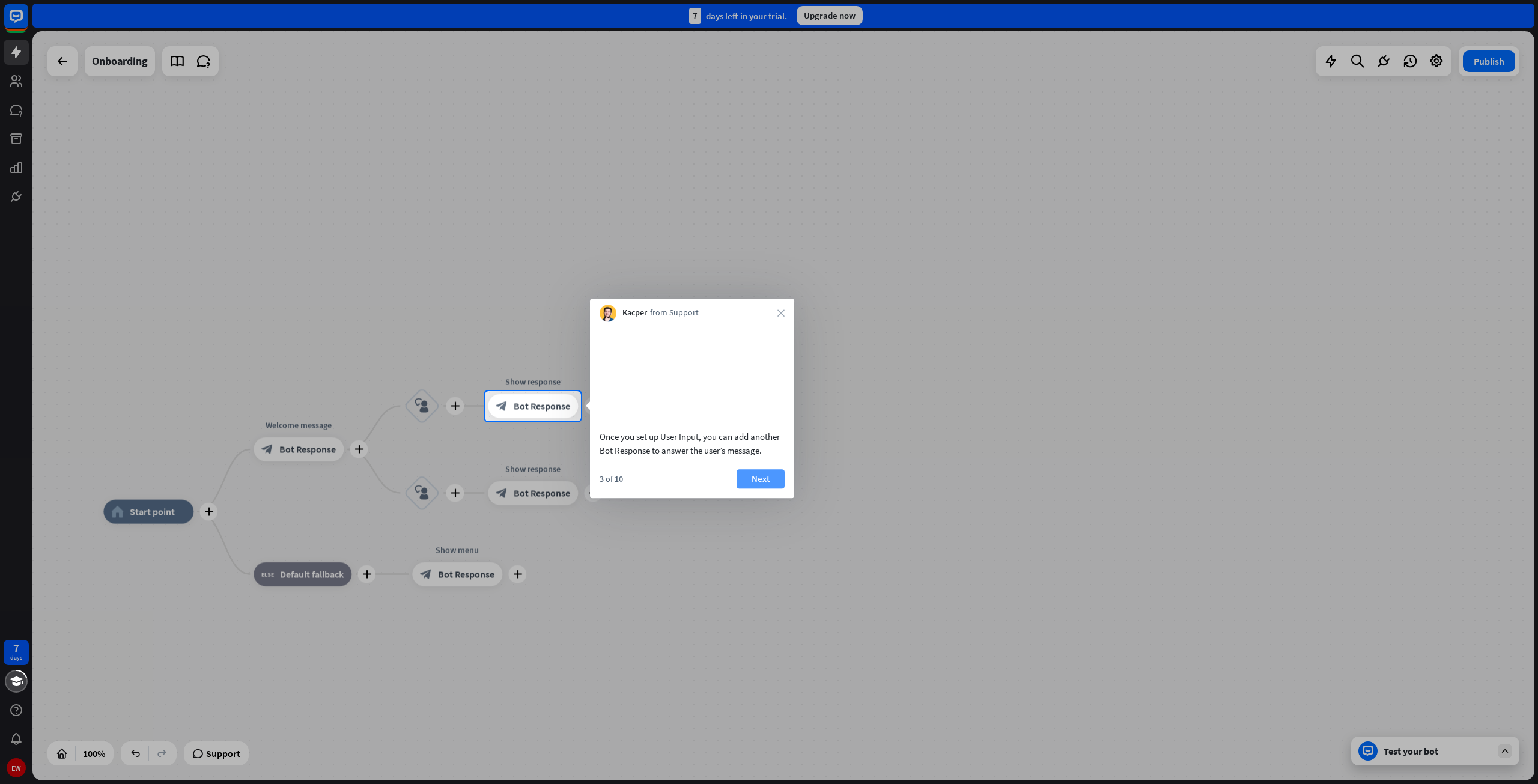
click at [763, 488] on button "Next" at bounding box center [760, 478] width 48 height 19
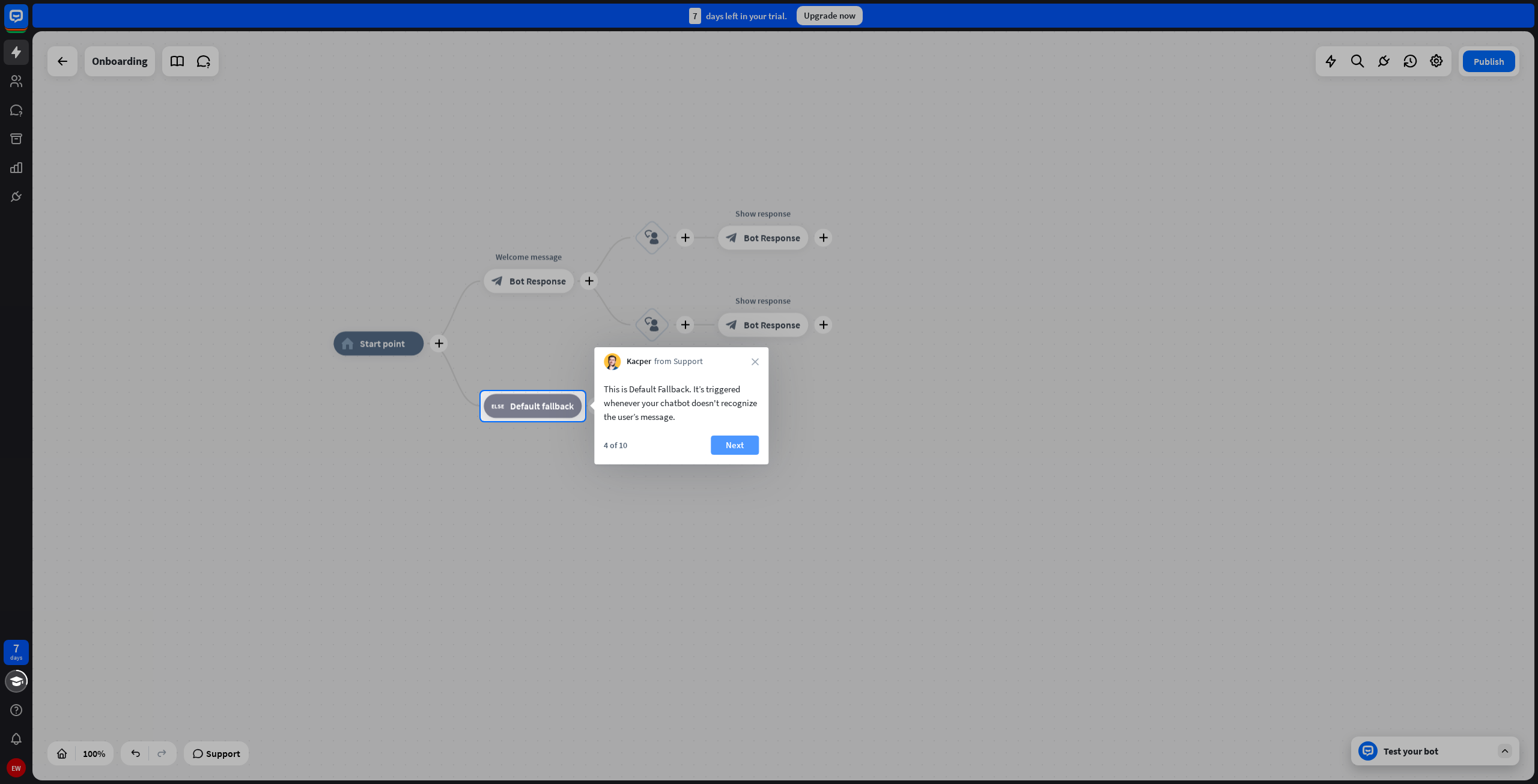
click at [724, 450] on button "Next" at bounding box center [734, 445] width 48 height 19
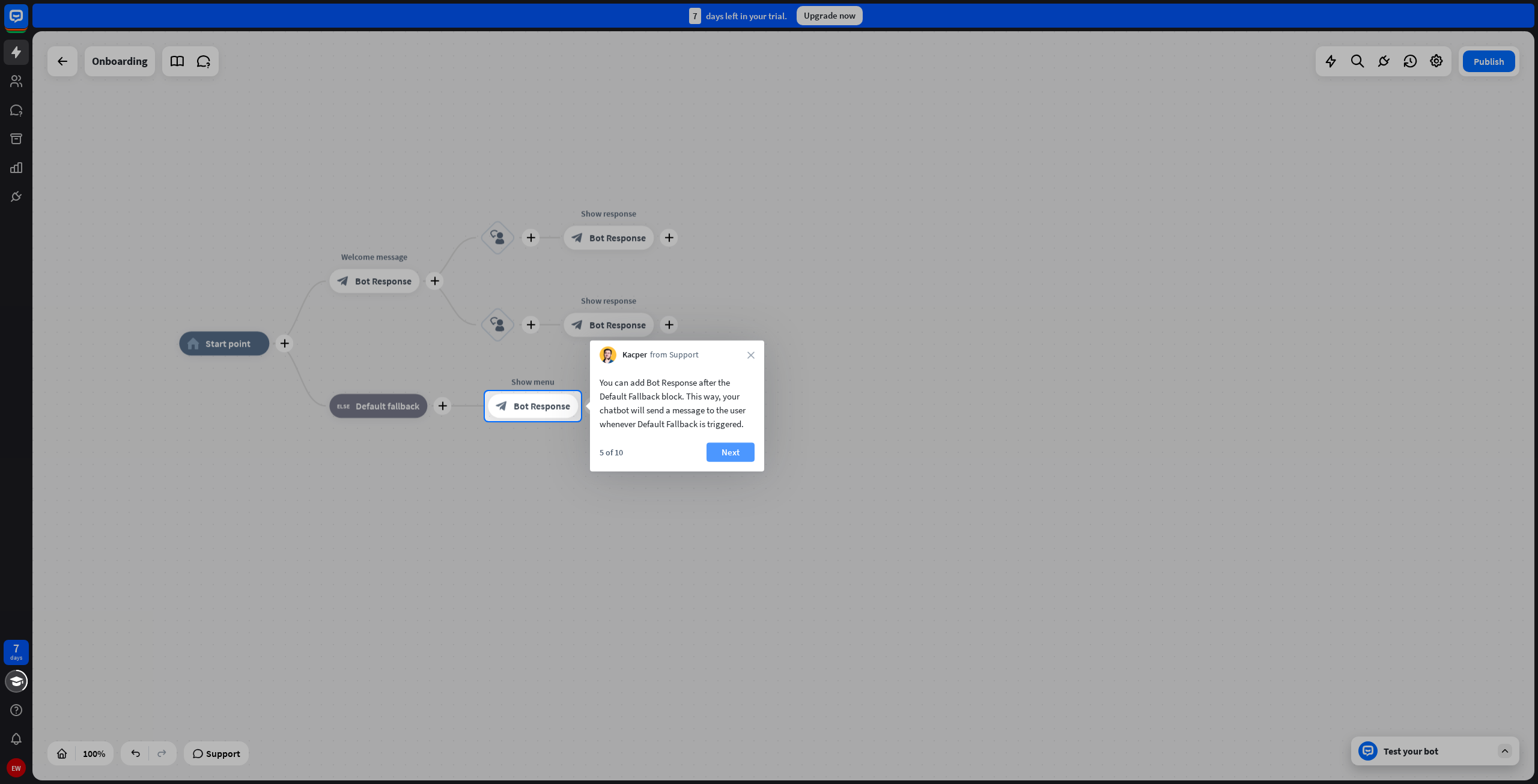
click at [736, 447] on button "Next" at bounding box center [730, 452] width 48 height 19
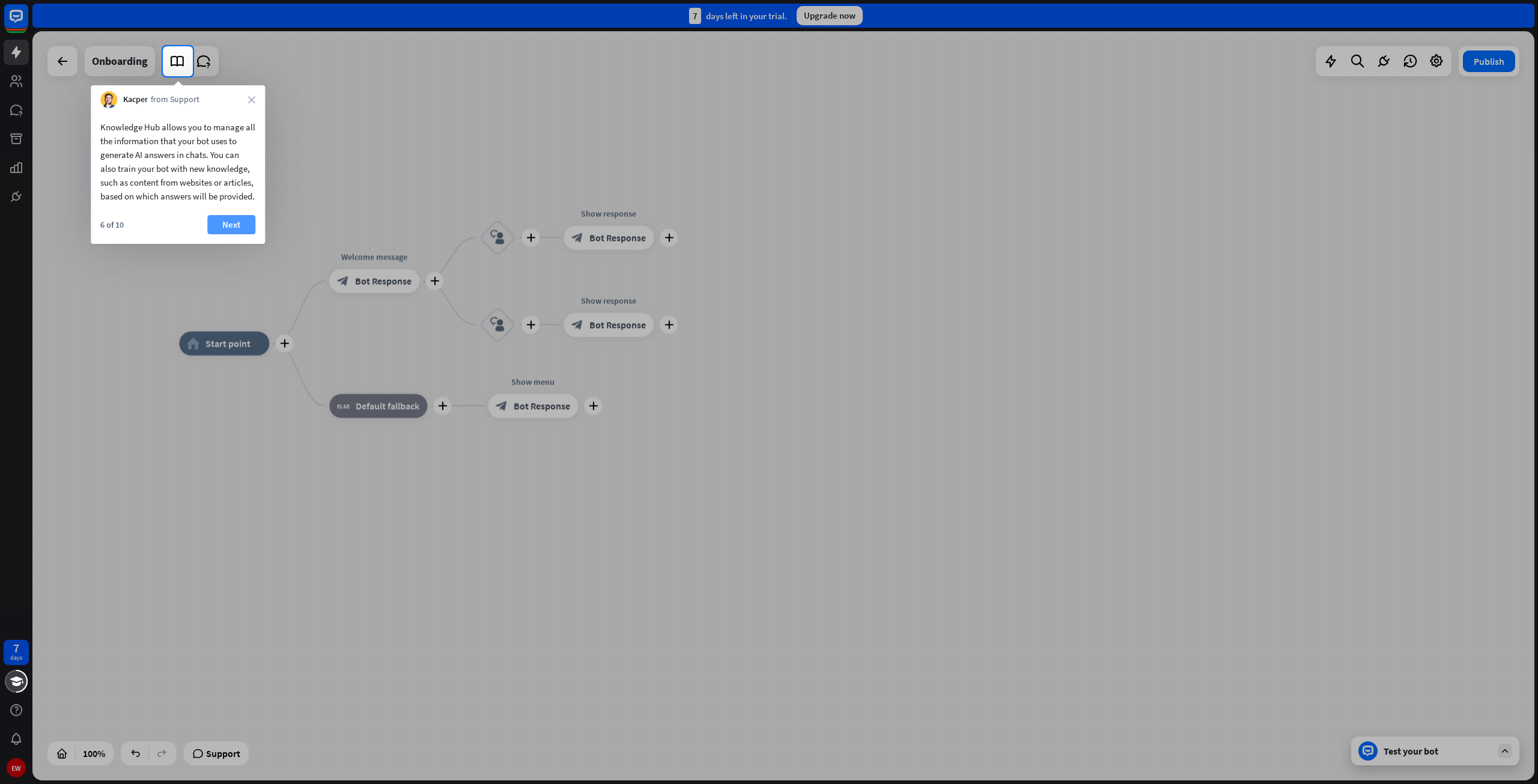
click at [234, 233] on button "Next" at bounding box center [231, 225] width 48 height 19
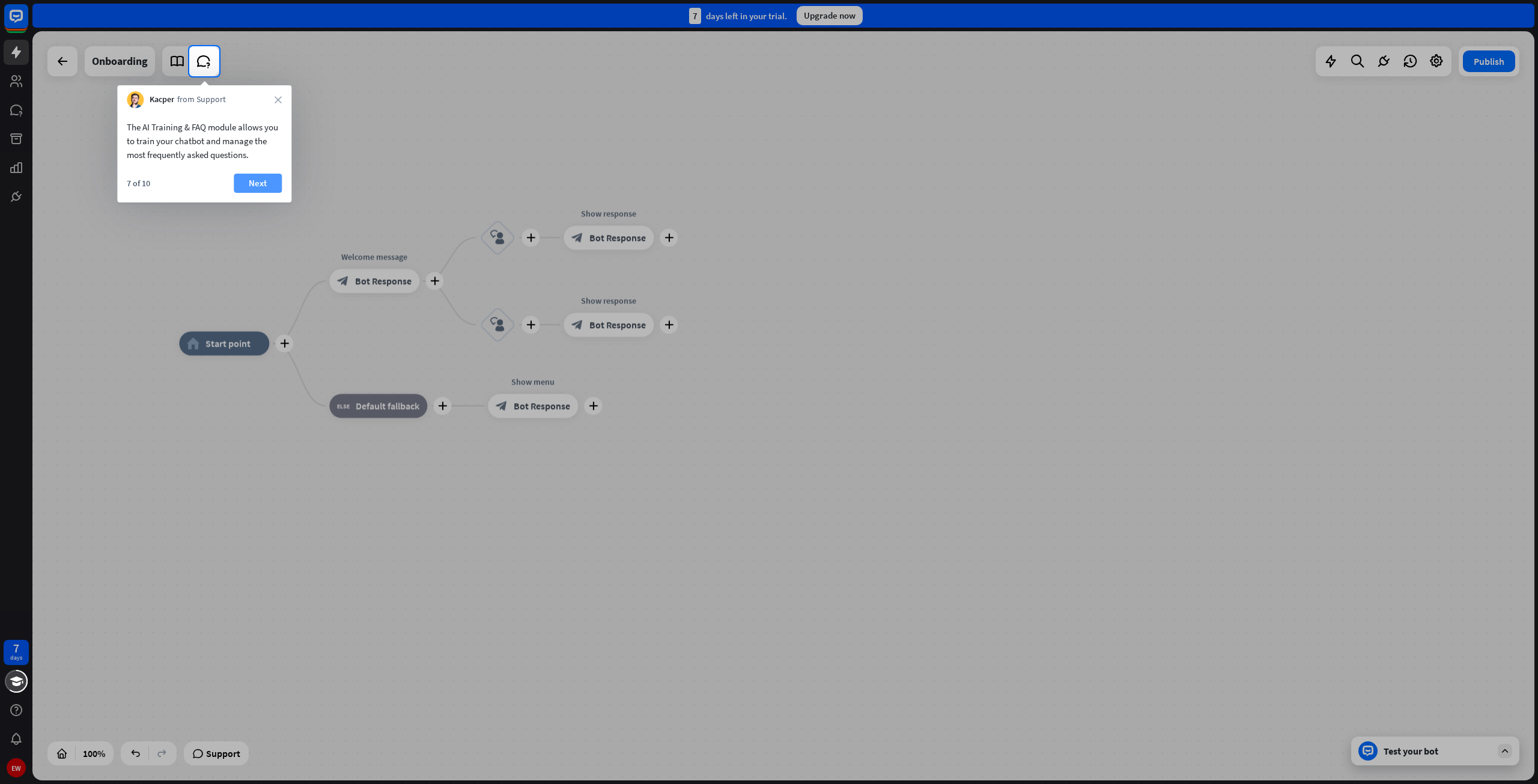
click at [252, 188] on button "Next" at bounding box center [257, 183] width 48 height 19
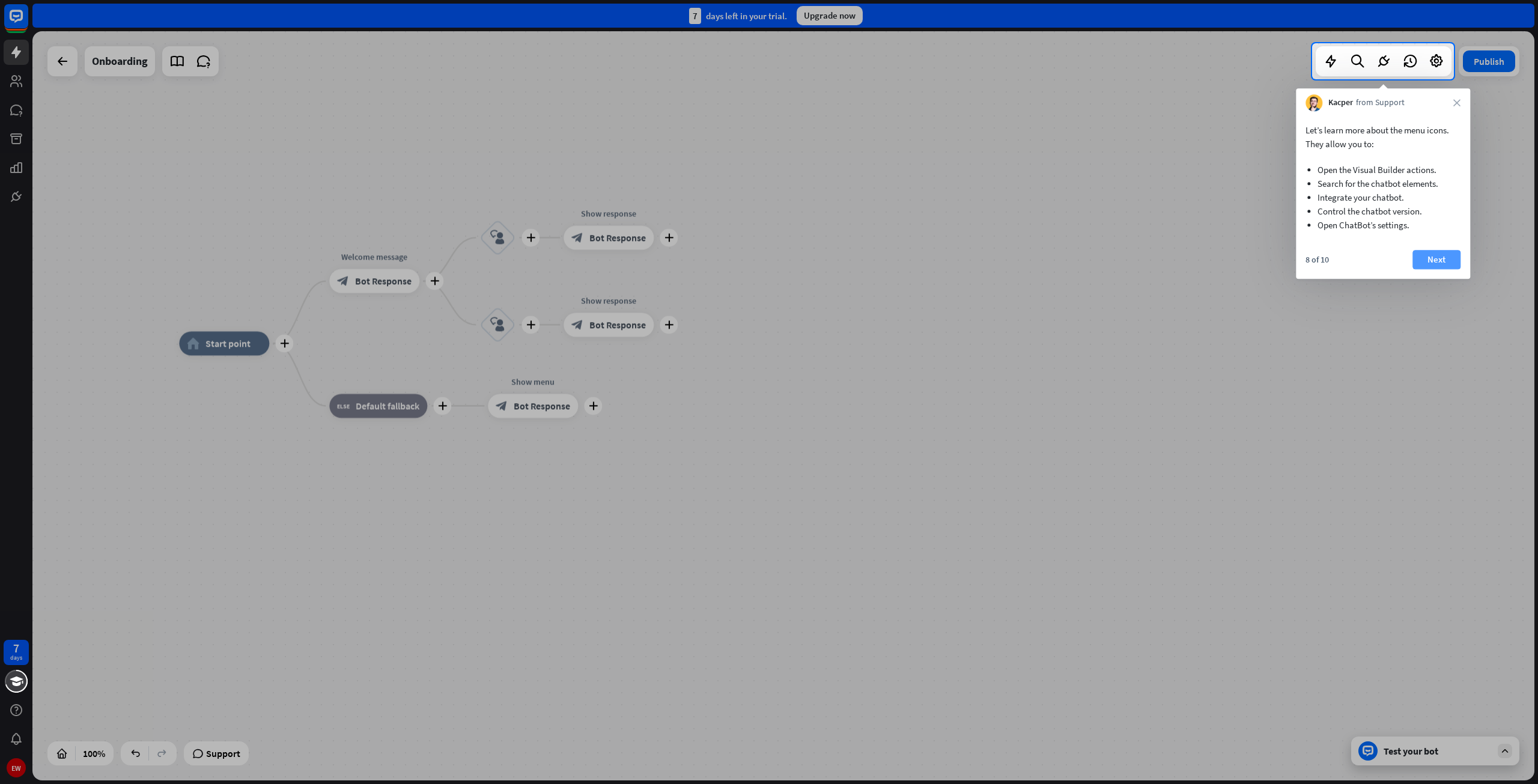
click at [1437, 261] on button "Next" at bounding box center [1436, 259] width 48 height 19
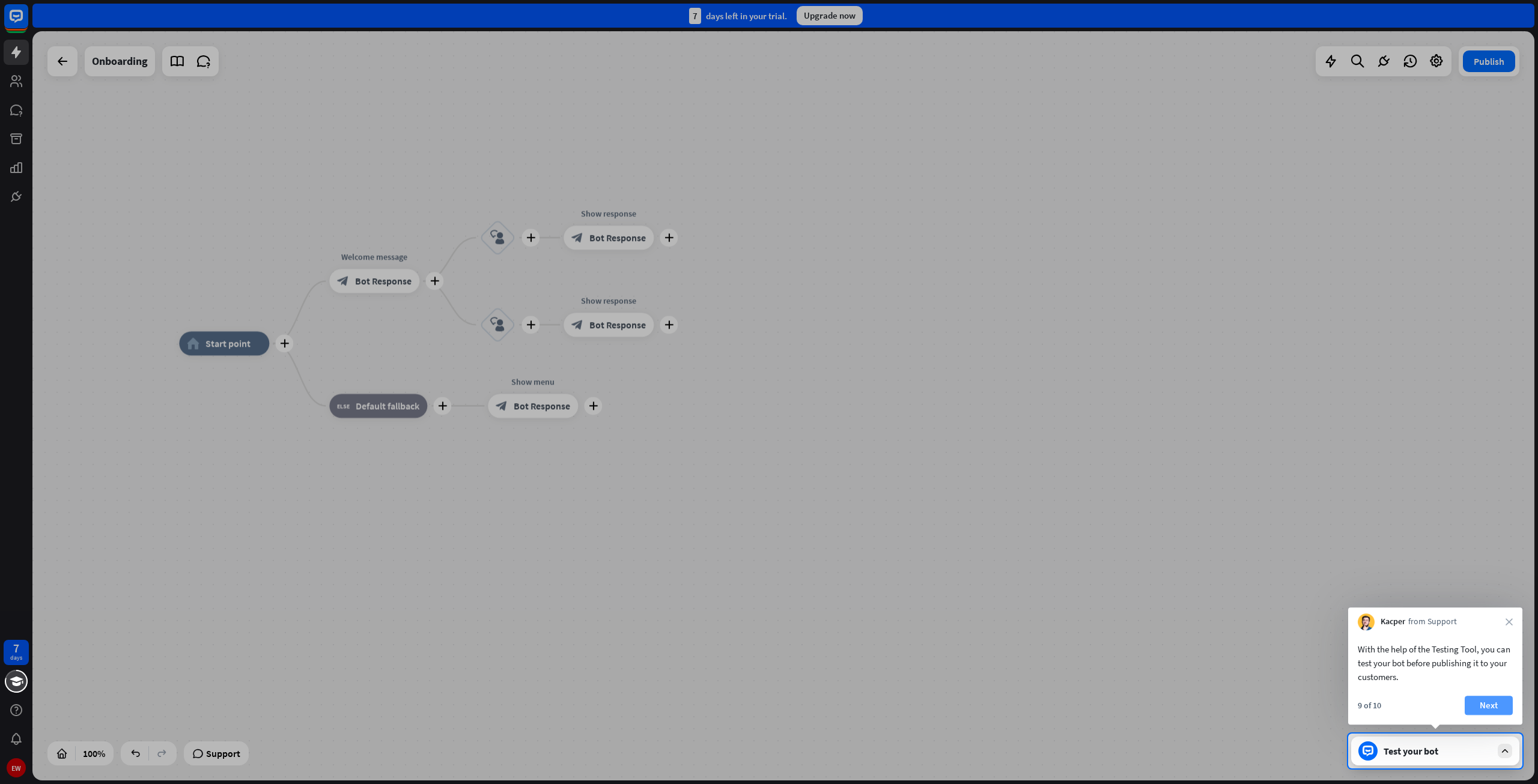
click at [1470, 699] on button "Next" at bounding box center [1488, 705] width 48 height 19
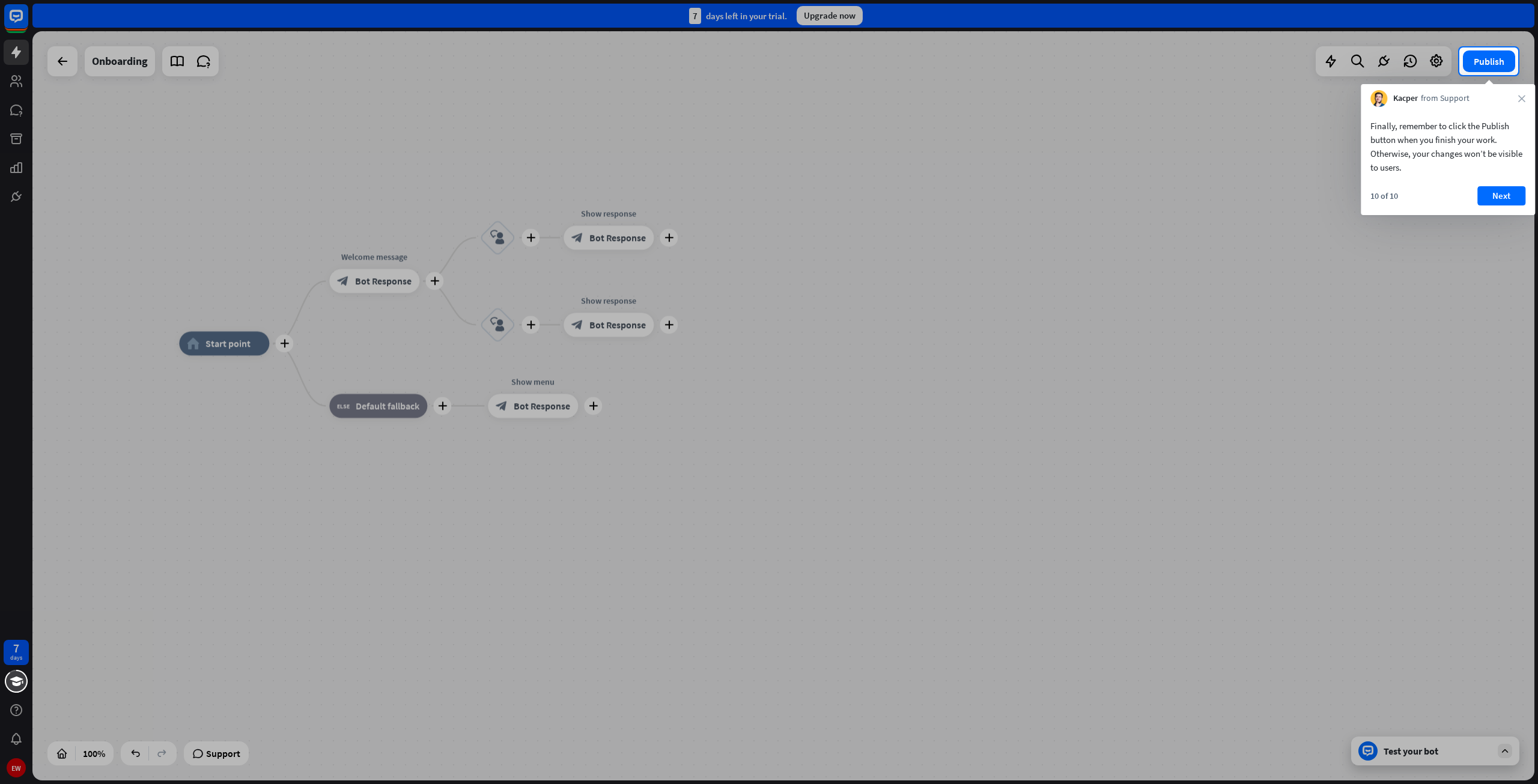
click at [1414, 755] on div at bounding box center [769, 429] width 1538 height 709
click at [1413, 751] on div at bounding box center [769, 429] width 1538 height 709
click at [1413, 749] on div at bounding box center [769, 429] width 1538 height 709
click at [1506, 197] on button "Next" at bounding box center [1501, 195] width 48 height 19
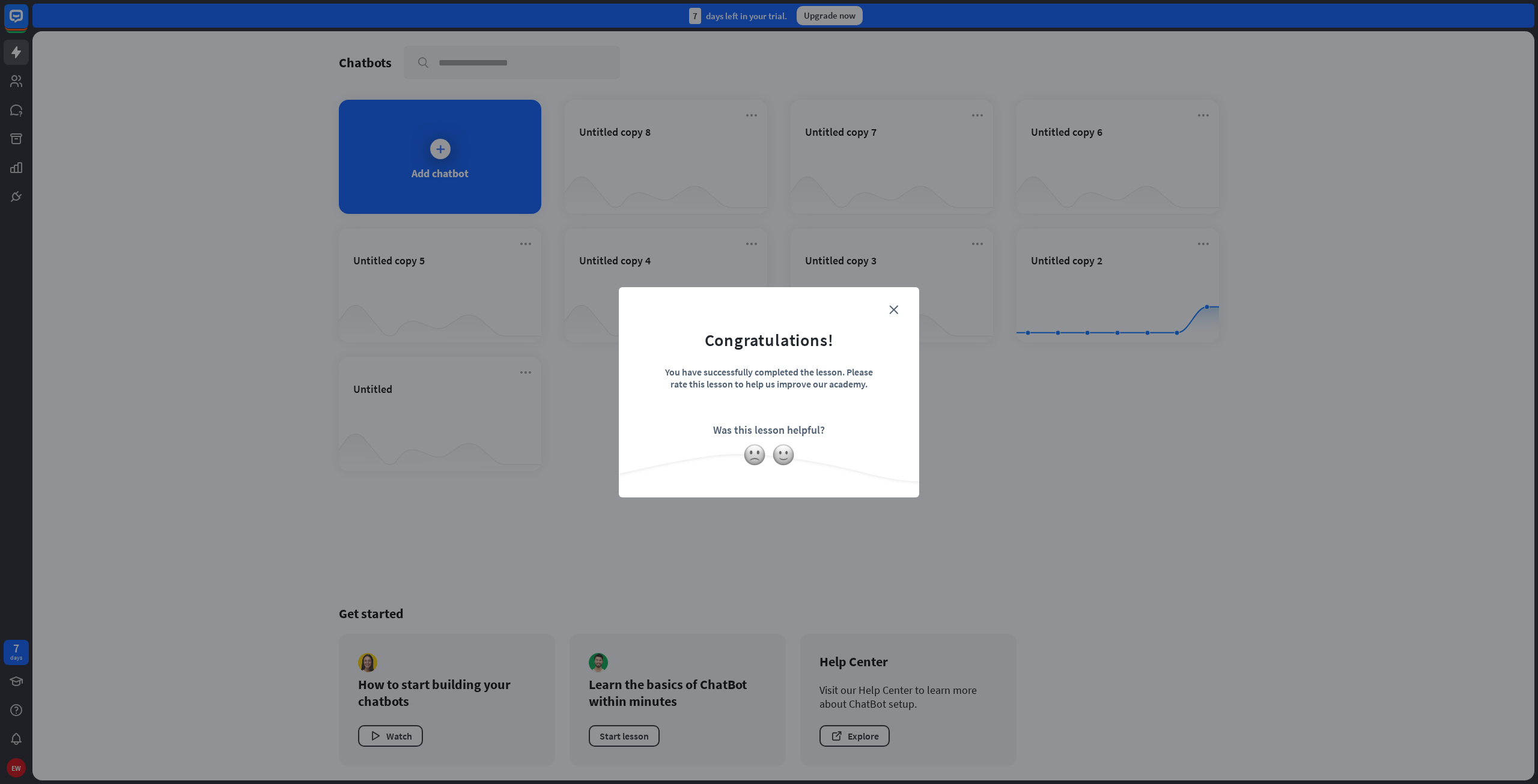
click at [436, 151] on div "close Congratulations! You have successfully completed the lesson. Please rate …" at bounding box center [769, 392] width 1538 height 784
click at [766, 528] on div "close Congratulations! You have successfully completed the lesson. Please rate …" at bounding box center [769, 392] width 1538 height 784
click at [894, 308] on icon "close" at bounding box center [894, 309] width 9 height 9
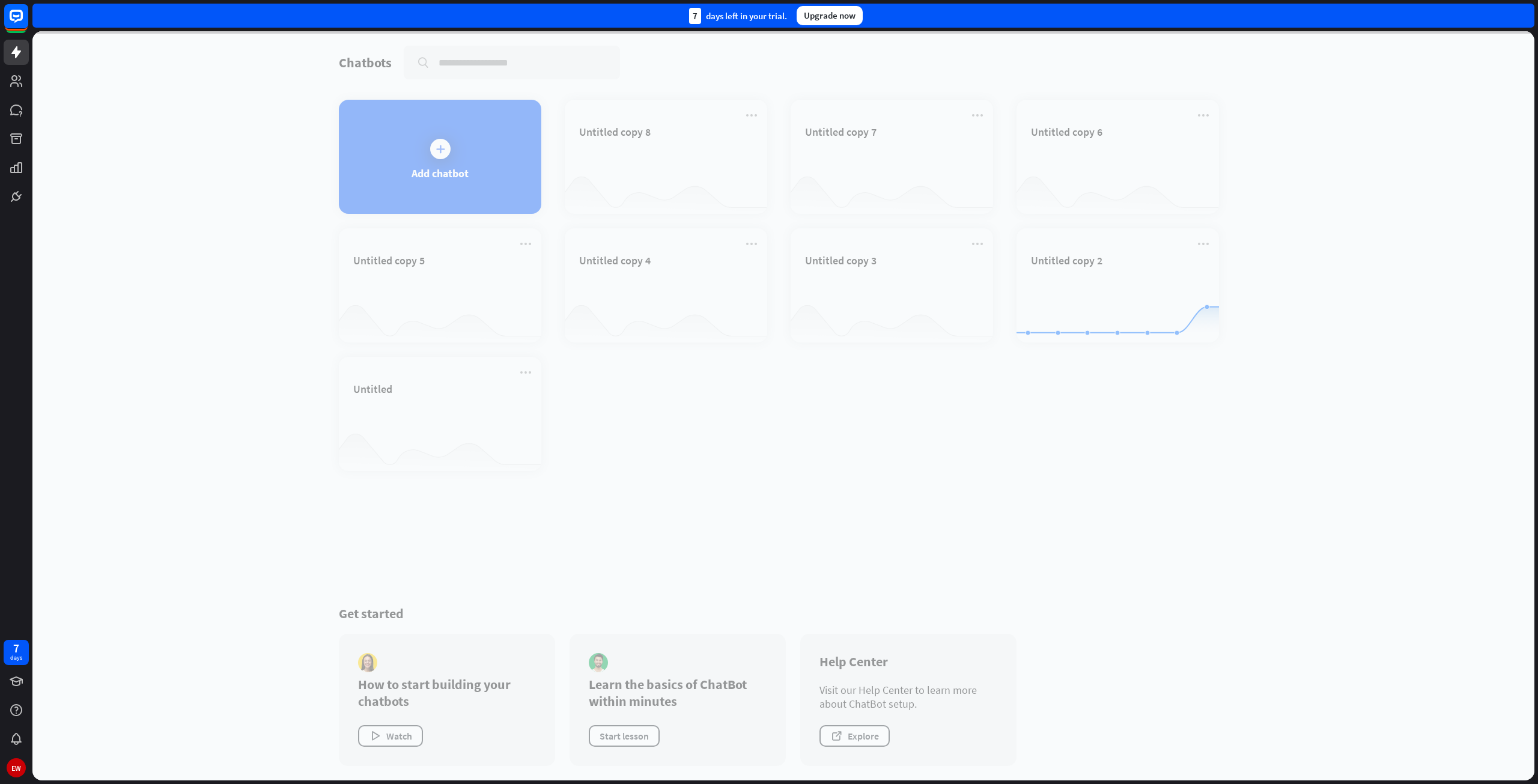
click at [434, 157] on div at bounding box center [783, 406] width 1502 height 749
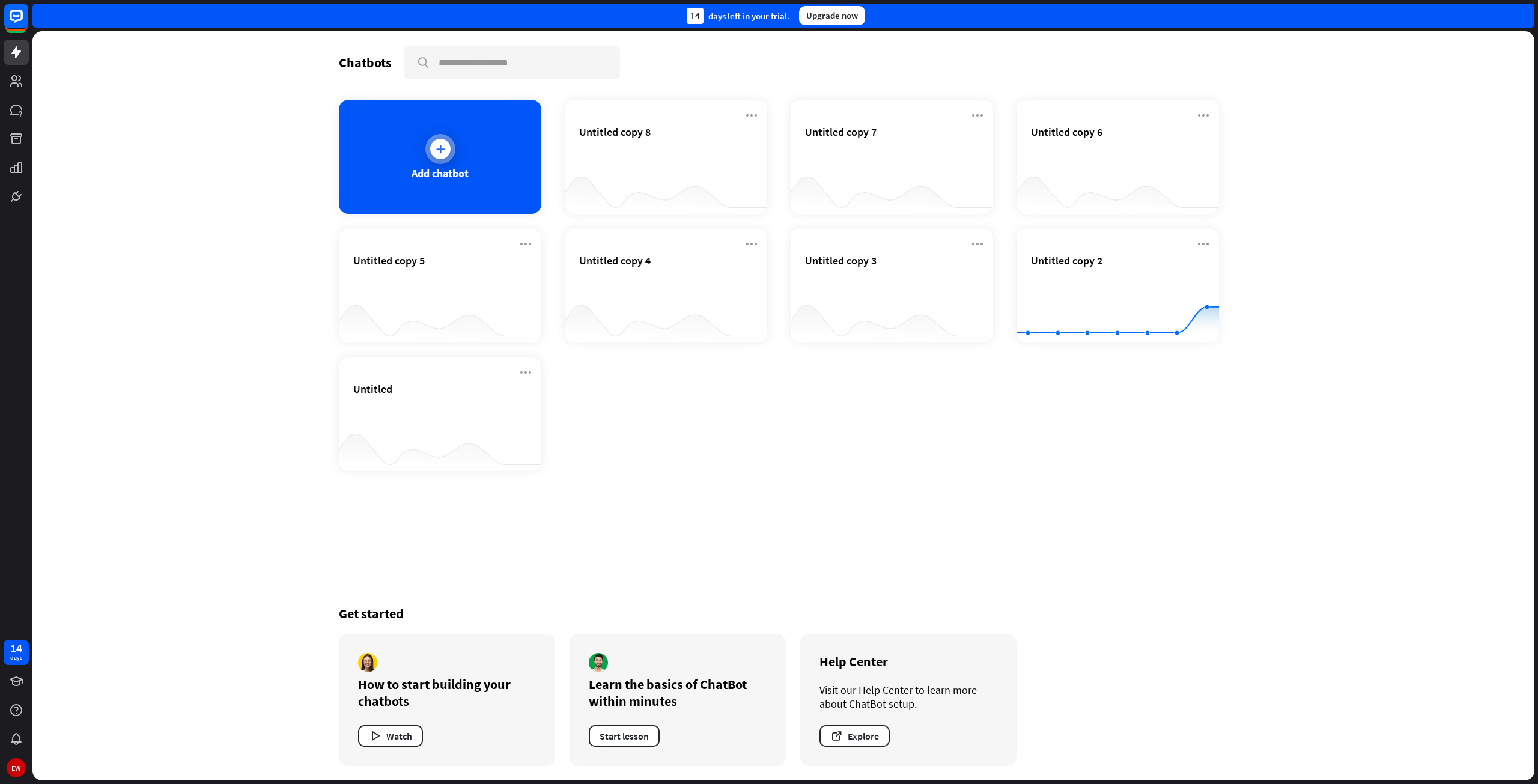
click at [443, 152] on icon at bounding box center [440, 149] width 12 height 12
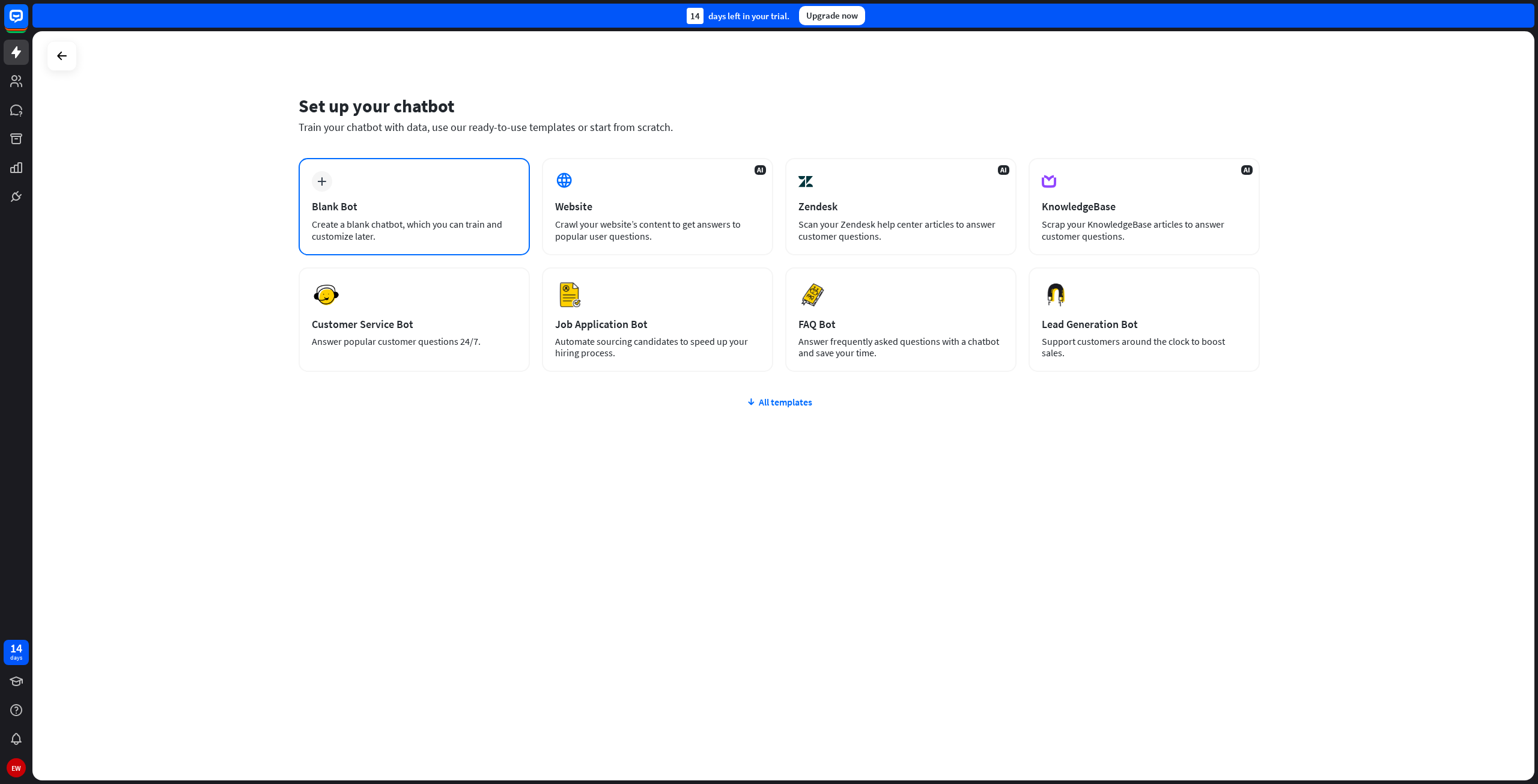
click at [321, 180] on icon "plus" at bounding box center [322, 182] width 9 height 9
